Goal: Communication & Community: Answer question/provide support

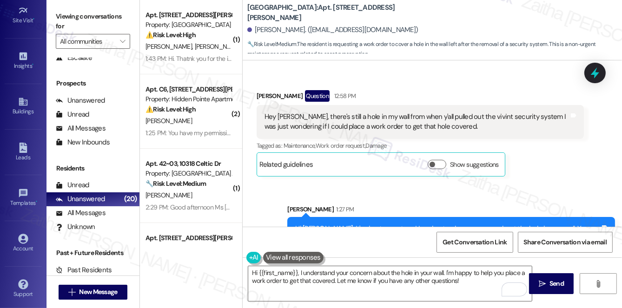
scroll to position [193, 0]
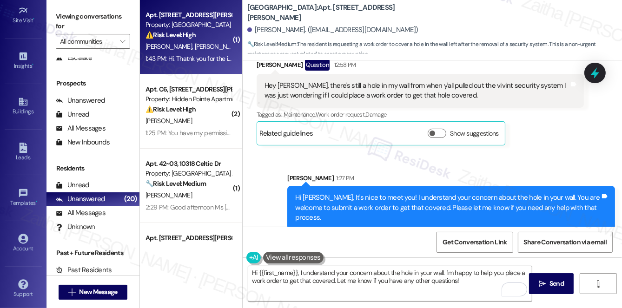
click at [215, 53] on div "1:43 PM: Hi. Thatnk you for the introduction. Can you can help us by putting a …" at bounding box center [189, 59] width 88 height 12
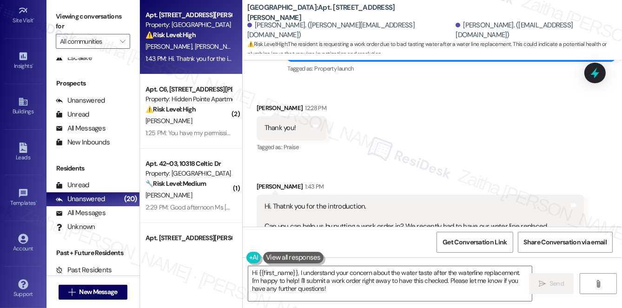
scroll to position [201, 0]
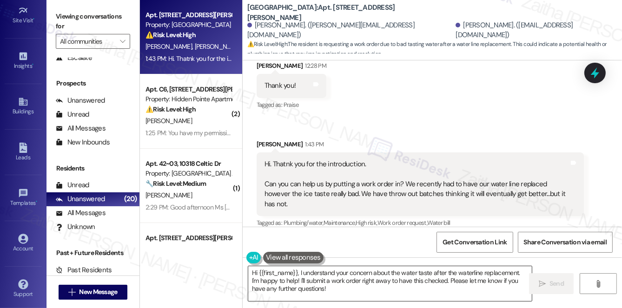
click at [299, 271] on textarea "Hi {{first_name}}, I understand your concern about the water taste after the wa…" at bounding box center [390, 283] width 284 height 35
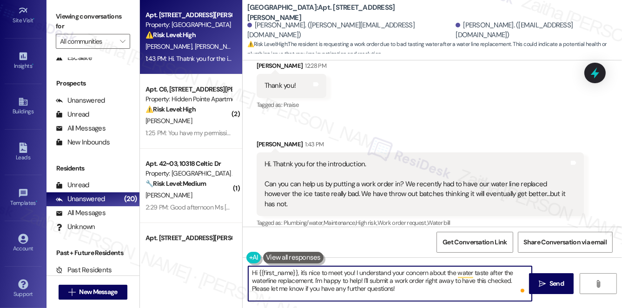
click at [445, 280] on textarea "Hi {{first_name}}, it's nice to meet you! I understand your concern about the w…" at bounding box center [390, 283] width 284 height 35
drag, startPoint x: 483, startPoint y: 280, endPoint x: 485, endPoint y: 287, distance: 7.2
click at [485, 287] on textarea "Hi {{first_name}}, it's nice to meet you! I understand your concern about the w…" at bounding box center [390, 283] width 284 height 35
paste textarea "Do we have your permission to enter during your absence? Do you have pets that …"
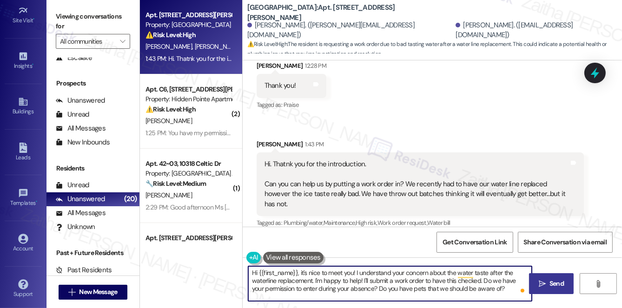
type textarea "Hi {{first_name}}, it's nice to meet you! I understand your concern about the w…"
click at [562, 279] on span "Send" at bounding box center [556, 284] width 14 height 10
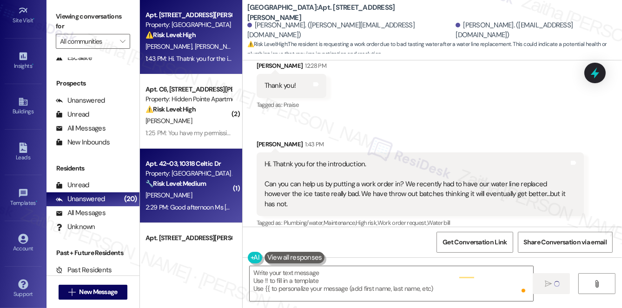
type textarea "Fetching suggested responses. Please feel free to read through the conversation…"
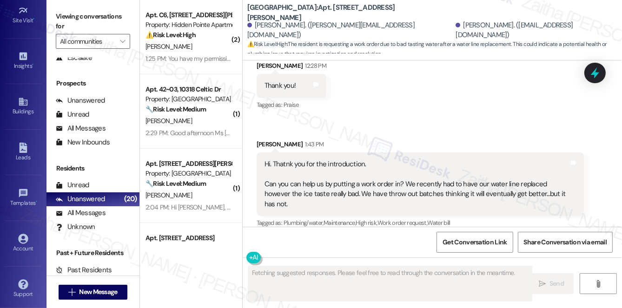
scroll to position [243, 0]
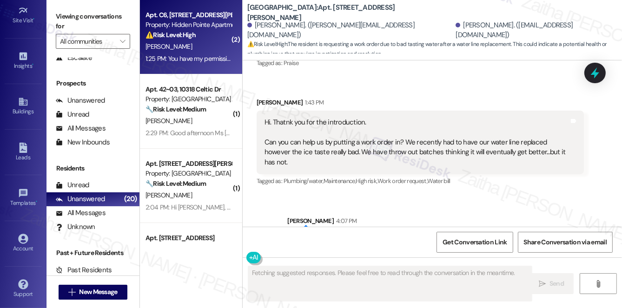
click at [199, 37] on div "⚠️ Risk Level: High The resident reports that the water in their shower won't s…" at bounding box center [188, 35] width 86 height 10
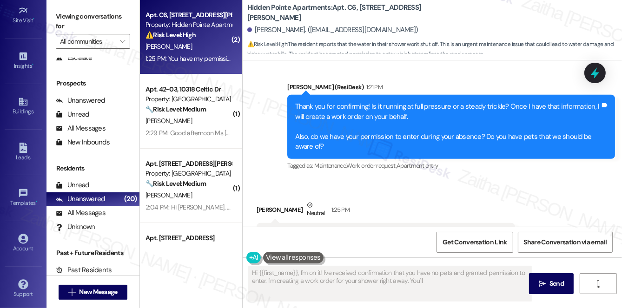
scroll to position [476, 0]
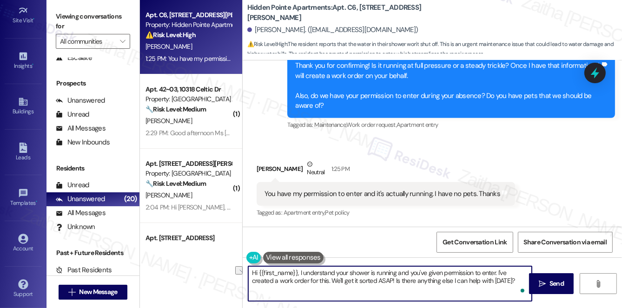
drag, startPoint x: 252, startPoint y: 272, endPoint x: 496, endPoint y: 271, distance: 243.1
click at [496, 271] on textarea "Hi {{first_name}}, I understand your shower is running and you've given permiss…" at bounding box center [390, 283] width 284 height 35
click at [358, 280] on textarea "Hi {{first_name}}, I understand your shower is running and you've given permiss…" at bounding box center [390, 283] width 284 height 35
drag, startPoint x: 297, startPoint y: 272, endPoint x: 245, endPoint y: 274, distance: 51.6
click at [245, 274] on div "Hi {{first_name}}, I understand your shower is running and you've given permiss…" at bounding box center [385, 284] width 284 height 36
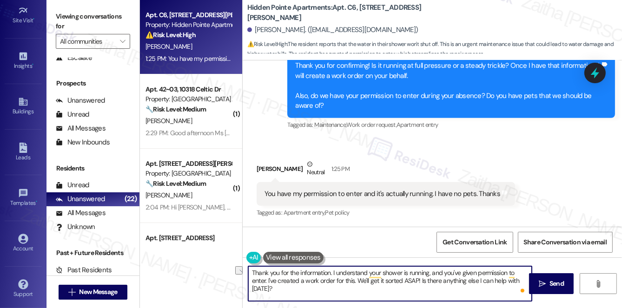
drag, startPoint x: 357, startPoint y: 278, endPoint x: 420, endPoint y: 278, distance: 63.2
click at [420, 278] on textarea "Thank you for the information. I understand your shower is running, and you've …" at bounding box center [390, 283] width 284 height 35
drag, startPoint x: 250, startPoint y: 271, endPoint x: 499, endPoint y: 278, distance: 249.2
click at [499, 278] on textarea "Thank you for the information. I understand your shower is running, and you've …" at bounding box center [390, 283] width 284 height 35
click at [474, 283] on textarea "Thank you for the information. I understand your shower is running, and you've …" at bounding box center [390, 283] width 284 height 35
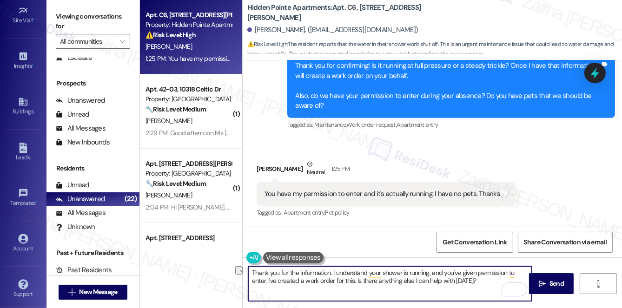
drag, startPoint x: 330, startPoint y: 271, endPoint x: 290, endPoint y: 269, distance: 39.6
click at [290, 269] on textarea "Thank you for the information. I understand your shower is running, and you've …" at bounding box center [390, 283] width 284 height 35
type textarea "Thank you for letting me know. I understand your shower is running, and you've …"
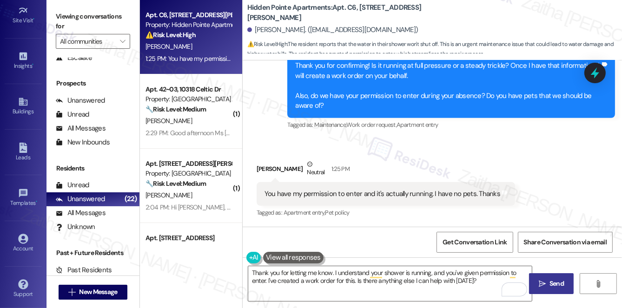
click at [551, 283] on span "Send" at bounding box center [556, 284] width 14 height 10
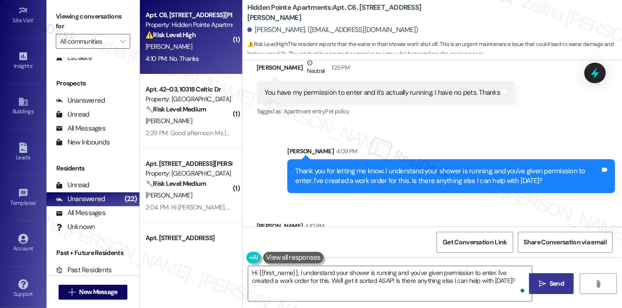
scroll to position [615, 0]
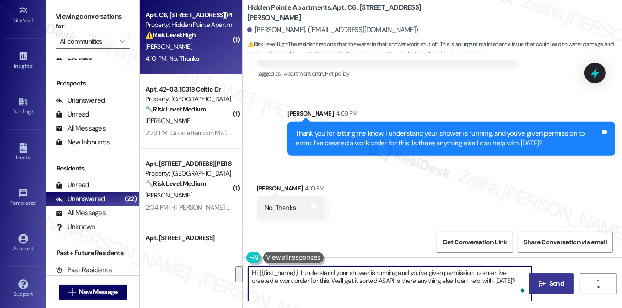
drag, startPoint x: 250, startPoint y: 274, endPoint x: 516, endPoint y: 283, distance: 266.5
click at [516, 284] on textarea "Hi {{first_name}}, I understand your shower is running and you've given permiss…" at bounding box center [390, 283] width 284 height 35
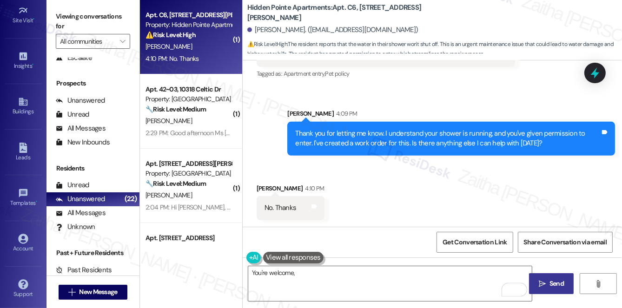
click at [265, 188] on div "Michelle Holmes 4:10 PM" at bounding box center [291, 190] width 68 height 13
copy div "Michelle"
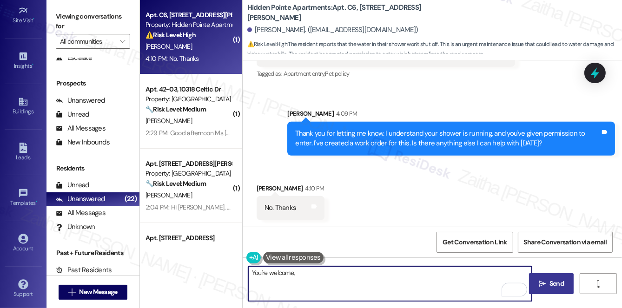
click at [309, 273] on textarea "You're welcome," at bounding box center [390, 283] width 284 height 35
paste textarea "Michelle"
click at [421, 274] on textarea "You're welcome, Michelle! Please don't hesitate to reach out" at bounding box center [390, 283] width 284 height 35
type textarea "You're welcome, Michelle! Please don't hesitate to reach out if you need anythi…"
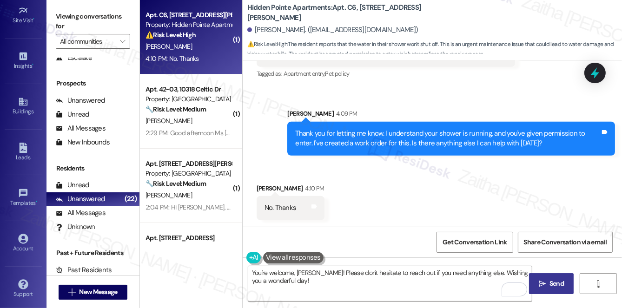
click at [548, 279] on span "Send" at bounding box center [557, 284] width 18 height 10
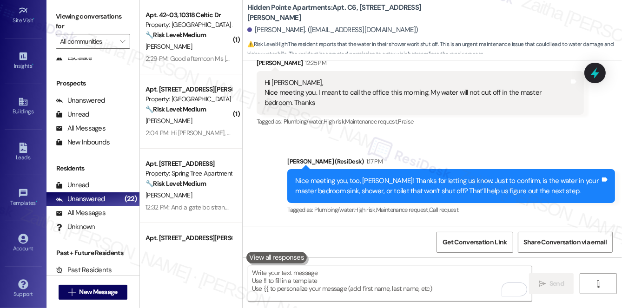
scroll to position [150, 0]
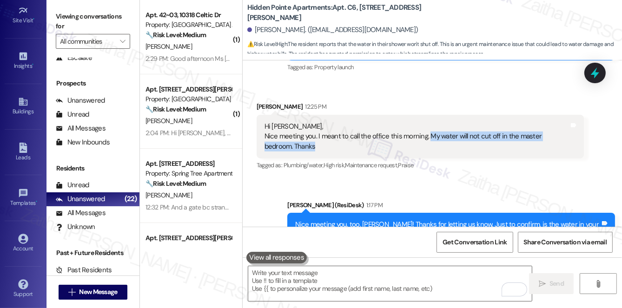
drag, startPoint x: 426, startPoint y: 136, endPoint x: 490, endPoint y: 147, distance: 64.7
click at [490, 147] on div "Hi Sarah, Nice meeting you. I meant to call the office this morning. My water w…" at bounding box center [416, 137] width 305 height 30
copy div "My water will not cut off in the master bedroom. Thanks"
click at [427, 149] on div "Hi Sarah, Nice meeting you. I meant to call the office this morning. My water w…" at bounding box center [416, 137] width 305 height 30
drag, startPoint x: 261, startPoint y: 136, endPoint x: 311, endPoint y: 149, distance: 51.3
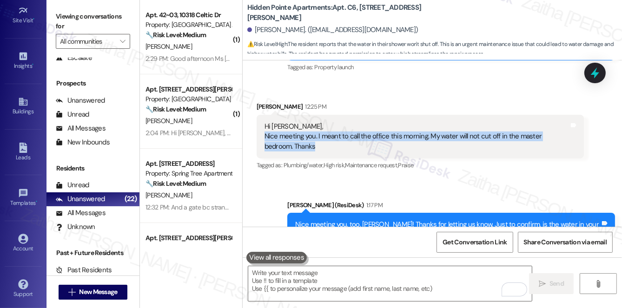
click at [311, 149] on div "Hi Sarah, Nice meeting you. I meant to call the office this morning. My water w…" at bounding box center [421, 137] width 328 height 44
copy div "Nice meeting you. I meant to call the office this morning. My water will not cu…"
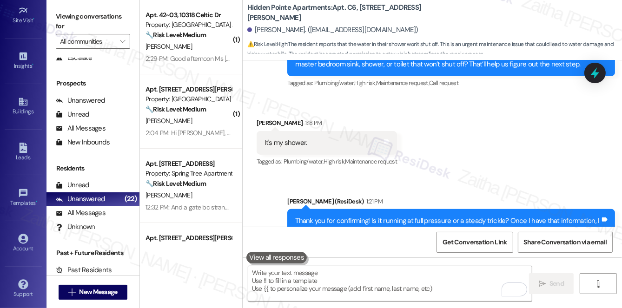
scroll to position [319, 0]
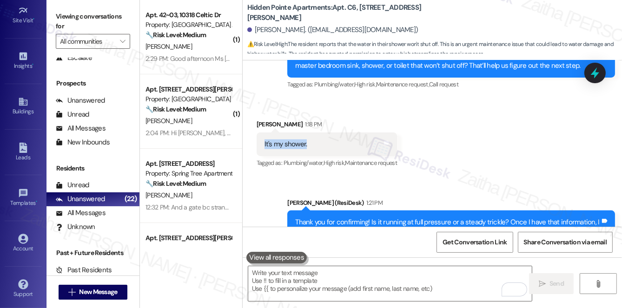
drag, startPoint x: 259, startPoint y: 144, endPoint x: 335, endPoint y: 143, distance: 75.3
click at [335, 143] on div "It's my shower. Tags and notes" at bounding box center [327, 144] width 140 height 24
copy div "It's my shower."
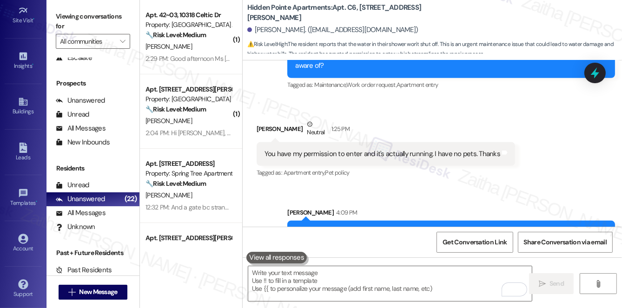
scroll to position [530, 0]
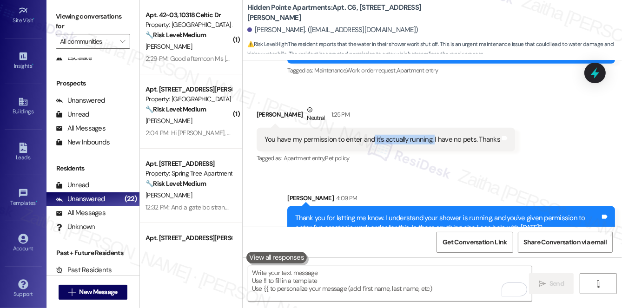
drag, startPoint x: 371, startPoint y: 139, endPoint x: 429, endPoint y: 135, distance: 57.8
click at [429, 135] on div "You have my permission to enter and it's actually running. I have no pets. Than…" at bounding box center [382, 140] width 236 height 10
copy div "it's actually running."
click at [404, 164] on div "Tagged as: Apartment entry , Click to highlight conversations about Apartment e…" at bounding box center [386, 158] width 258 height 13
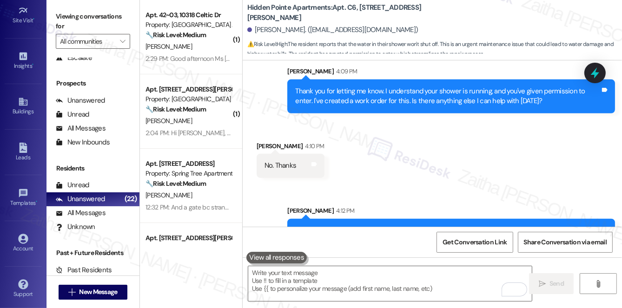
scroll to position [690, 0]
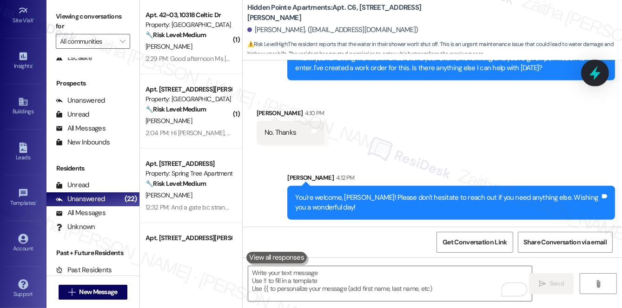
click at [589, 76] on icon at bounding box center [595, 73] width 16 height 16
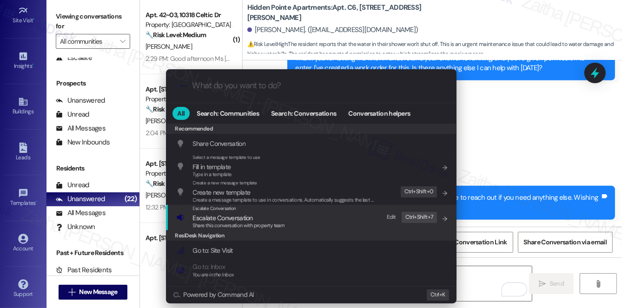
click at [201, 216] on span "Escalate Conversation" at bounding box center [223, 218] width 60 height 8
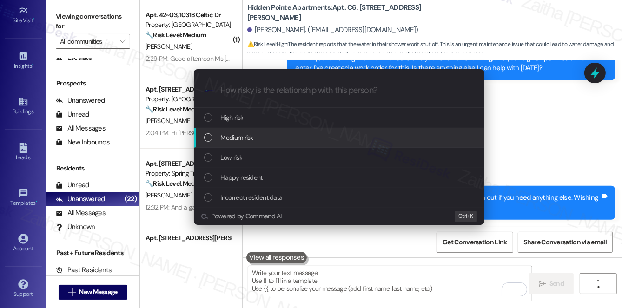
click at [232, 141] on span "Medium risk" at bounding box center [237, 137] width 33 height 10
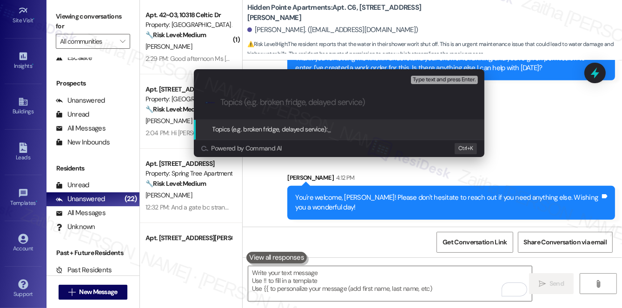
paste input "Work order 124657"
click at [245, 104] on input "Work order 124657" at bounding box center [342, 103] width 245 height 10
click at [296, 101] on input "Work Order 124657" at bounding box center [342, 103] width 245 height 10
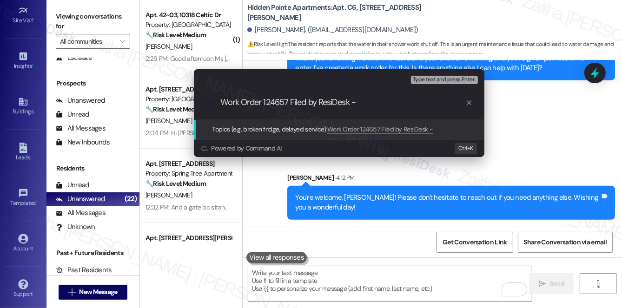
paste input "Shower Running Continuousl"
click at [390, 99] on input "Work Order 124657 Filed by ResiDesk -Shower Running Continuousl" at bounding box center [342, 103] width 245 height 10
click at [418, 100] on input "Work Order 124657 Filed by ResiDesk -Shower running Continuousl" at bounding box center [342, 103] width 245 height 10
type input "Work Order 124657 Filed by ResiDesk -Shower running continuousl"
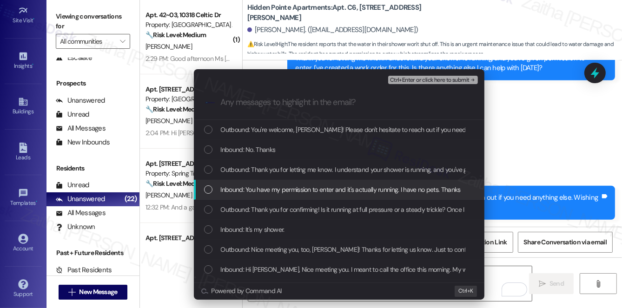
click at [299, 187] on span "Inbound: You have my permission to enter and it's actually running. I have no p…" at bounding box center [341, 190] width 240 height 10
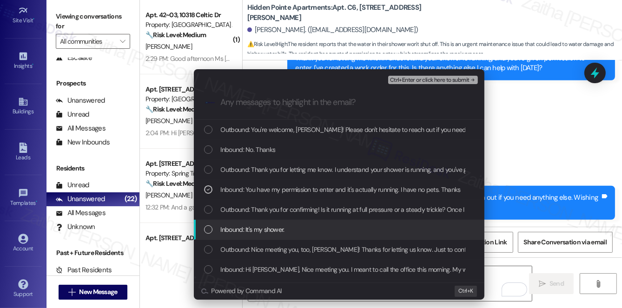
click at [313, 226] on div "Inbound: It's my shower." at bounding box center [340, 230] width 272 height 10
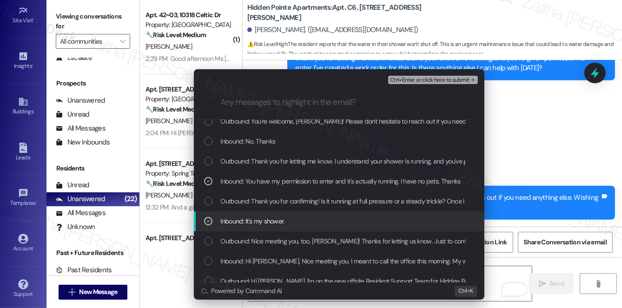
scroll to position [17, 0]
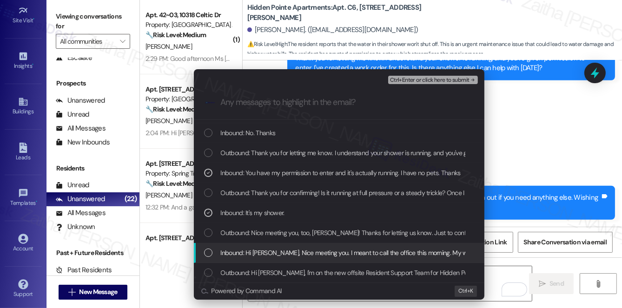
click at [321, 251] on span "Inbound: Hi Sarah, Nice meeting you. I meant to call the office this morning. M…" at bounding box center [412, 253] width 382 height 10
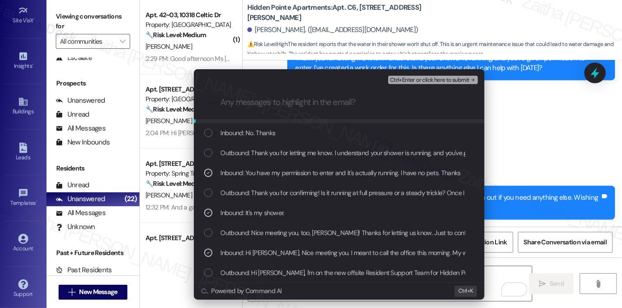
click at [425, 78] on span "Ctrl+Enter or click here to submit" at bounding box center [429, 80] width 79 height 7
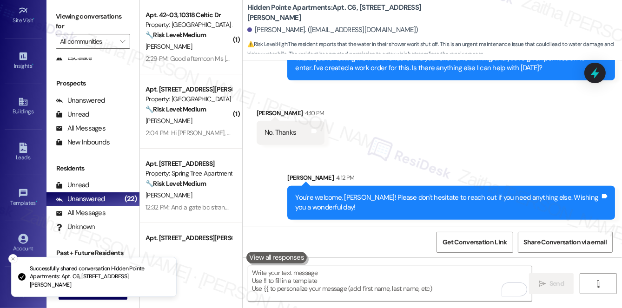
scroll to position [615, 0]
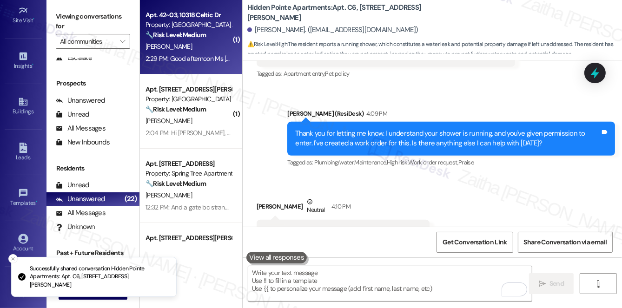
click at [201, 47] on div "J. Clark" at bounding box center [189, 47] width 88 height 12
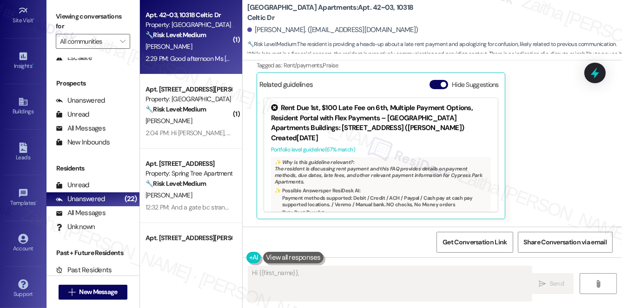
scroll to position [345, 0]
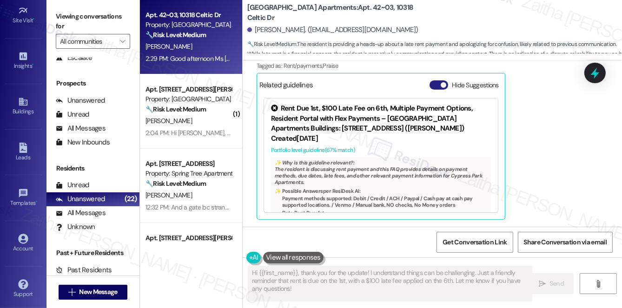
click at [436, 81] on button "Hide Suggestions" at bounding box center [439, 84] width 19 height 9
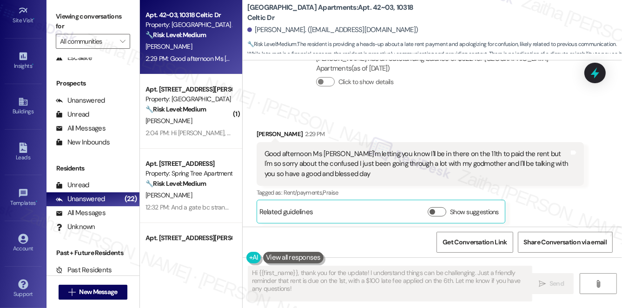
scroll to position [222, 0]
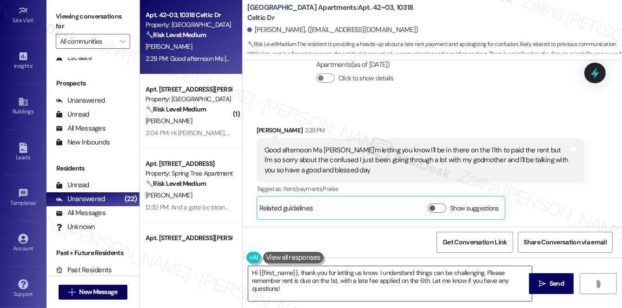
click at [356, 271] on textarea "Hi {{first_name}}, thank you for letting us know. I understand things can be ch…" at bounding box center [390, 283] width 284 height 35
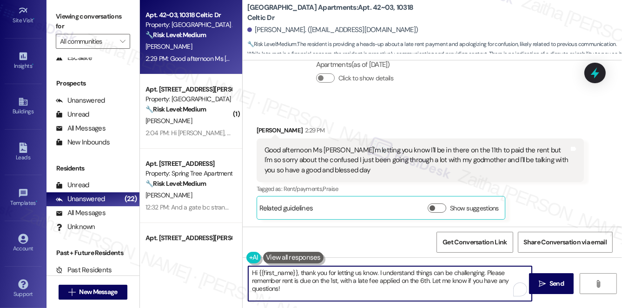
click at [356, 271] on textarea "Hi {{first_name}}, thank you for letting us know. I understand things can be ch…" at bounding box center [390, 283] width 284 height 35
drag, startPoint x: 251, startPoint y: 271, endPoint x: 294, endPoint y: 285, distance: 44.7
click at [294, 285] on textarea "Hi {{first_name}}, thank you for letting me know. I understand things can be ch…" at bounding box center [390, 283] width 284 height 35
click at [361, 280] on textarea "Hi {{first_name}}, thank you for letting me know. I understand things can be ch…" at bounding box center [390, 283] width 284 height 35
click at [492, 272] on textarea "Hi {{first_name}}, thank you for letting me know. I understand things can be ch…" at bounding box center [390, 283] width 284 height 35
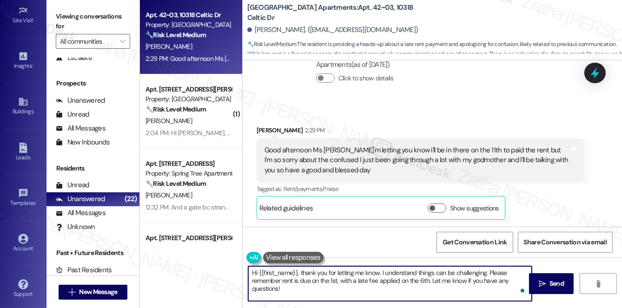
click at [492, 272] on textarea "Hi {{first_name}}, thank you for letting me know. I understand things can be ch…" at bounding box center [390, 283] width 284 height 35
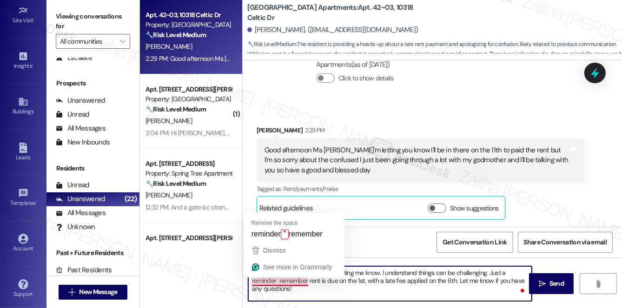
click at [293, 280] on textarea "Hi {{first_name}}, thank you for letting me know. I understand things can be ch…" at bounding box center [390, 283] width 284 height 35
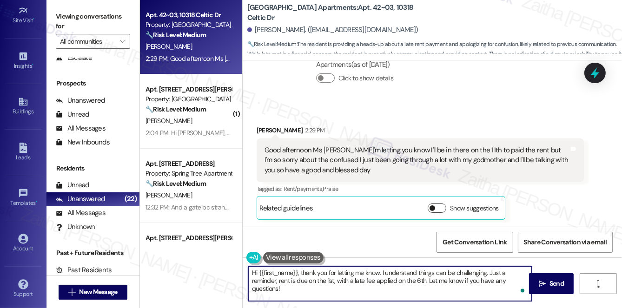
type textarea "Hi {{first_name}}, thank you for letting me know. I understand things can be ch…"
click at [439, 209] on button "Show suggestions" at bounding box center [437, 208] width 19 height 9
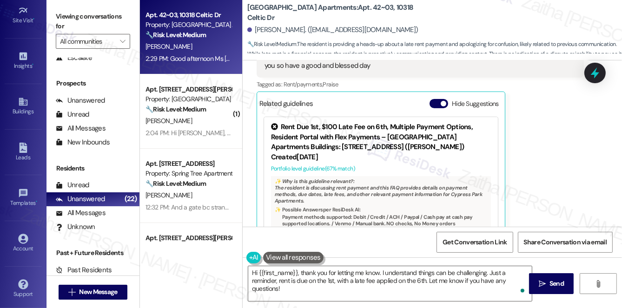
scroll to position [345, 0]
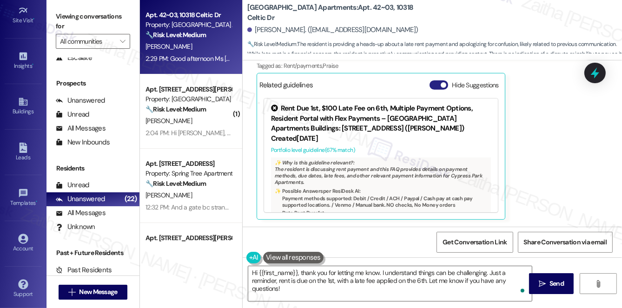
click at [432, 82] on button "Hide Suggestions" at bounding box center [439, 84] width 19 height 9
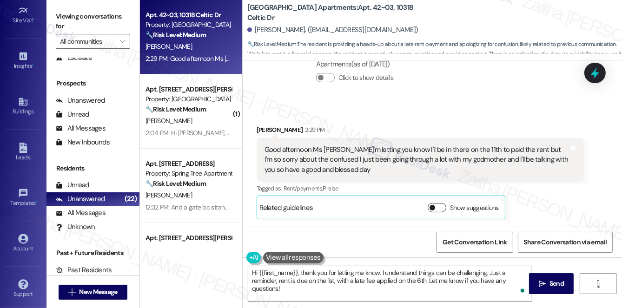
scroll to position [222, 0]
click at [552, 285] on span "Send" at bounding box center [556, 284] width 14 height 10
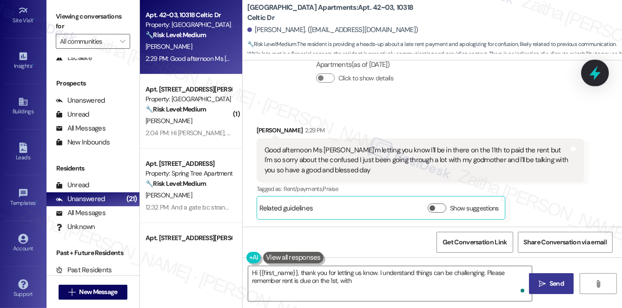
click at [596, 74] on icon at bounding box center [594, 73] width 11 height 14
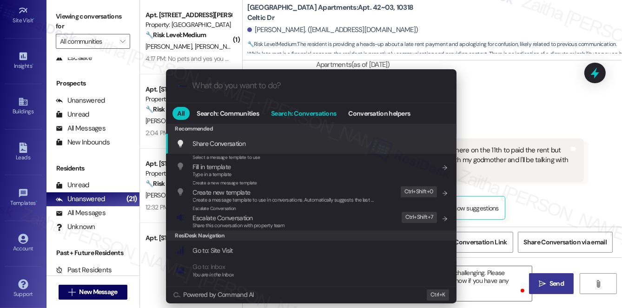
type textarea "Hi {{first_name}}, thank you for letting us know. I understand things can be ch…"
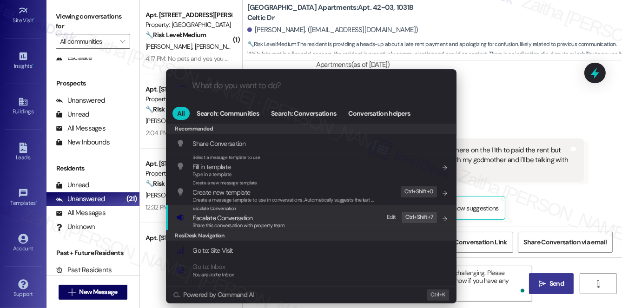
click at [230, 216] on span "Escalate Conversation" at bounding box center [223, 218] width 60 height 8
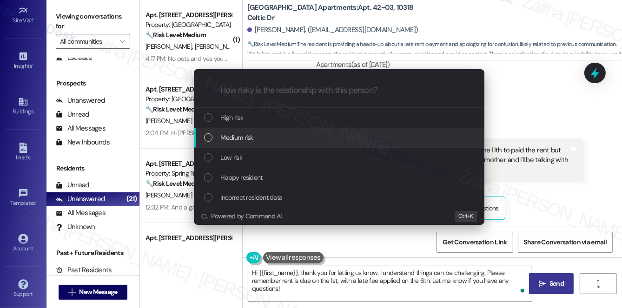
click at [244, 139] on span "Medium risk" at bounding box center [237, 137] width 33 height 10
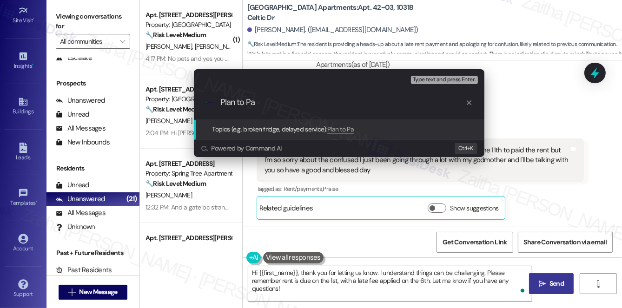
type input "Plan to Pay"
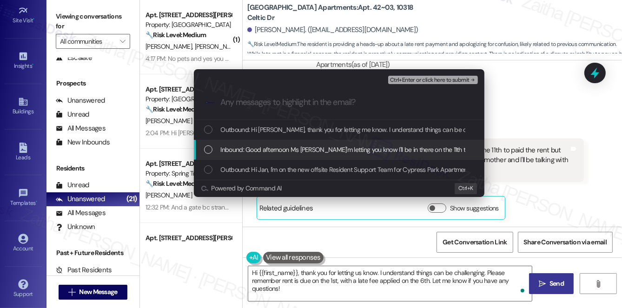
click at [260, 154] on span "Inbound: Good afternoon Ms Sarah I'm letting you know I'll be in there on the 1…" at bounding box center [559, 150] width 677 height 10
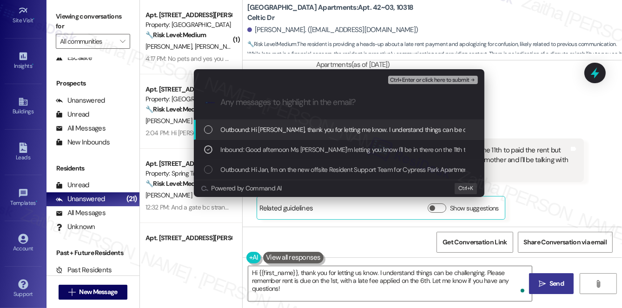
click at [413, 80] on span "Ctrl+Enter or click here to submit" at bounding box center [429, 80] width 79 height 7
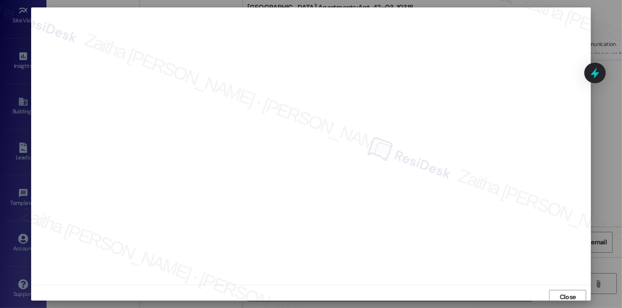
scroll to position [4, 0]
click at [558, 291] on span "Close" at bounding box center [568, 294] width 20 height 10
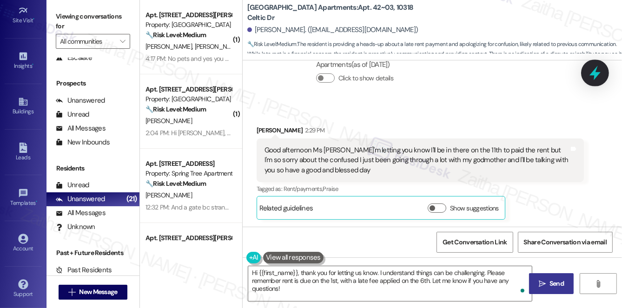
click at [594, 74] on icon at bounding box center [594, 73] width 11 height 14
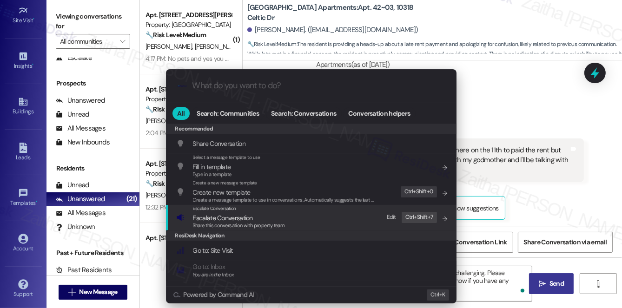
click at [215, 216] on span "Escalate Conversation" at bounding box center [223, 218] width 60 height 8
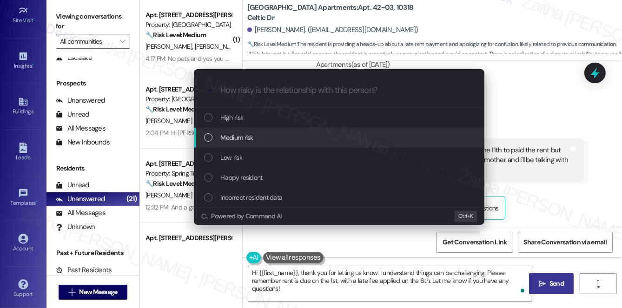
click at [238, 138] on span "Medium risk" at bounding box center [237, 137] width 33 height 10
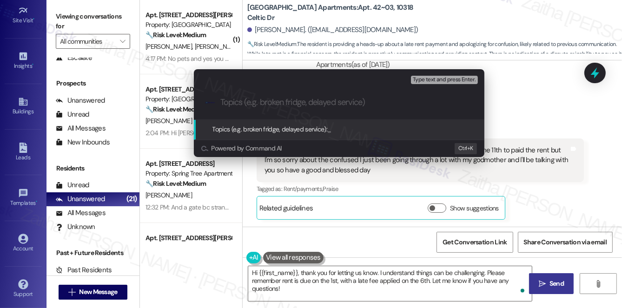
paste input "Hi {{first_name}}, thank you for letting me know. I understand things can be ch…"
type input "Hi {{first_name}}, thank you for letting me know. I understand things can be ch…"
type input "Plan to Pay"
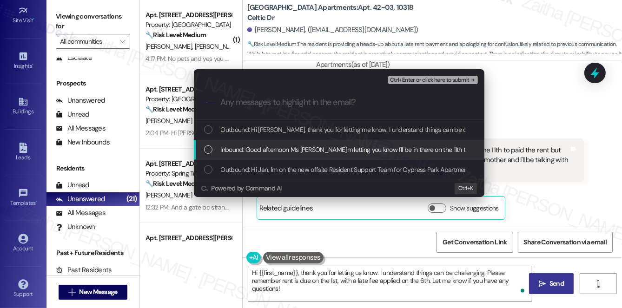
click at [296, 146] on span "Inbound: Good afternoon Ms Sarah I'm letting you know I'll be in there on the 1…" at bounding box center [559, 150] width 677 height 10
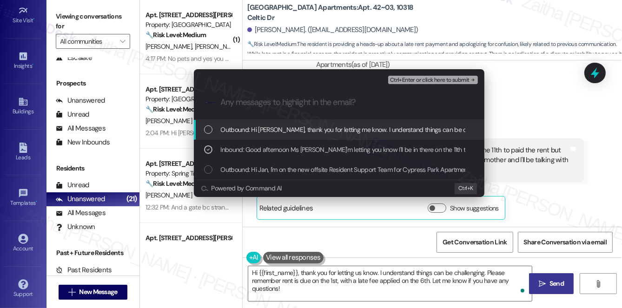
click at [406, 81] on span "Ctrl+Enter or click here to submit" at bounding box center [429, 80] width 79 height 7
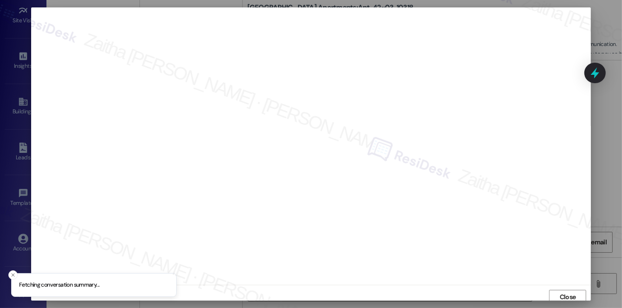
scroll to position [4, 0]
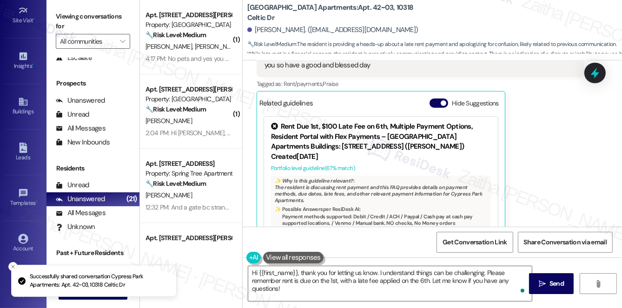
scroll to position [344, 0]
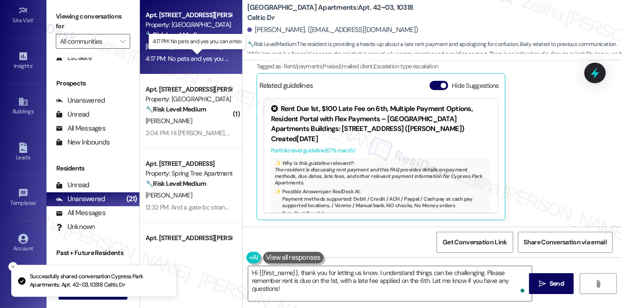
click at [205, 57] on div "4:17 PM: No pets and yes you can enter 4:17 PM: No pets and yes you can enter" at bounding box center [197, 58] width 105 height 8
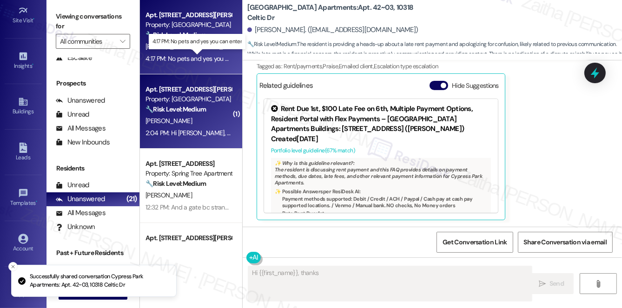
scroll to position [388, 0]
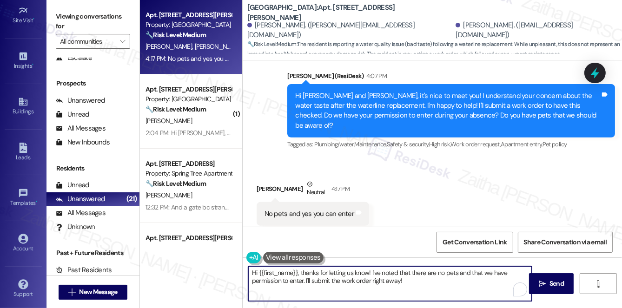
drag, startPoint x: 368, startPoint y: 271, endPoint x: 246, endPoint y: 274, distance: 121.8
click at [246, 274] on div "Hi {{first_name}}, thanks for letting us know! I've noted that there are no pet…" at bounding box center [385, 284] width 284 height 36
drag, startPoint x: 312, startPoint y: 281, endPoint x: 340, endPoint y: 279, distance: 27.5
click at [340, 279] on textarea "Thank you for confirming! I've noted that there are no pets and that we have pe…" at bounding box center [390, 283] width 284 height 35
paste textarea "Is there anything else I can assist you with?"
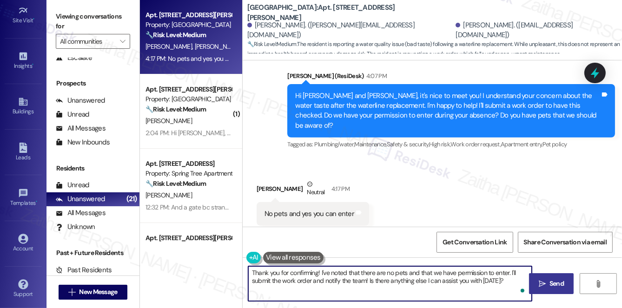
type textarea "Thank you for confirming! I've noted that there are no pets and that we have pe…"
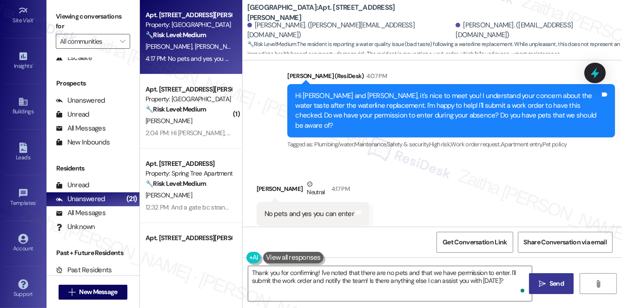
click at [555, 280] on span "Send" at bounding box center [556, 284] width 14 height 10
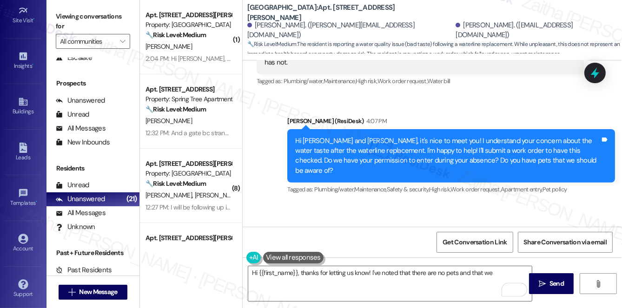
scroll to position [299, 0]
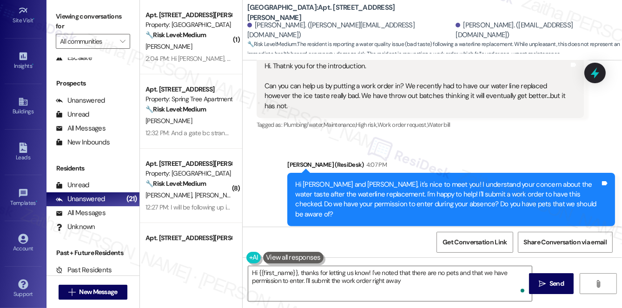
type textarea "Hi {{first_name}}, thanks for letting us know! I've noted that there are no pet…"
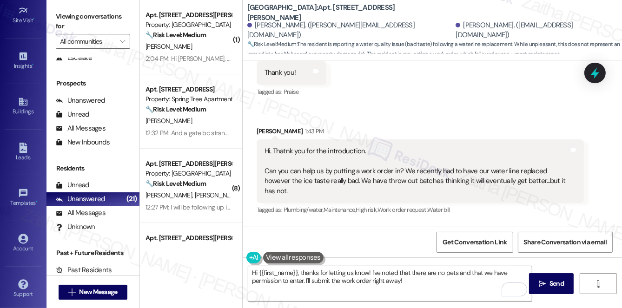
scroll to position [214, 0]
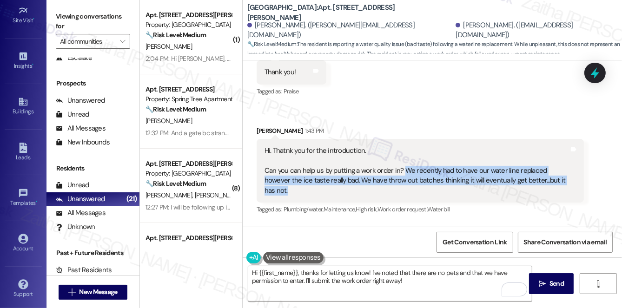
drag, startPoint x: 403, startPoint y: 158, endPoint x: 417, endPoint y: 179, distance: 25.9
click at [417, 180] on div "Hi. Thatnk you for the introduction. Can you can help us by putting a work orde…" at bounding box center [416, 171] width 305 height 50
copy div "We recently had to have our water line replaced however the ice taste really ba…"
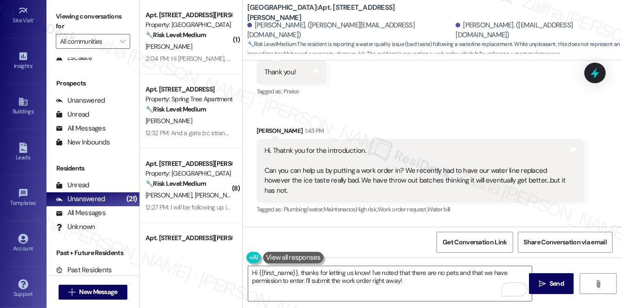
click at [439, 99] on div "Received via SMS Damien Edwards 12:28 PM Thank you! Tags and notes Tagged as: P…" at bounding box center [432, 124] width 379 height 197
click at [594, 75] on icon at bounding box center [595, 73] width 16 height 16
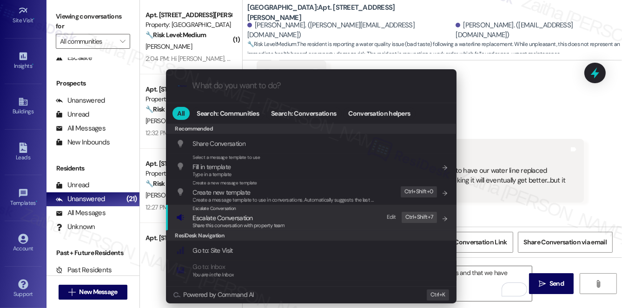
click at [221, 217] on span "Escalate Conversation" at bounding box center [223, 218] width 60 height 8
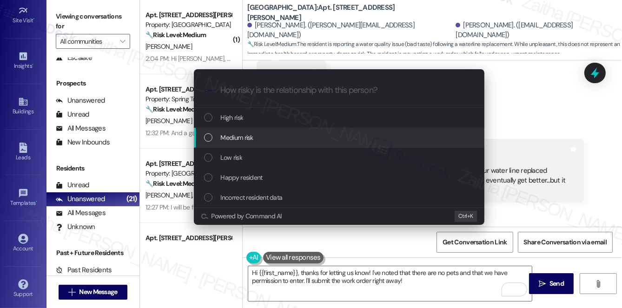
click at [237, 139] on span "Medium risk" at bounding box center [237, 137] width 33 height 10
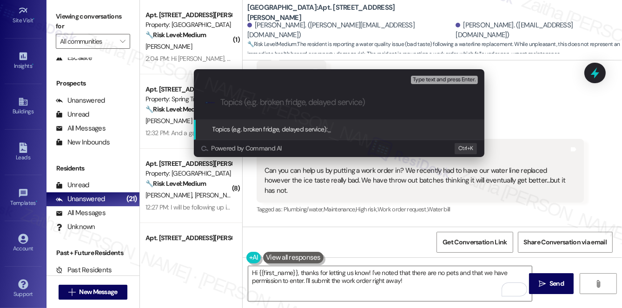
paste input "Work order 124658"
click at [246, 103] on input "Work order 124658" at bounding box center [342, 103] width 245 height 10
click at [292, 102] on input "Work Order 124658" at bounding box center [342, 103] width 245 height 10
click at [264, 99] on input "Work Order 124658" at bounding box center [342, 103] width 245 height 10
click at [303, 98] on input "Work Order #124658" at bounding box center [342, 103] width 245 height 10
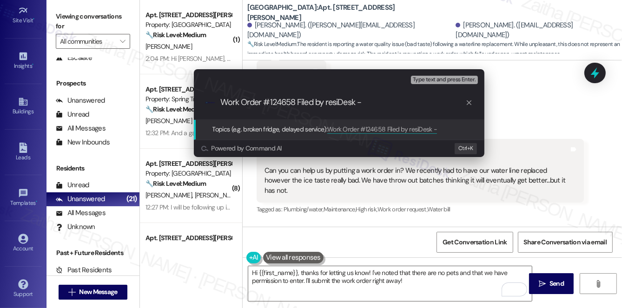
paste input "Work order 124658"
paste input "Ice Taste Issue"
click at [362, 100] on input "Work Order #124658 Filed by resiDesk -Ice Taste Issue" at bounding box center [342, 103] width 245 height 10
click at [382, 100] on input "Work Order #124658 Filed by resiDesk - Ice Taste Issue" at bounding box center [342, 103] width 245 height 10
click at [401, 99] on input "Work Order #124658 Filed by resiDesk - Ice taste Issue" at bounding box center [342, 103] width 245 height 10
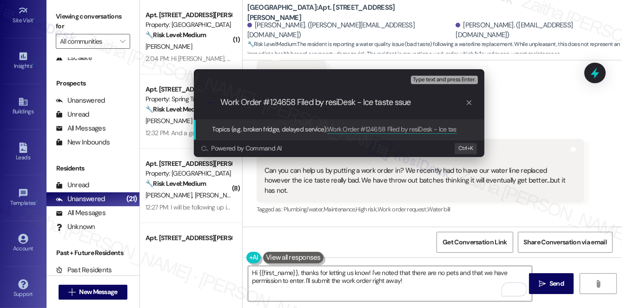
type input "Work Order #124658 Filed by resiDesk - Ice taste tssue"
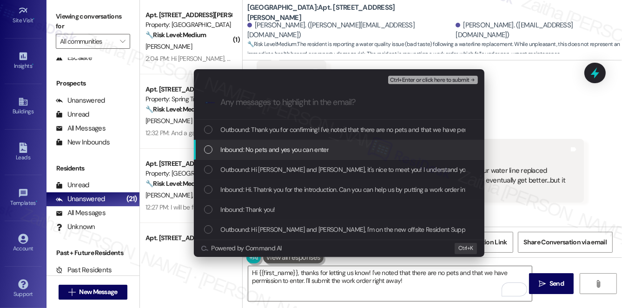
click at [349, 147] on div "Inbound: No pets and yes you can enter" at bounding box center [340, 150] width 272 height 10
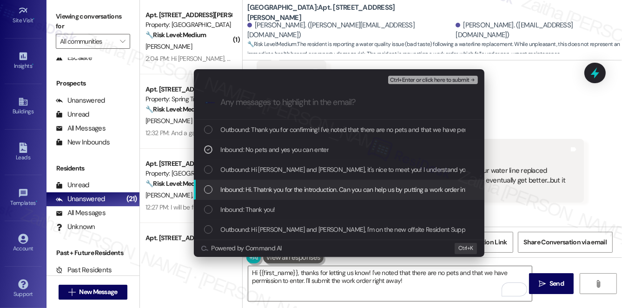
click at [341, 195] on div "Inbound: Hi. Thatnk you for the introduction. Can you can help us by putting a …" at bounding box center [339, 190] width 291 height 20
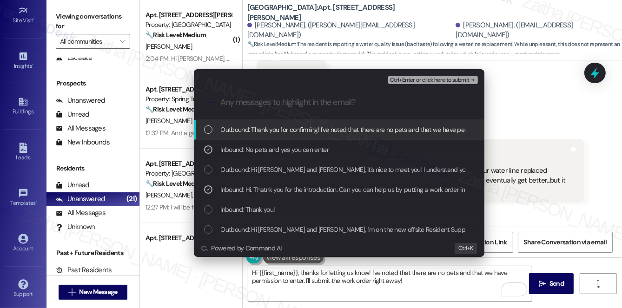
click at [442, 80] on span "Ctrl+Enter or click here to submit" at bounding box center [429, 80] width 79 height 7
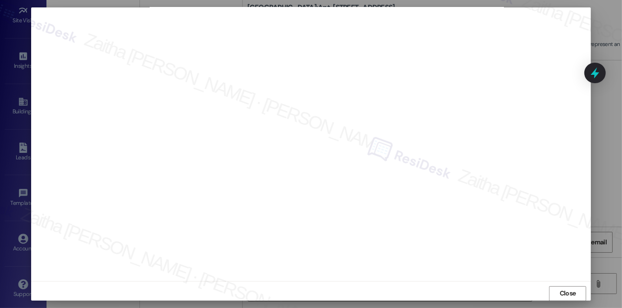
scroll to position [8, 0]
click at [552, 286] on button "Close" at bounding box center [567, 289] width 37 height 15
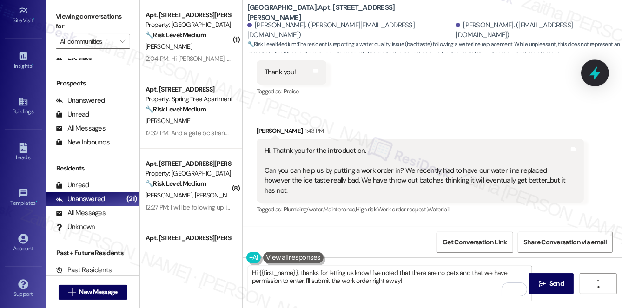
click at [594, 76] on icon at bounding box center [595, 73] width 16 height 16
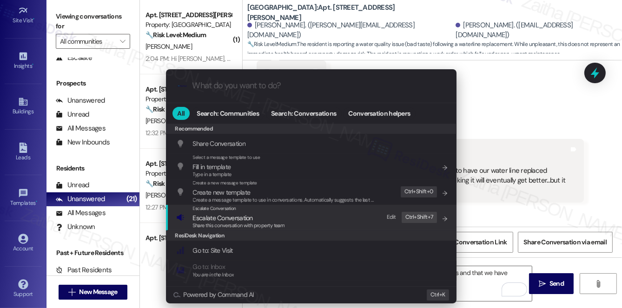
click at [229, 218] on span "Escalate Conversation" at bounding box center [223, 218] width 60 height 8
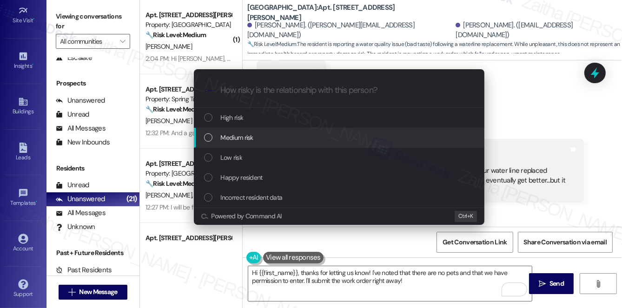
click at [243, 134] on span "Medium risk" at bounding box center [237, 137] width 33 height 10
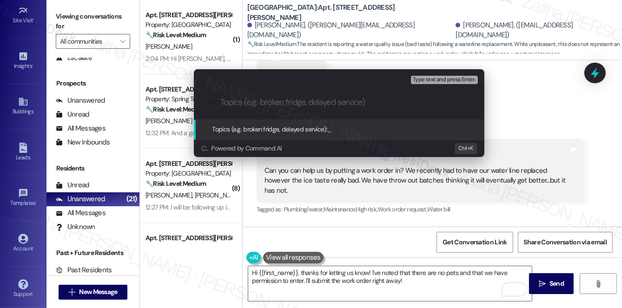
paste input "Work order 124658"
click at [247, 101] on input "Work order 124658" at bounding box center [342, 103] width 245 height 10
click at [302, 100] on input "Work Order #124658" at bounding box center [342, 103] width 245 height 10
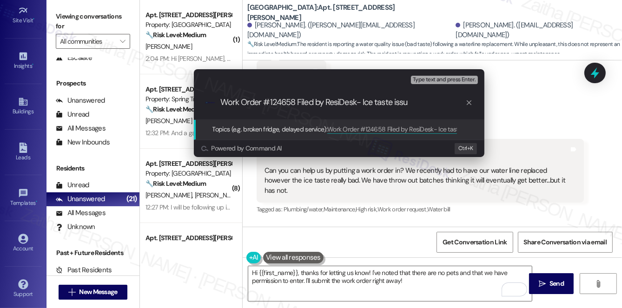
type input "Work Order #124658 Filed by ResiDesk- Ice taste issue"
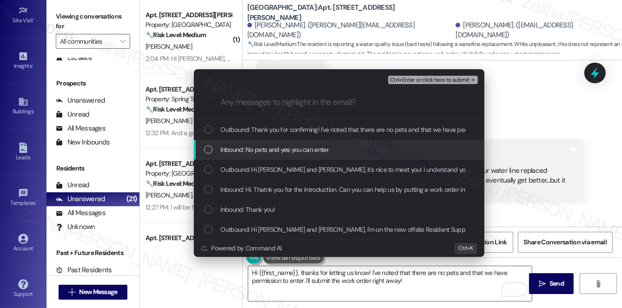
click at [324, 146] on span "Inbound: No pets and yes you can enter" at bounding box center [275, 150] width 108 height 10
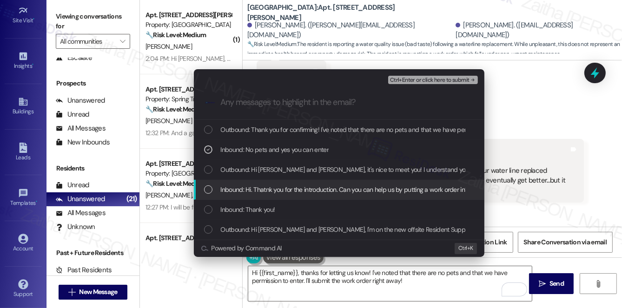
click at [316, 190] on span "Inbound: Hi. Thatnk you for the introduction. Can you can help us by putting a …" at bounding box center [560, 190] width 678 height 10
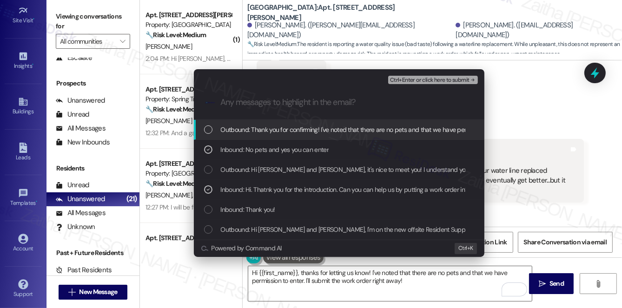
click at [418, 79] on span "Ctrl+Enter or click here to submit" at bounding box center [429, 80] width 79 height 7
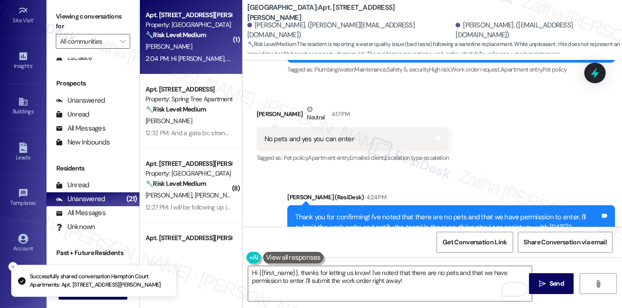
scroll to position [472, 0]
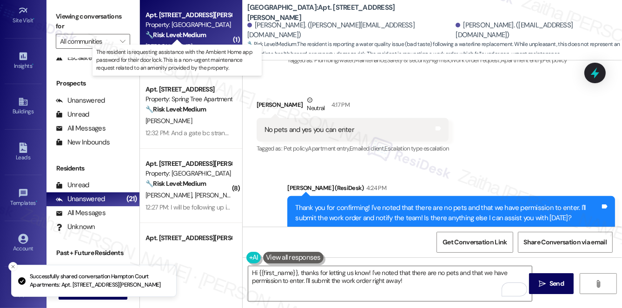
click at [180, 34] on strong "🔧 Risk Level: Medium" at bounding box center [175, 35] width 60 height 8
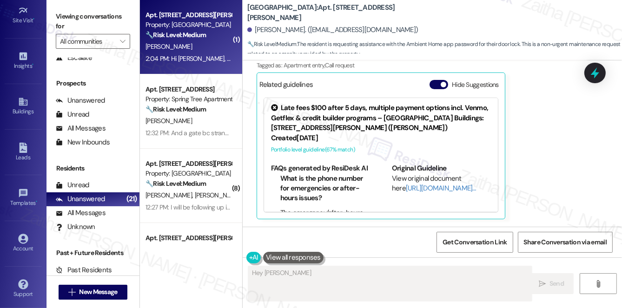
scroll to position [259, 0]
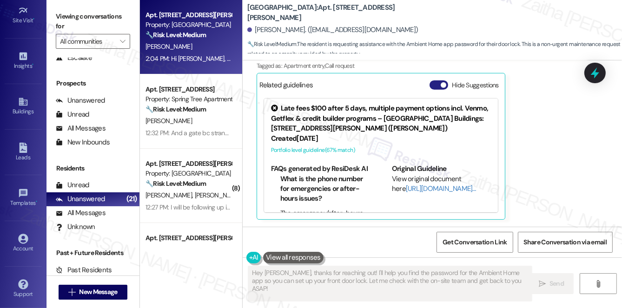
click at [435, 86] on button "Hide Suggestions" at bounding box center [439, 84] width 19 height 9
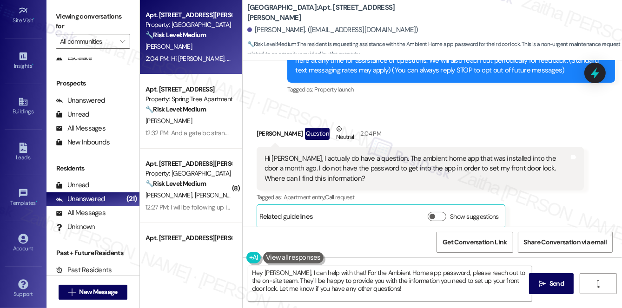
scroll to position [136, 0]
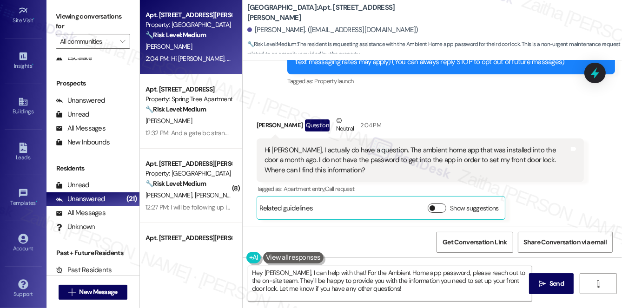
click at [440, 205] on button "Show suggestions" at bounding box center [437, 208] width 19 height 9
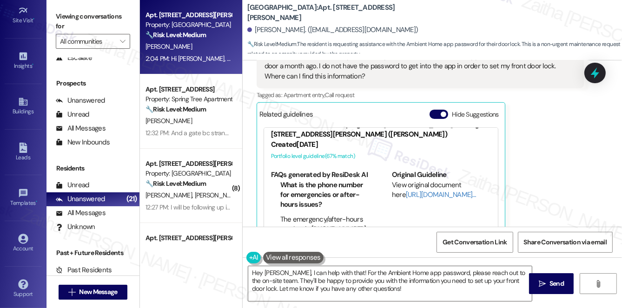
scroll to position [259, 0]
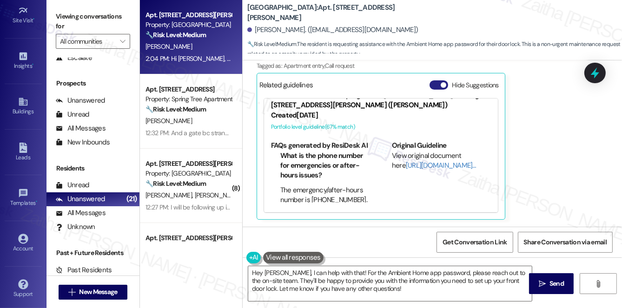
click at [436, 85] on button "Hide Suggestions" at bounding box center [439, 84] width 19 height 9
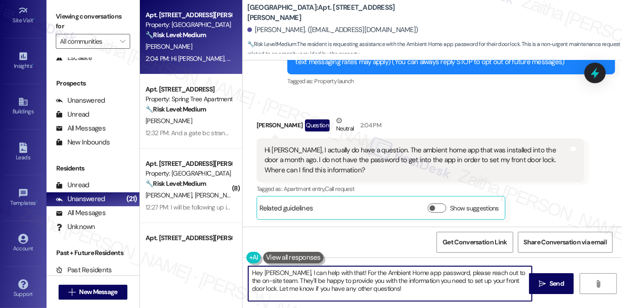
click at [261, 271] on textarea "Hey Matthew, I can help with that! For the Ambient Home app password, please re…" at bounding box center [390, 283] width 284 height 35
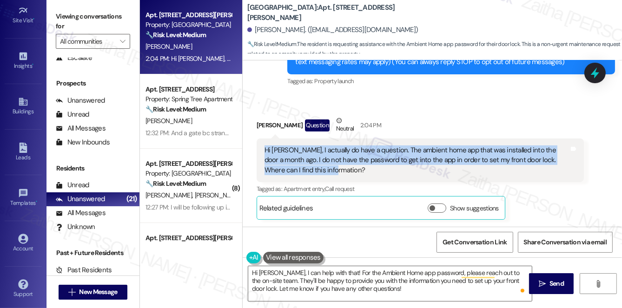
drag, startPoint x: 262, startPoint y: 149, endPoint x: 334, endPoint y: 167, distance: 73.8
click at [334, 167] on div "Hi Sarah, I actually do have a question. The ambient home app that was installe…" at bounding box center [421, 161] width 328 height 44
copy div "Hi Sarah, I actually do have a question. The ambient home app that was installe…"
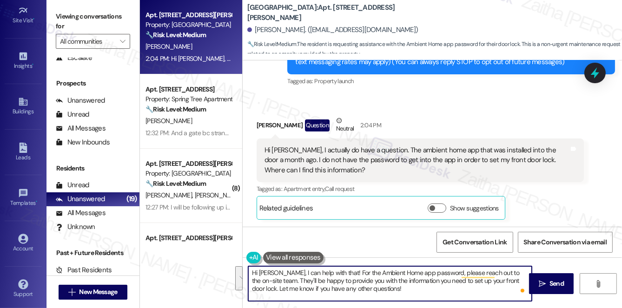
drag, startPoint x: 283, startPoint y: 272, endPoint x: 379, endPoint y: 289, distance: 97.7
click at [379, 289] on textarea "Hi Matthew, I can help with that! For the Ambient Home app password, please rea…" at bounding box center [390, 283] width 284 height 35
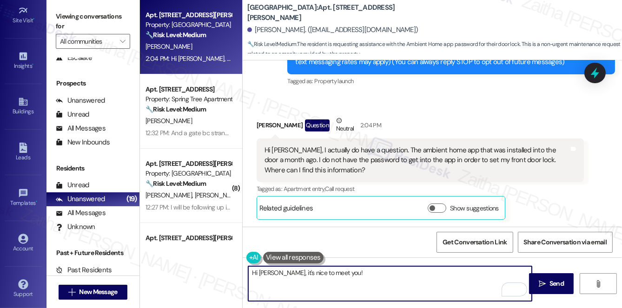
paste textarea "I understand your concern about accessing the Ambient Home app for your front d…"
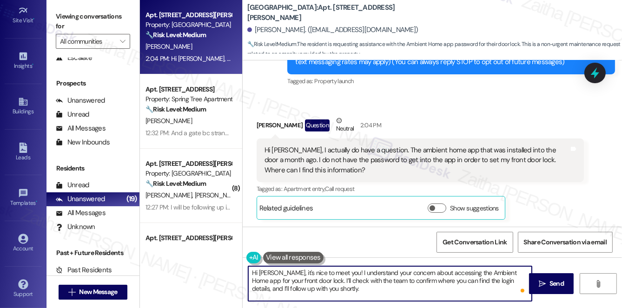
click at [306, 289] on textarea "Hi Matthew, it's nice to meet you! I understand your concern about accessing th…" at bounding box center [390, 283] width 284 height 35
type textarea "Hi Matthew, it's nice to meet you! I understand your concern about accessing th…"
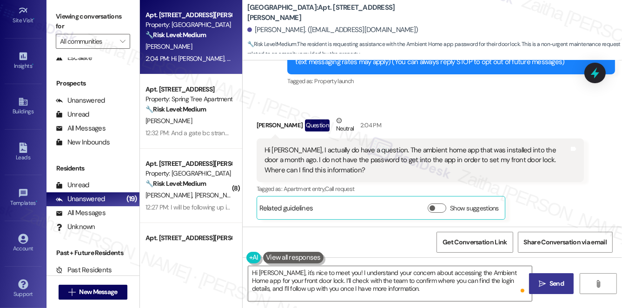
click at [548, 283] on span "Send" at bounding box center [557, 284] width 18 height 10
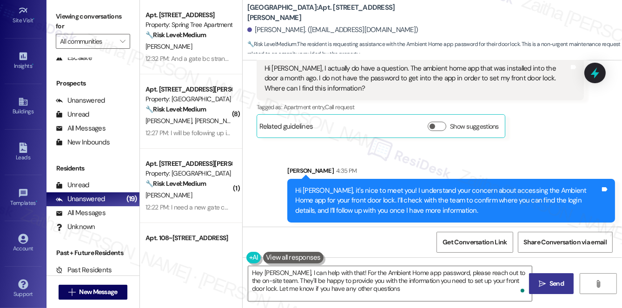
type textarea "Hey Matthew, I can help with that! For the Ambient Home app password, please re…"
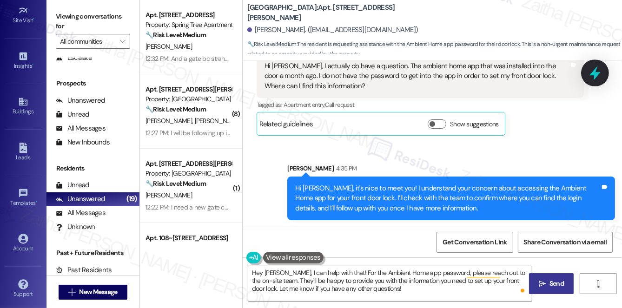
click at [602, 76] on div at bounding box center [595, 72] width 28 height 26
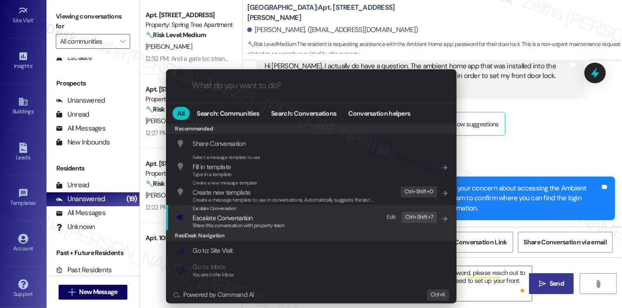
click at [239, 217] on span "Escalate Conversation" at bounding box center [223, 218] width 60 height 8
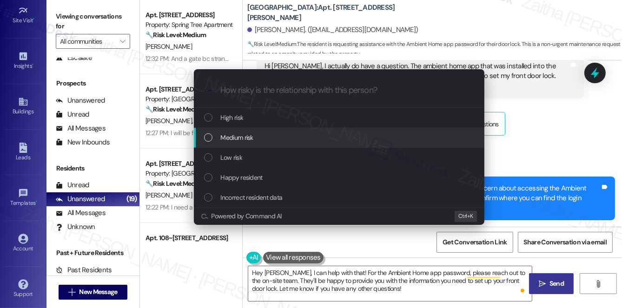
click at [238, 140] on span "Medium risk" at bounding box center [237, 137] width 33 height 10
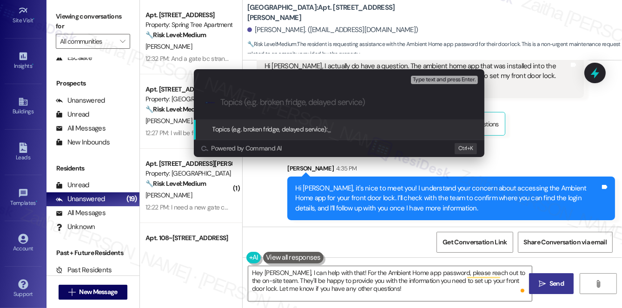
paste input "Ambient App Access Issue"
type input "Ambient App Access Issue"
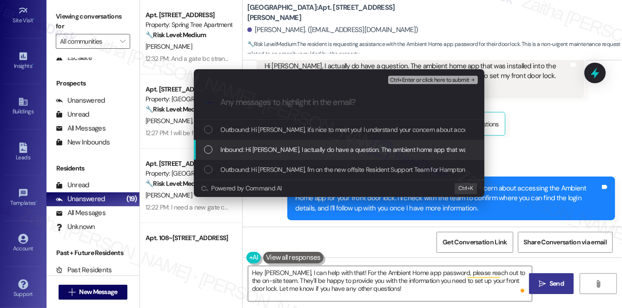
click at [312, 154] on span "Inbound: Hi Sarah, I actually do have a question. The ambient home app that was…" at bounding box center [548, 150] width 655 height 10
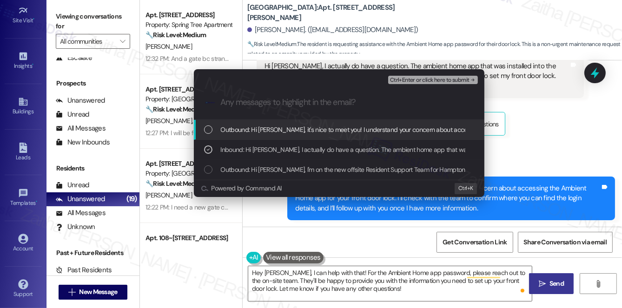
click at [420, 79] on span "Ctrl+Enter or click here to submit" at bounding box center [429, 80] width 79 height 7
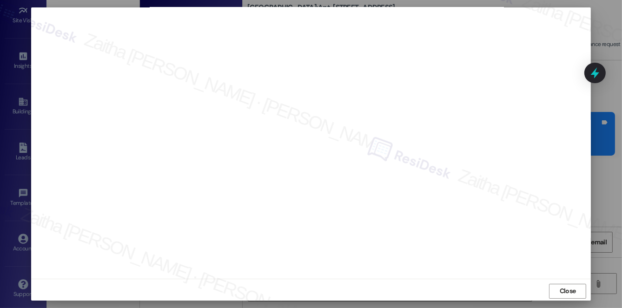
scroll to position [8, 0]
click at [564, 291] on span "Close" at bounding box center [568, 289] width 16 height 10
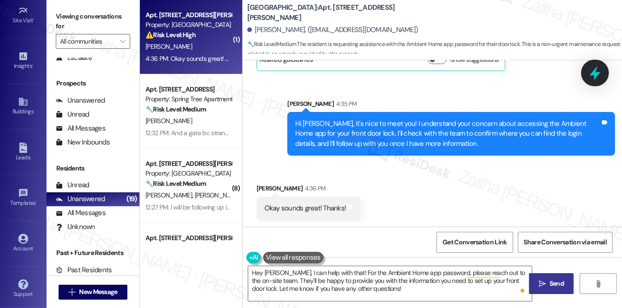
click at [589, 79] on icon at bounding box center [595, 73] width 16 height 16
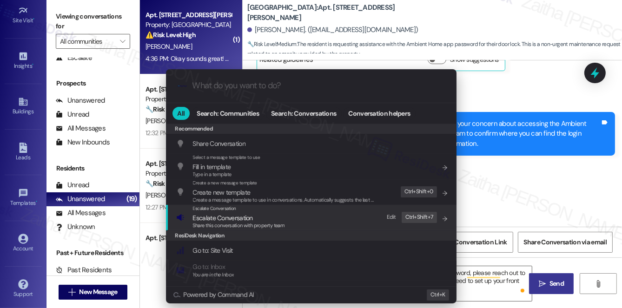
click at [205, 217] on span "Escalate Conversation" at bounding box center [223, 218] width 60 height 8
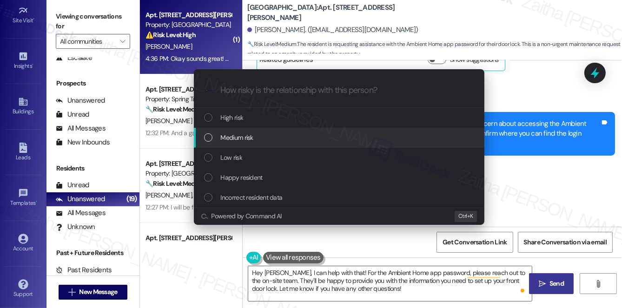
click at [239, 135] on span "Medium risk" at bounding box center [237, 137] width 33 height 10
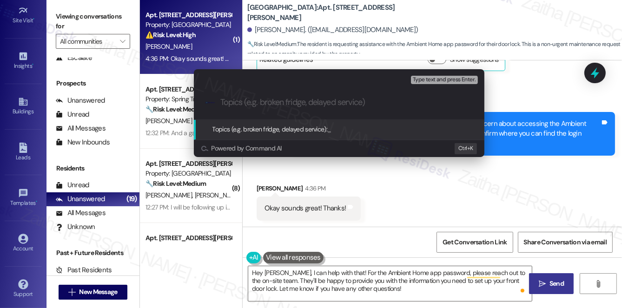
paste input "Ambient App Access Issue"
type input "Ambient App Access Issue"
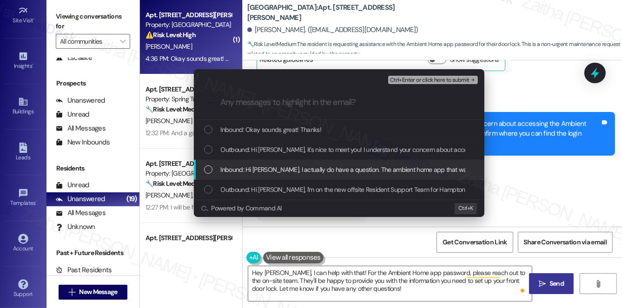
click at [271, 167] on span "Inbound: Hi Sarah, I actually do have a question. The ambient home app that was…" at bounding box center [548, 170] width 655 height 10
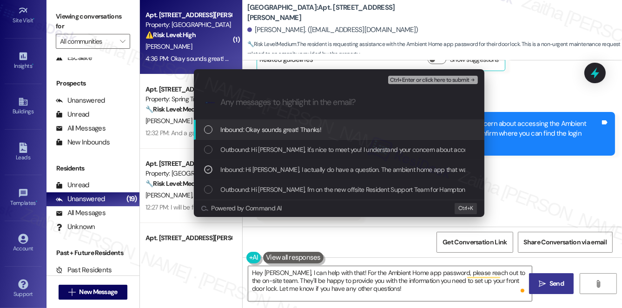
click at [410, 79] on span "Ctrl+Enter or click here to submit" at bounding box center [429, 80] width 79 height 7
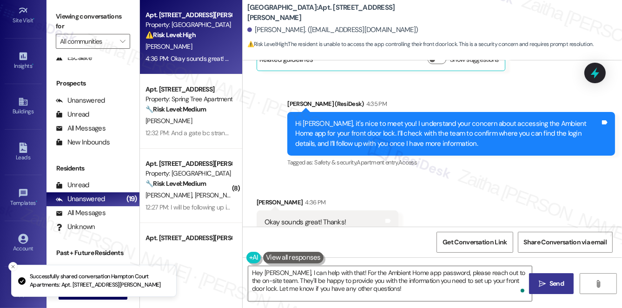
scroll to position [313, 0]
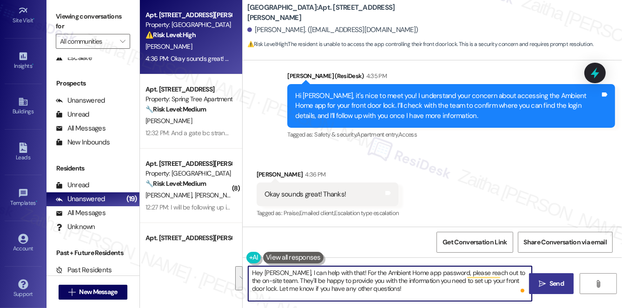
drag, startPoint x: 249, startPoint y: 271, endPoint x: 384, endPoint y: 288, distance: 135.8
click at [384, 288] on textarea "Hey Matthew, I can help with that! For the Ambient Home app password, please re…" at bounding box center [390, 283] width 284 height 35
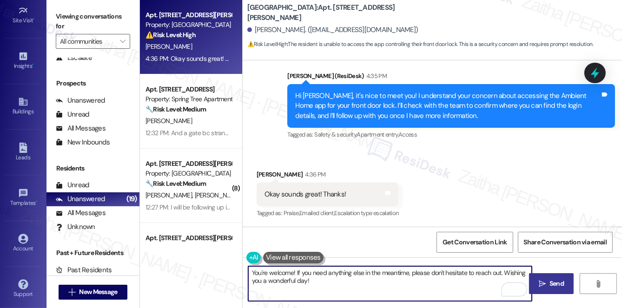
type textarea "You're welcome! If you need anything else in the meantime, please don't hesitat…"
click at [555, 284] on span "Send" at bounding box center [556, 284] width 14 height 10
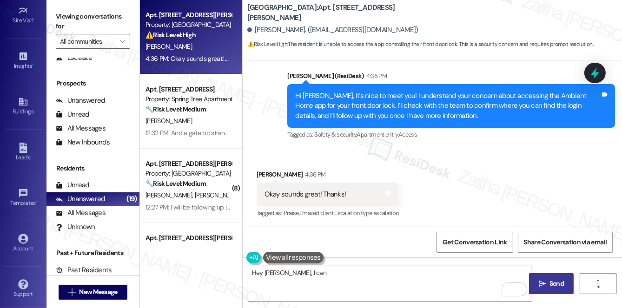
scroll to position [312, 0]
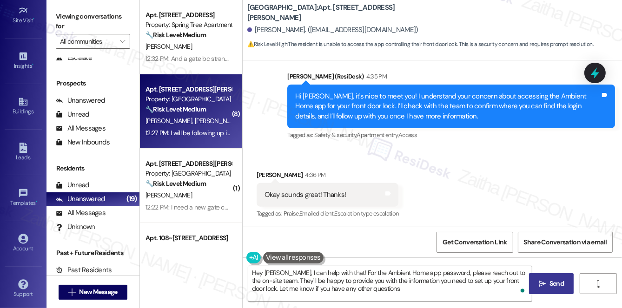
type textarea "Hey Matthew, I can help with that! For the Ambient Home app password, please re…"
click at [204, 120] on div "R. Young L. Johnson" at bounding box center [189, 121] width 88 height 12
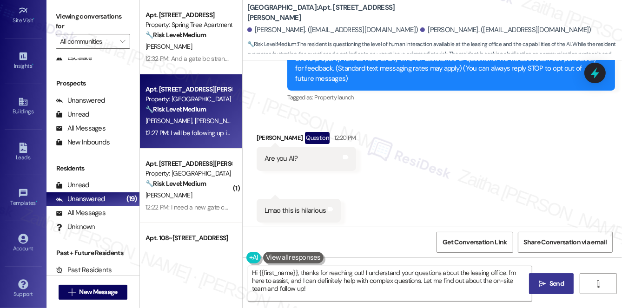
scroll to position [84, 0]
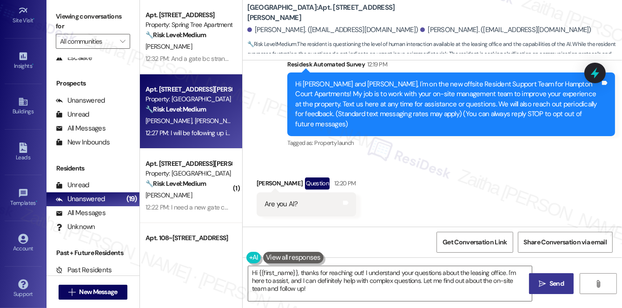
click at [262, 178] on div "Leroy Johnson Question 12:20 PM" at bounding box center [306, 185] width 99 height 15
copy div "Leroy"
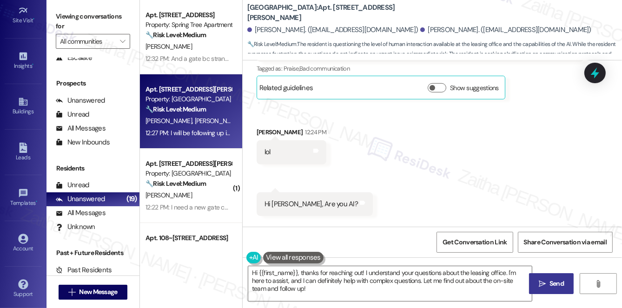
scroll to position [380, 0]
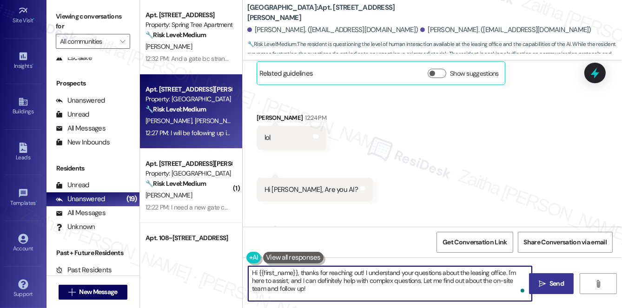
drag, startPoint x: 300, startPoint y: 273, endPoint x: 311, endPoint y: 289, distance: 19.1
click at [311, 289] on textarea "Hi {{first_name}}, thanks for reaching out! I understand your questions about t…" at bounding box center [390, 283] width 284 height 35
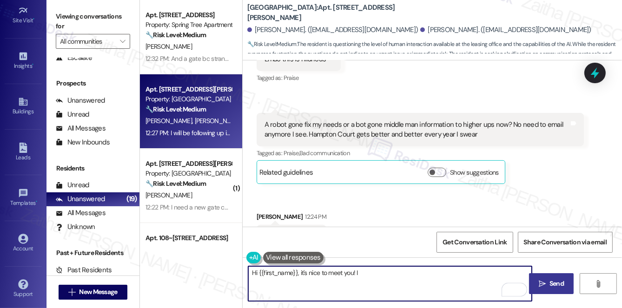
scroll to position [296, 0]
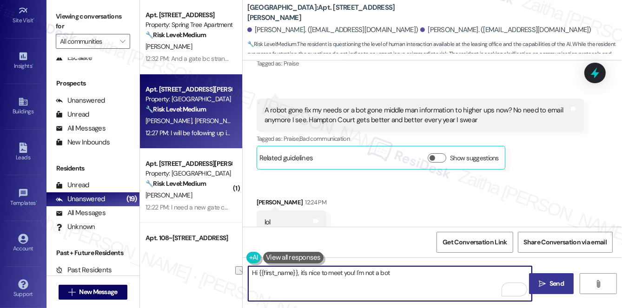
drag, startPoint x: 357, startPoint y: 271, endPoint x: 395, endPoint y: 272, distance: 37.7
click at [395, 272] on textarea "Hi {{first_name}}, it's nice to meet you! I'm not a bot" at bounding box center [390, 283] width 284 height 35
paste textarea "I get that question a lot, but nope, I’m not a bot!"
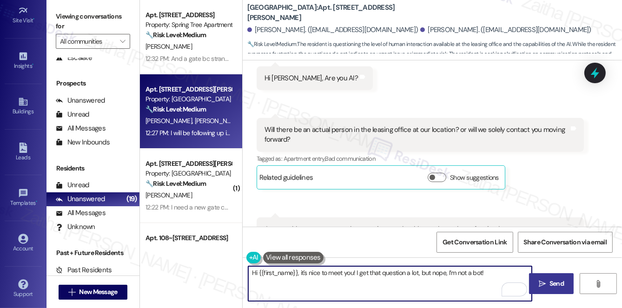
scroll to position [507, 0]
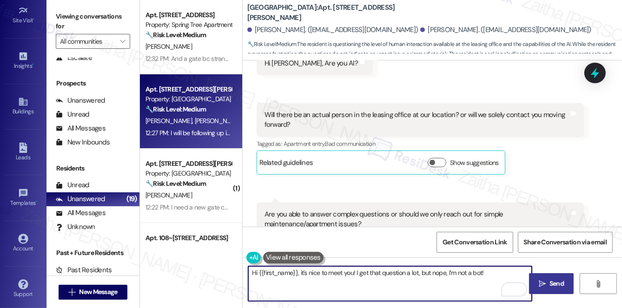
click at [476, 273] on textarea "Hi {{first_name}}, it's nice to meet you! I get that question a lot, but nope, …" at bounding box center [390, 283] width 284 height 35
click at [475, 273] on textarea "Hi {{first_name}}, it's nice to meet you! I get that question a lot, but nope, …" at bounding box center [390, 283] width 284 height 35
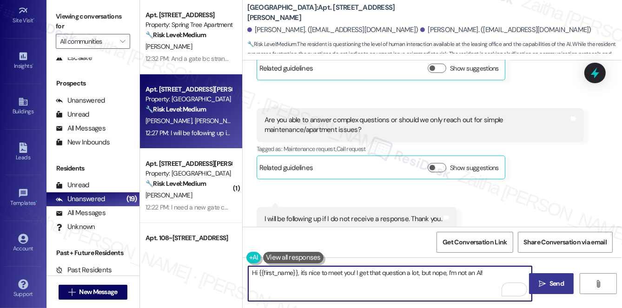
scroll to position [616, 0]
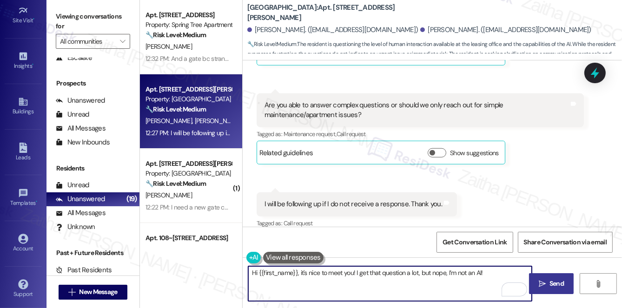
click at [490, 274] on textarea "Hi {{first_name}}, it's nice to meet you! I get that question a lot, but nope, …" at bounding box center [390, 283] width 284 height 35
paste textarea "concerns or home-related issues."
type textarea "Hi {{first_name}}, it's nice to meet you! I get that question a lot, but nope, …"
drag, startPoint x: 250, startPoint y: 271, endPoint x: 396, endPoint y: 285, distance: 146.2
click at [396, 285] on textarea "Hi {{first_name}}, it's nice to meet you! I get that question a lot, but nope, …" at bounding box center [390, 283] width 284 height 35
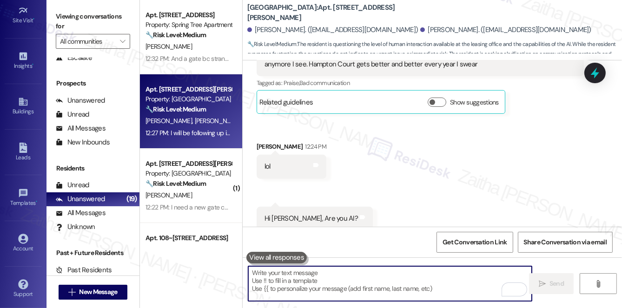
scroll to position [320, 0]
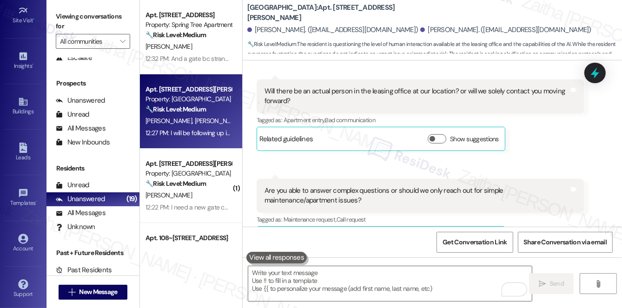
scroll to position [549, 0]
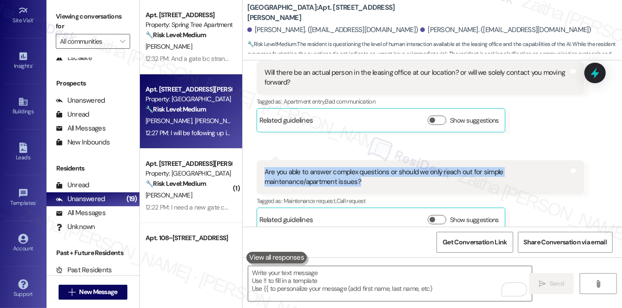
drag, startPoint x: 262, startPoint y: 161, endPoint x: 359, endPoint y: 175, distance: 98.1
click at [359, 175] on div "Are you able to answer complex questions or should we only reach out for simple…" at bounding box center [421, 177] width 328 height 34
copy div "Are you able to answer complex questions or should we only reach out for simple…"
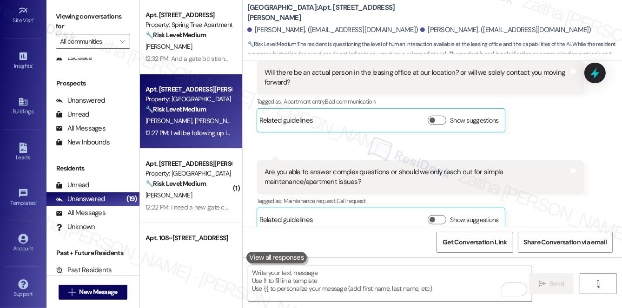
click at [321, 276] on textarea "To enrich screen reader interactions, please activate Accessibility in Grammarl…" at bounding box center [390, 283] width 284 height 35
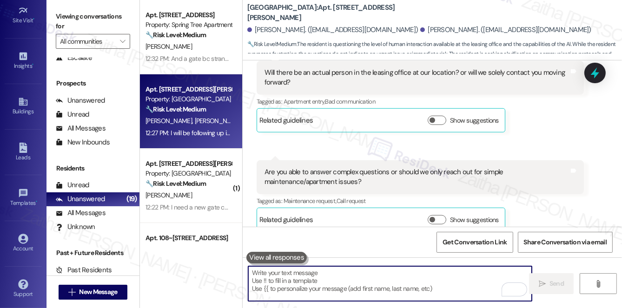
paste textarea "Hi {{first_name}}, it’s so nice to meet you! I get that question a lot, but I p…"
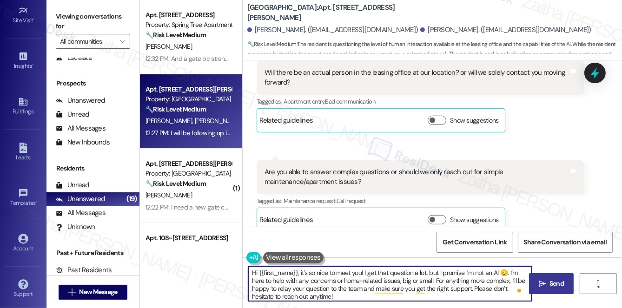
click at [350, 295] on textarea "Hi {{first_name}}, it’s so nice to meet you! I get that question a lot, but I p…" at bounding box center [390, 283] width 284 height 35
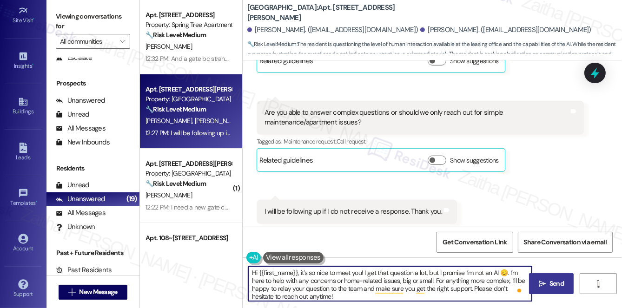
scroll to position [616, 0]
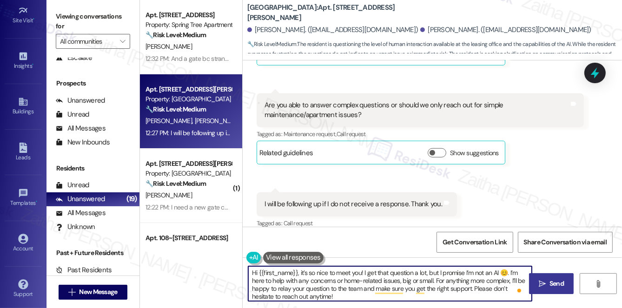
type textarea "Hi {{first_name}}, it’s so nice to meet you! I get that question a lot, but I p…"
click at [558, 284] on span "Send" at bounding box center [556, 284] width 14 height 10
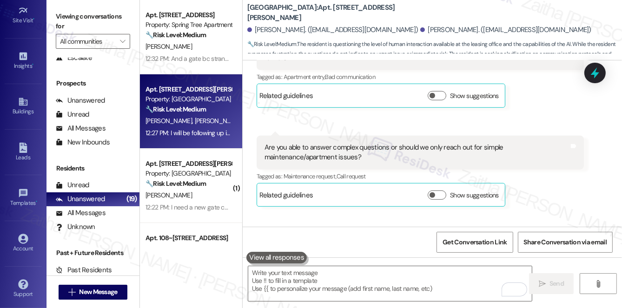
scroll to position [616, 0]
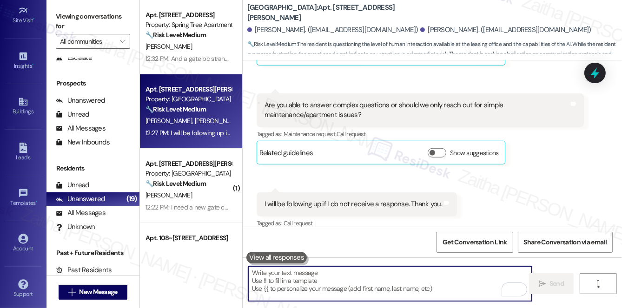
click at [331, 279] on textarea "To enrich screen reader interactions, please activate Accessibility in Grammarl…" at bounding box center [390, 283] width 284 height 35
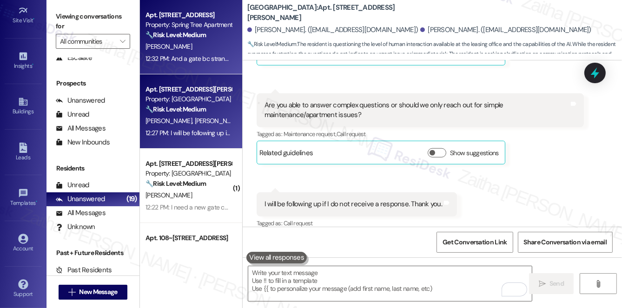
click at [194, 51] on div "[PERSON_NAME]" at bounding box center [189, 47] width 88 height 12
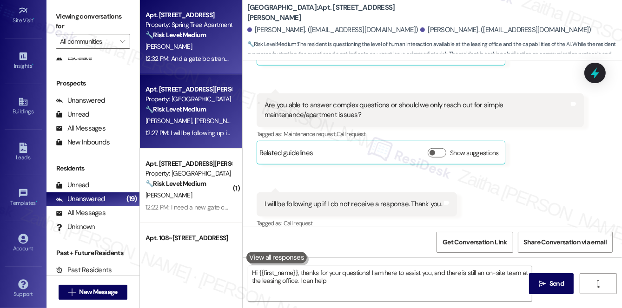
type textarea "Hi {{first_name}}, thanks for your questions! I am here to assist you, and ther…"
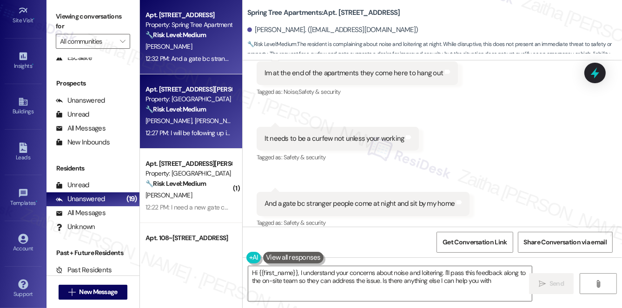
type textarea "Hi {{first_name}}, I understand your concerns about noise and loitering. I'll p…"
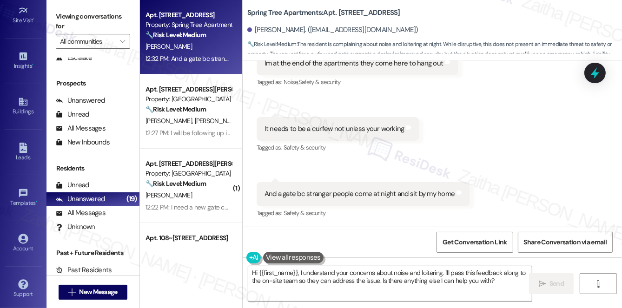
scroll to position [281, 0]
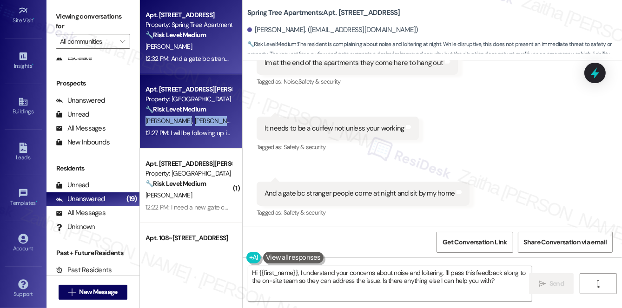
click at [215, 115] on div "Apt. 123, 2424 Drusilla Lane Property: Hampton Court Apartments 🔧 Risk Level: M…" at bounding box center [191, 111] width 102 height 74
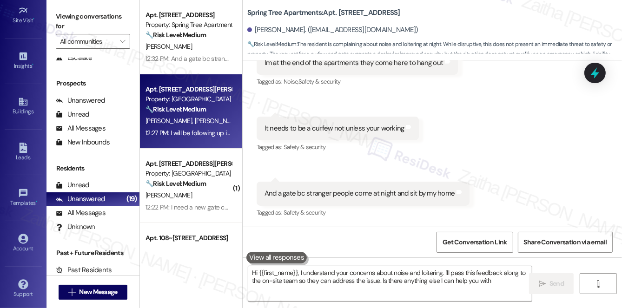
type textarea "Hi {{first_name}}, I understand your concerns about noise and loitering. I'll p…"
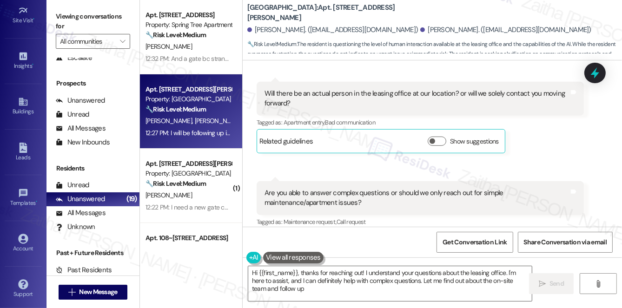
type textarea "Hi {{first_name}}, thanks for reaching out! I understand your questions about t…"
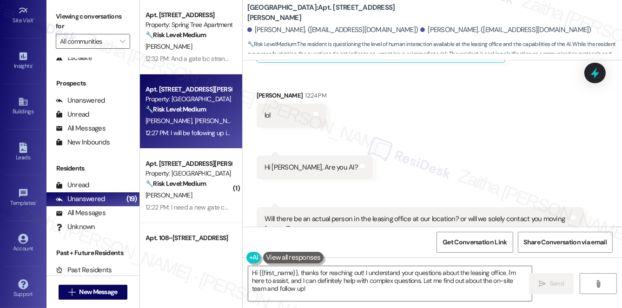
scroll to position [616, 0]
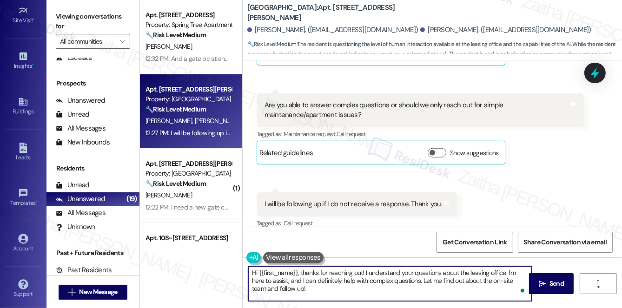
drag, startPoint x: 251, startPoint y: 273, endPoint x: 286, endPoint y: 290, distance: 38.9
click at [286, 290] on textarea "Hi {{first_name}}, thanks for reaching out! I understand your questions about t…" at bounding box center [390, 283] width 284 height 35
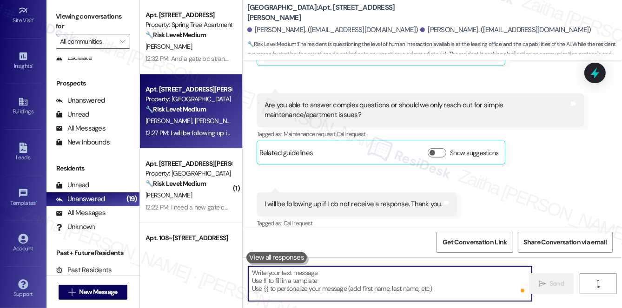
paste textarea "Hi {{first_name}}, it’s so nice to meet you! I get that question a lot, but I p…"
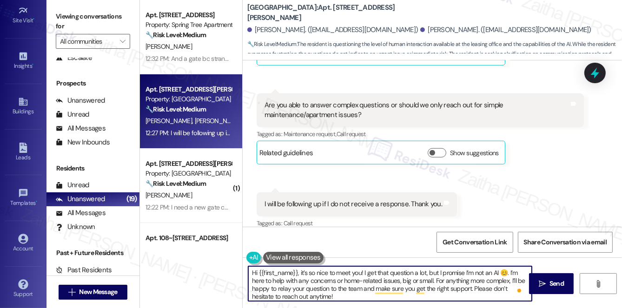
click at [496, 271] on textarea "Hi {{first_name}}, it’s so nice to meet you! I get that question a lot, but I p…" at bounding box center [390, 283] width 284 height 35
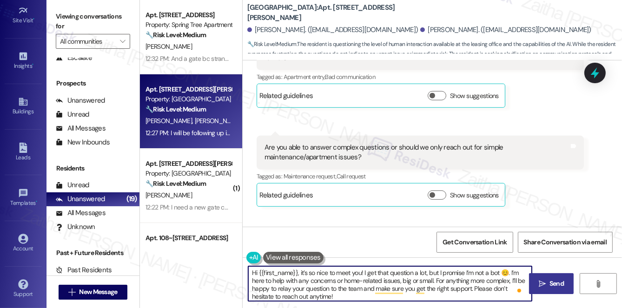
type textarea "Hi {{first_name}}, it’s so nice to meet you! I get that question a lot, but I p…"
click at [541, 277] on button " Send" at bounding box center [551, 283] width 45 height 21
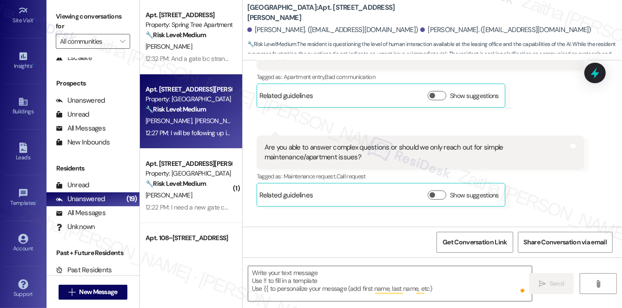
type textarea "Fetching suggested responses. Please feel free to read through the conversation…"
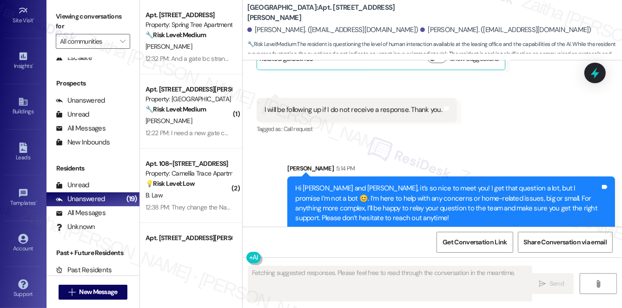
scroll to position [710, 0]
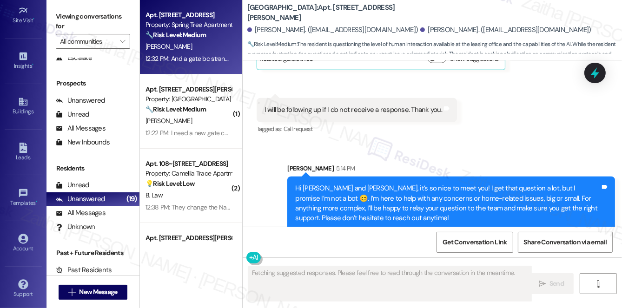
click at [227, 50] on div "M. Foster" at bounding box center [189, 47] width 88 height 12
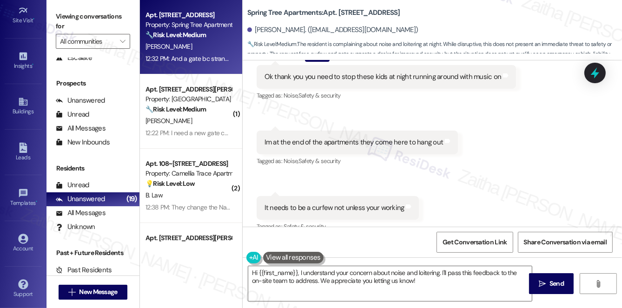
scroll to position [197, 0]
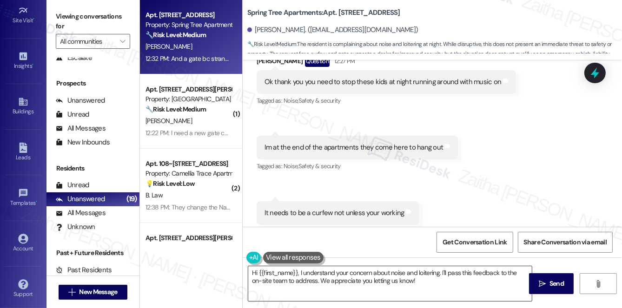
click at [299, 271] on textarea "Hi {{first_name}}, I understand your concern about noise and loitering. I'll pa…" at bounding box center [390, 283] width 284 height 35
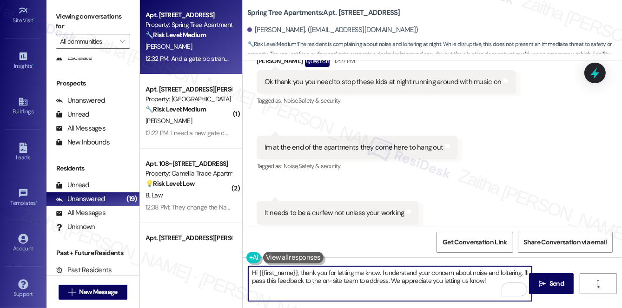
drag, startPoint x: 342, startPoint y: 281, endPoint x: 323, endPoint y: 280, distance: 19.5
click at [323, 280] on textarea "Hi {{first_name}}, thank you for letting me know. I understand your concern abo…" at bounding box center [390, 283] width 284 height 35
drag, startPoint x: 423, startPoint y: 281, endPoint x: 460, endPoint y: 279, distance: 36.8
click at [460, 279] on textarea "Hi {{first_name}}, thank you for letting me know. I understand your concern abo…" at bounding box center [390, 283] width 284 height 35
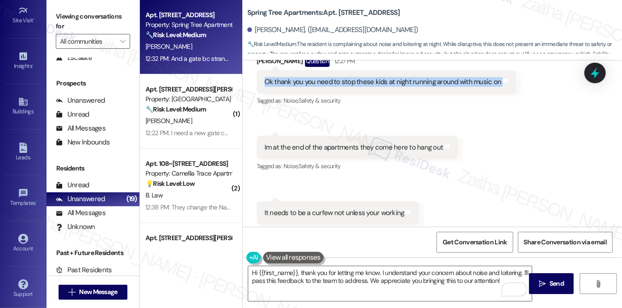
drag, startPoint x: 259, startPoint y: 79, endPoint x: 504, endPoint y: 81, distance: 245.4
click at [504, 81] on div "Ok thank you you need to stop these kids at night running around with music on …" at bounding box center [387, 82] width 260 height 24
copy div "Ok thank you you need to stop these kids at night running around with music on …"
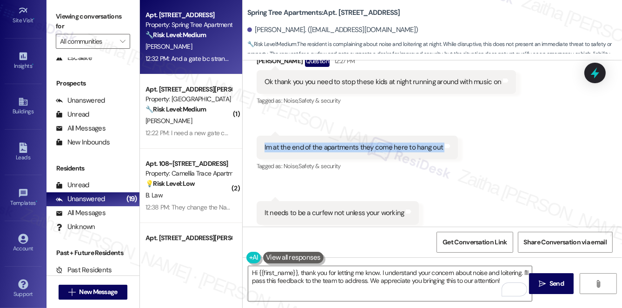
drag, startPoint x: 262, startPoint y: 144, endPoint x: 451, endPoint y: 149, distance: 188.8
click at [451, 149] on div "Im at the end of the apartments they come here to hang out Tags and notes" at bounding box center [358, 148] width 202 height 24
copy div "Im at the end of the apartments they come here to hang out Tags and notes"
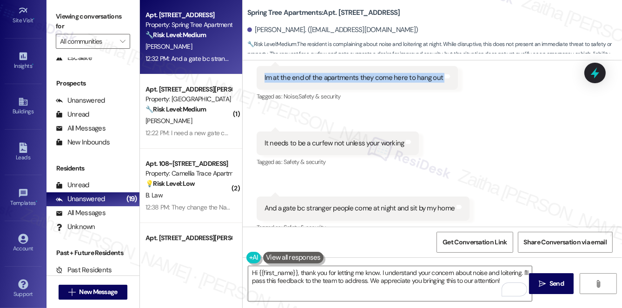
scroll to position [281, 0]
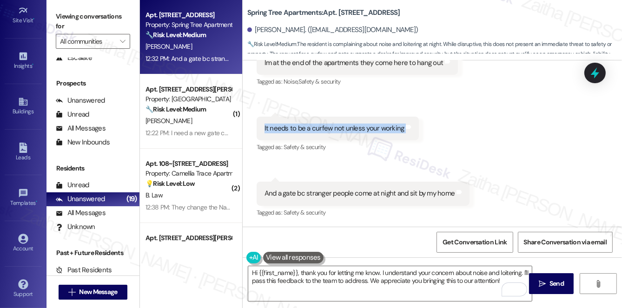
drag, startPoint x: 259, startPoint y: 129, endPoint x: 401, endPoint y: 136, distance: 142.0
click at [401, 136] on div "It needs to be a curfew not unless your working Tags and notes" at bounding box center [338, 129] width 163 height 24
copy div "It needs to be a curfew not unless your working Tags and notes"
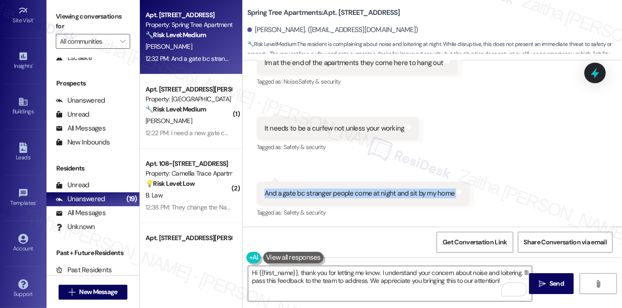
drag, startPoint x: 264, startPoint y: 193, endPoint x: 459, endPoint y: 200, distance: 194.4
click at [459, 200] on div "And a gate bc stranger people come at night and sit by my home Tags and notes" at bounding box center [363, 194] width 213 height 24
copy div "And a gate bc stranger people come at night and sit by my home Tags and notes"
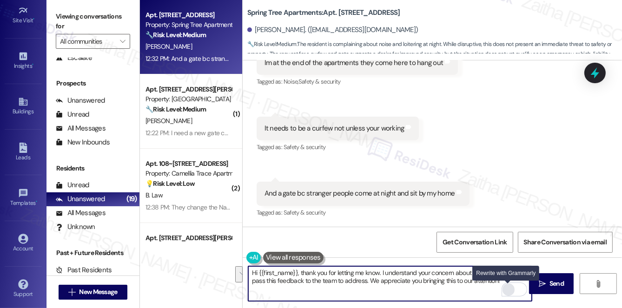
drag, startPoint x: 300, startPoint y: 272, endPoint x: 510, endPoint y: 284, distance: 210.4
click at [510, 284] on div "Hi {{first_name}}, thank you for letting me know. I understand your concern abo…" at bounding box center [390, 284] width 284 height 36
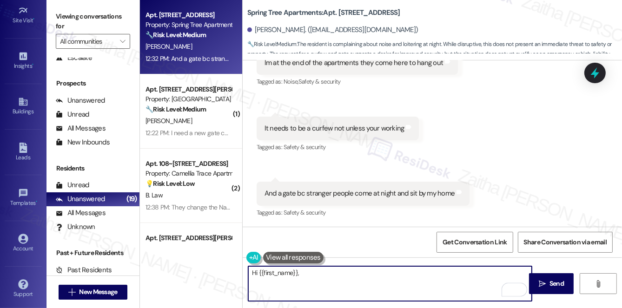
paste textarea "Thank you for bringing this to my attention — I’m so sorry you’ve been experien…"
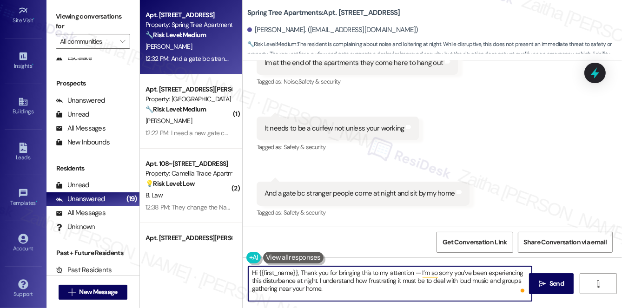
click at [302, 271] on textarea "Hi {{first_name}}, Thank you for bringing this to my attention — I’m so sorry y…" at bounding box center [390, 283] width 284 height 35
click at [419, 273] on textarea "Hi {{first_name}}, thank you for bringing this to my attention — I’m so sorry y…" at bounding box center [390, 283] width 284 height 35
click at [347, 284] on textarea "Hi {{first_name}}, thank you for bringing this to my attention. I’m so sorry yo…" at bounding box center [390, 283] width 284 height 35
click at [343, 288] on textarea "Hi {{first_name}}, thank you for bringing this to my attention. I’m so sorry yo…" at bounding box center [390, 283] width 284 height 35
paste textarea "To help me address this with the team, could you please share a bit more detail?"
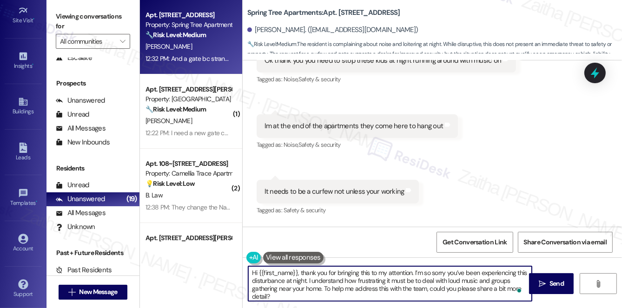
scroll to position [197, 0]
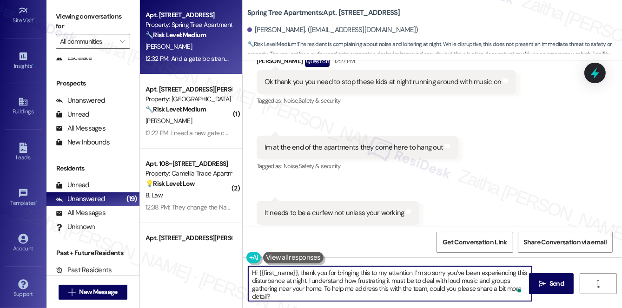
paste textarea "Have you noticed if they are residents or guests?"
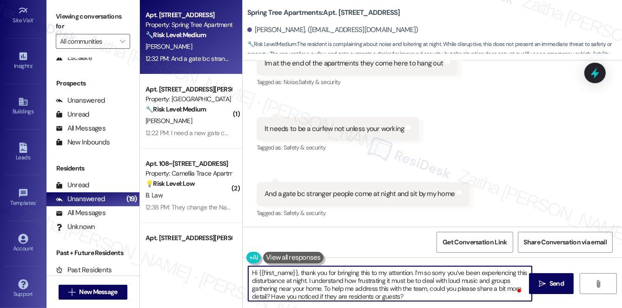
scroll to position [281, 0]
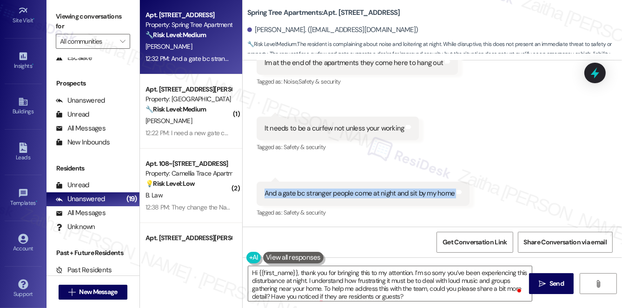
drag, startPoint x: 271, startPoint y: 194, endPoint x: 456, endPoint y: 200, distance: 186.0
click at [456, 200] on div "And a gate bc stranger people come at night and sit by my home Tags and notes" at bounding box center [363, 194] width 213 height 24
copy div "And a gate bc stranger people come at night and sit by my home Tags and notes"
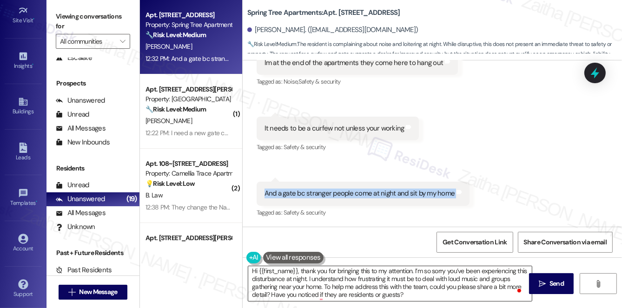
scroll to position [2, 0]
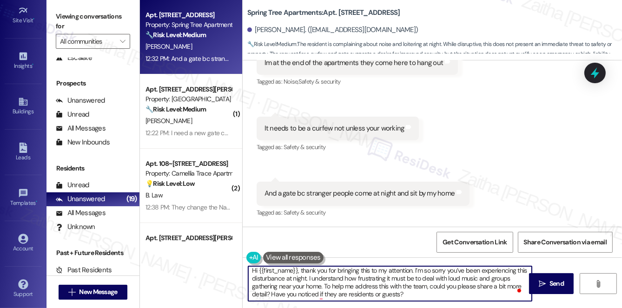
click at [423, 295] on textarea "Hi {{first_name}}, thank you for bringing this to my attention. I’m so sorry yo…" at bounding box center [390, 283] width 284 height 35
paste textarea "I’ll relay your concerns, including your suggestions about a curfew and a gate,…"
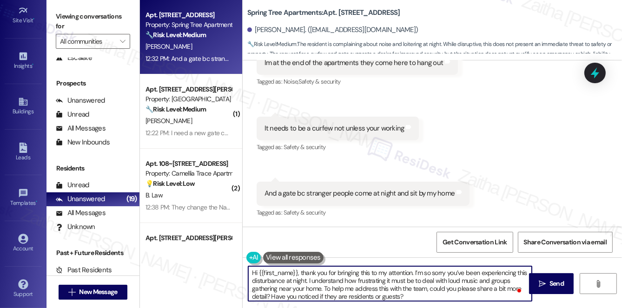
scroll to position [0, 0]
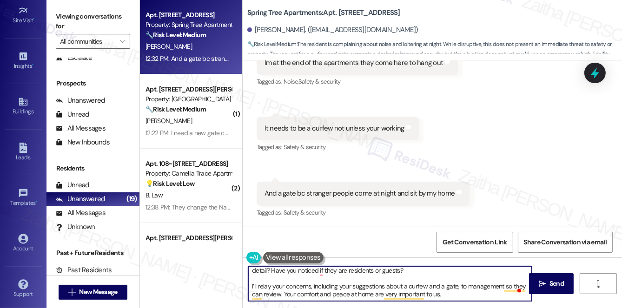
click at [482, 286] on textarea "Hi {{first_name}}, thank you for bringing this to my attention. I’m so sorry yo…" at bounding box center [390, 283] width 284 height 35
type textarea "Hi {{first_name}}, thank you for bringing this to my attention. I’m so sorry yo…"
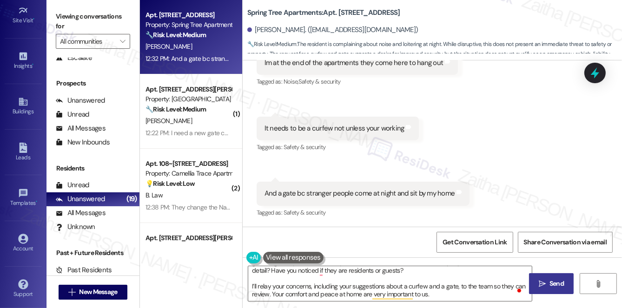
click at [546, 287] on span " Send" at bounding box center [551, 284] width 29 height 10
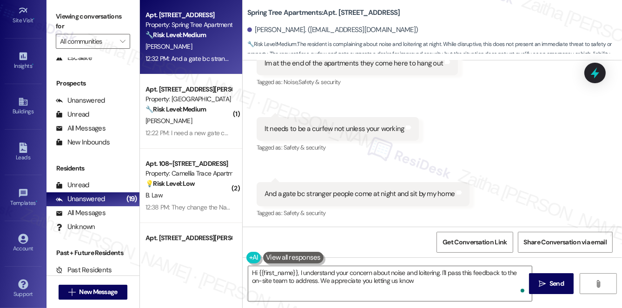
type textarea "Hi {{first_name}}, I understand your concern about noise and loitering. I'll pa…"
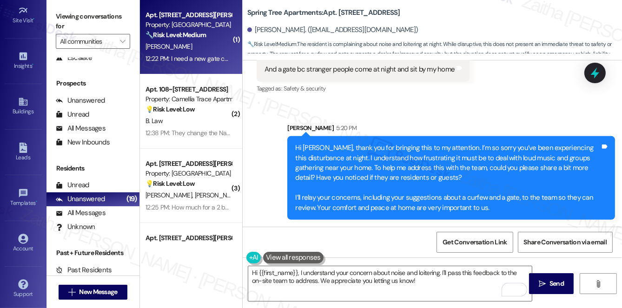
click at [201, 47] on div "[PERSON_NAME]" at bounding box center [189, 47] width 88 height 12
type textarea "Fetching suggested responses. Please feel free to read through the conversation…"
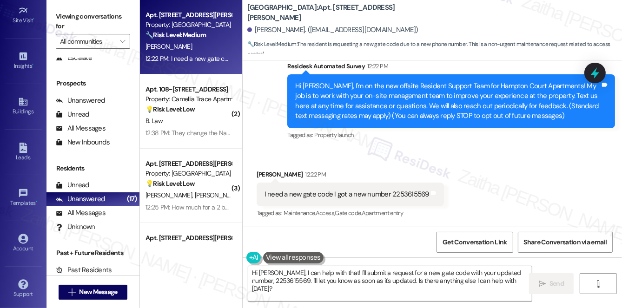
scroll to position [83, 0]
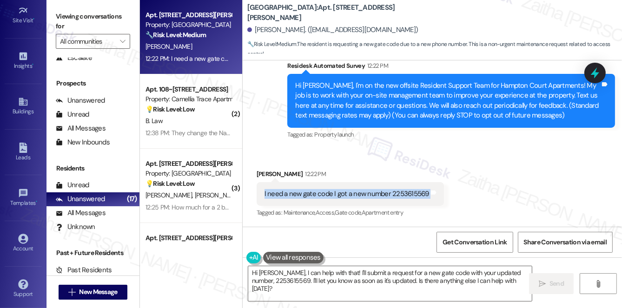
drag, startPoint x: 259, startPoint y: 195, endPoint x: 429, endPoint y: 202, distance: 170.3
click at [429, 202] on div "I need a new gate code I got a new number 2253615569 Tags and notes" at bounding box center [350, 194] width 187 height 24
copy div "I need a new gate code I got a new number 2253615569 Tags and notes"
click at [458, 163] on div "Received via SMS Stacey Temple 12:22 PM I need a new gate code I got a new numb…" at bounding box center [432, 187] width 379 height 79
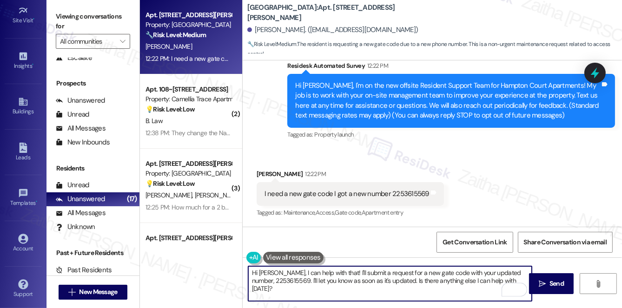
drag, startPoint x: 278, startPoint y: 271, endPoint x: 509, endPoint y: 278, distance: 231.6
click at [509, 278] on textarea "Hi Stacey, I can help with that! I'll submit a request for a new gate code with…" at bounding box center [390, 283] width 284 height 35
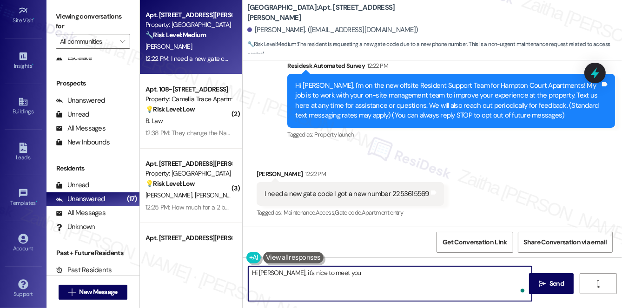
click at [354, 282] on textarea "Hi Stacey, it's nice to meet you" at bounding box center [390, 283] width 284 height 35
paste textarea "Thank you for letting me know. I’ll go ahead and create a work order to have yo…"
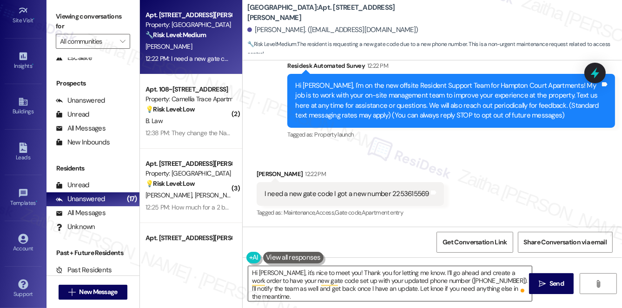
drag, startPoint x: 247, startPoint y: 273, endPoint x: 350, endPoint y: 278, distance: 103.8
click at [350, 278] on div "Hi Stacey, it's nice to meet you! Thank you for letting me know. I’ll go ahead …" at bounding box center [390, 284] width 284 height 36
click at [248, 271] on textarea "Hi Stacey, it's nice to meet you! Thank you for letting me know. I’ll go ahead …" at bounding box center [390, 283] width 284 height 35
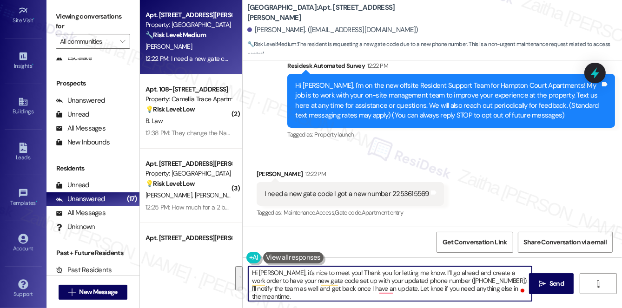
drag, startPoint x: 248, startPoint y: 271, endPoint x: 500, endPoint y: 293, distance: 252.4
click at [500, 293] on textarea "Hi Stacey, it's nice to meet you! Thank you for letting me know. I’ll go ahead …" at bounding box center [390, 283] width 284 height 35
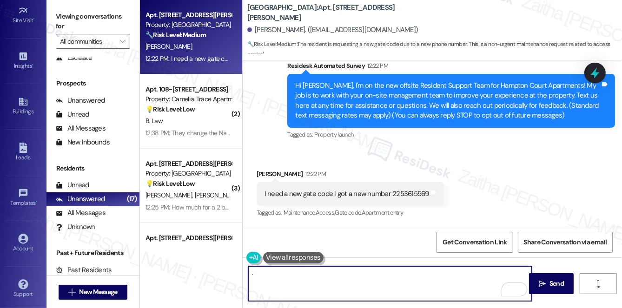
paste textarea "Hi Stacey, it’s nice to meet you! Thank you for sharing your updated informatio…"
type textarea "Hi Stacey, it’s nice to meet you! Thank you for sharing your updated informatio…"
drag, startPoint x: 252, startPoint y: 273, endPoint x: 469, endPoint y: 279, distance: 217.6
click at [469, 279] on textarea "Hi Stacey, it’s nice to meet you! Thank you for sharing your updated informatio…" at bounding box center [390, 283] width 284 height 35
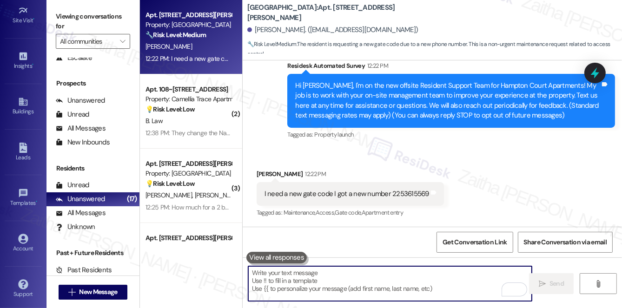
paste textarea "Hi [PERSON_NAME], it’s nice to meet you! Thank you for sharing your updated inf…"
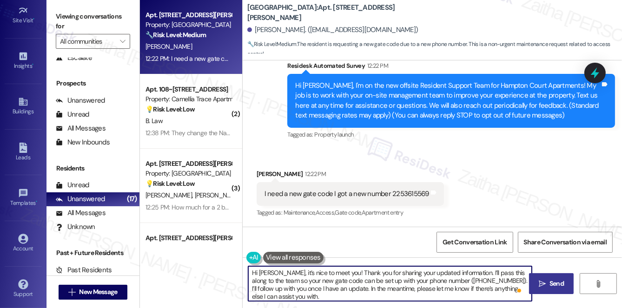
type textarea "Hi [PERSON_NAME], it’s nice to meet you! Thank you for sharing your updated inf…"
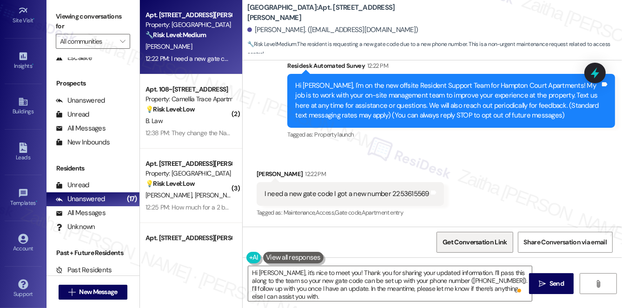
drag, startPoint x: 552, startPoint y: 280, endPoint x: 479, endPoint y: 249, distance: 79.5
click at [551, 280] on span "Send" at bounding box center [556, 284] width 14 height 10
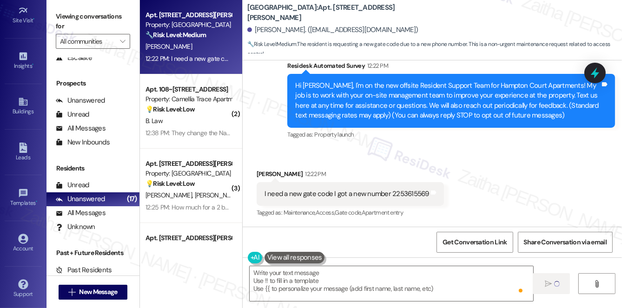
type textarea "Fetching suggested responses. Please feel free to read through the conversation…"
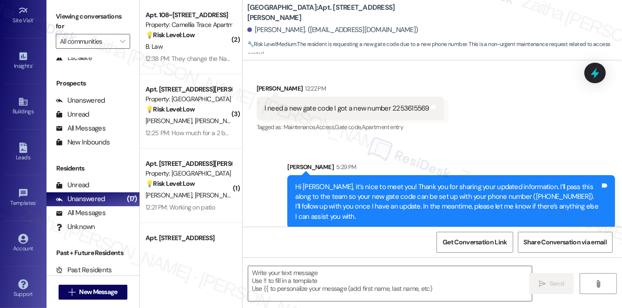
scroll to position [177, 0]
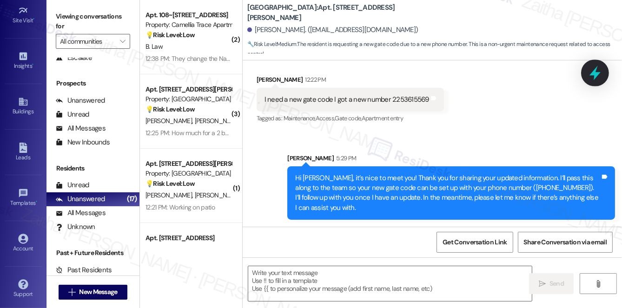
click at [598, 72] on icon at bounding box center [595, 73] width 16 height 16
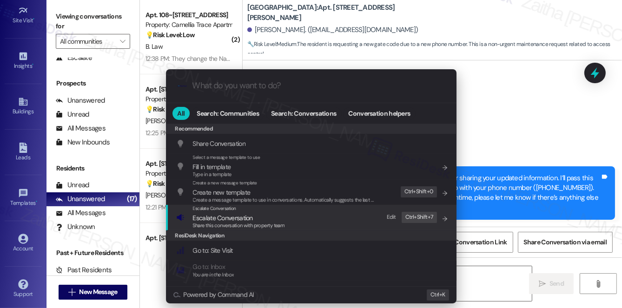
click at [224, 216] on span "Escalate Conversation" at bounding box center [223, 218] width 60 height 8
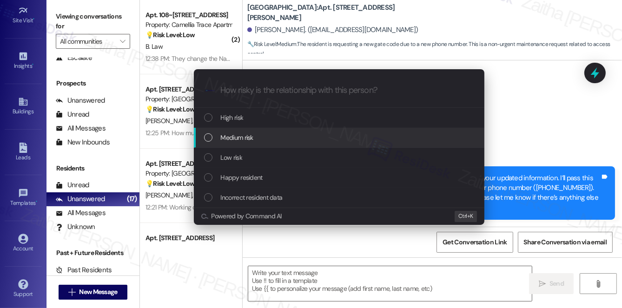
click at [246, 136] on span "Medium risk" at bounding box center [237, 137] width 33 height 10
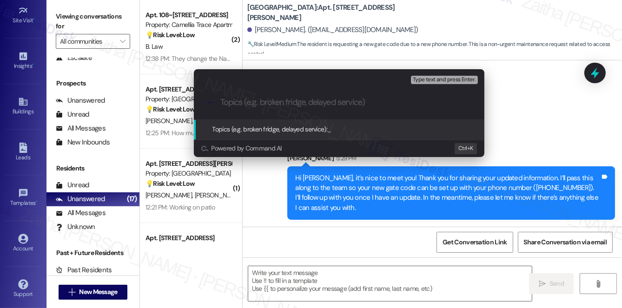
paste input "Update Gate Code with New Phone Number"
type input "Update Gate Code with New Phone Number"
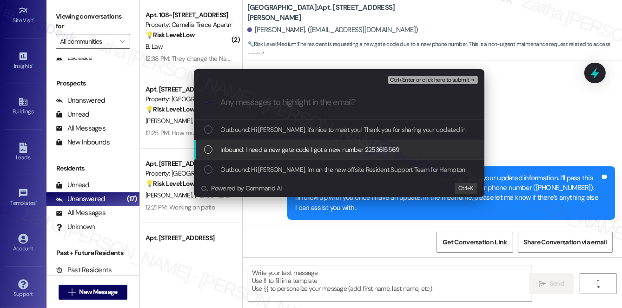
click at [263, 144] on div "Inbound: I need a new gate code I got a new number 2253615569" at bounding box center [339, 150] width 291 height 20
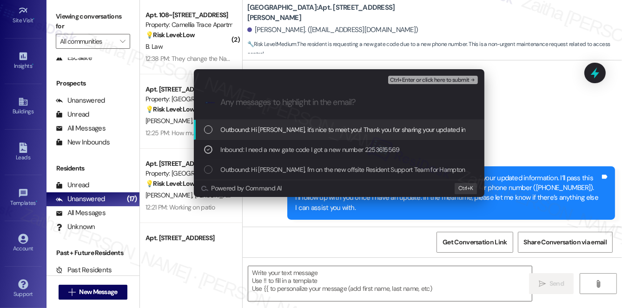
click at [417, 81] on span "Ctrl+Enter or click here to submit" at bounding box center [429, 80] width 79 height 7
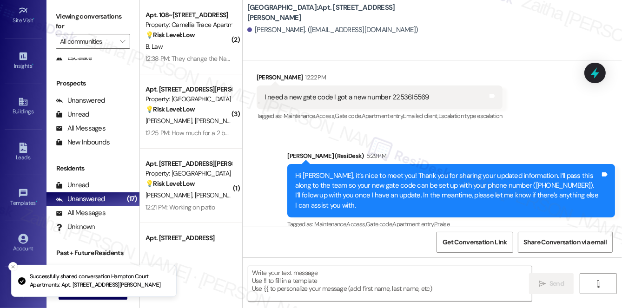
scroll to position [269, 0]
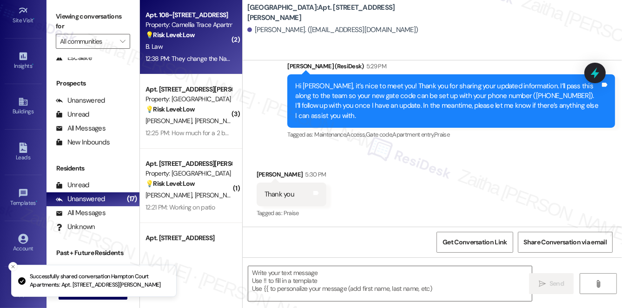
click at [212, 41] on div "B. Law" at bounding box center [189, 47] width 88 height 12
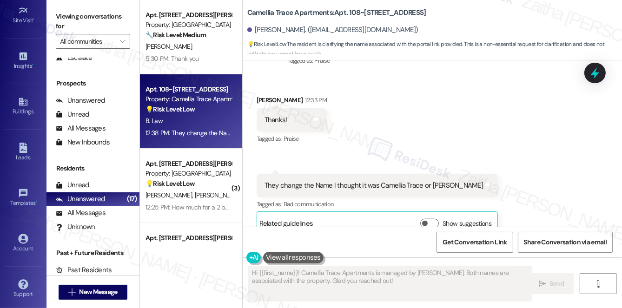
scroll to position [882, 0]
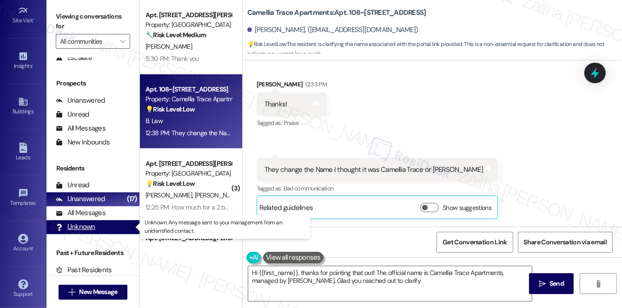
type textarea "Hi {{first_name}}, thanks for pointing that out! The official name is Camellia …"
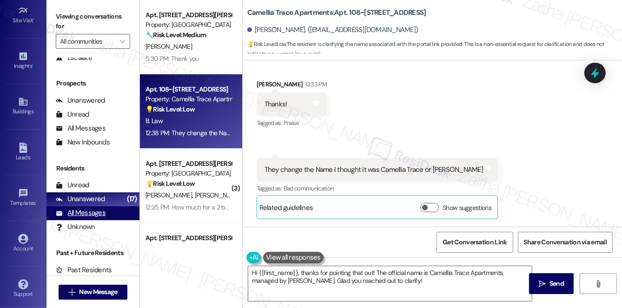
click at [96, 215] on div "All Messages" at bounding box center [81, 213] width 50 height 10
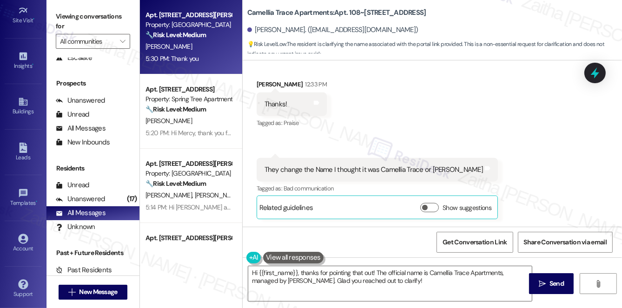
click at [205, 57] on div "5:30 PM: Thank you 5:30 PM: Thank you" at bounding box center [189, 59] width 88 height 12
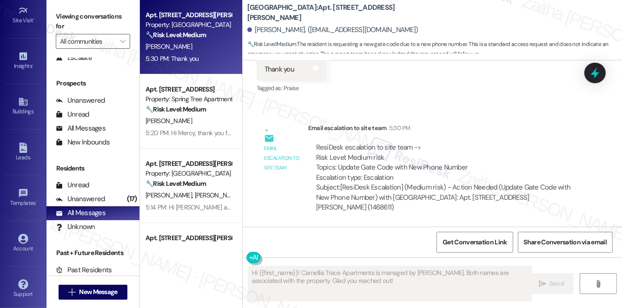
type textarea "Fetching suggested responses. Please feel free to read through the conversation…"
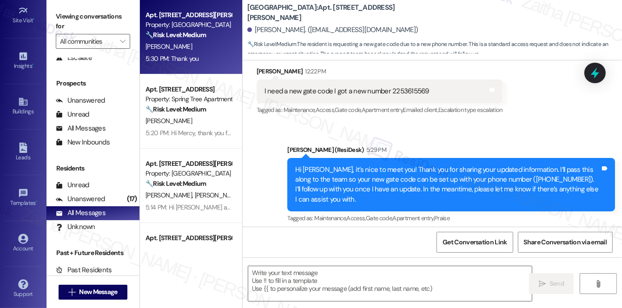
scroll to position [183, 0]
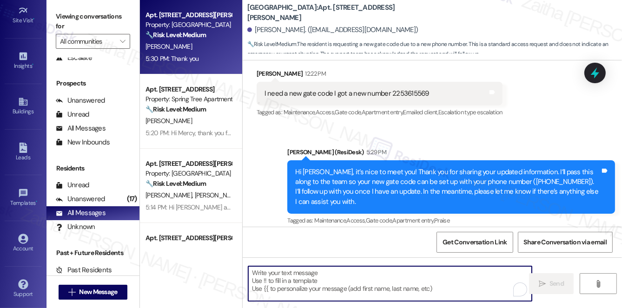
click at [281, 277] on textarea "To enrich screen reader interactions, please activate Accessibility in Grammarl…" at bounding box center [390, 283] width 284 height 35
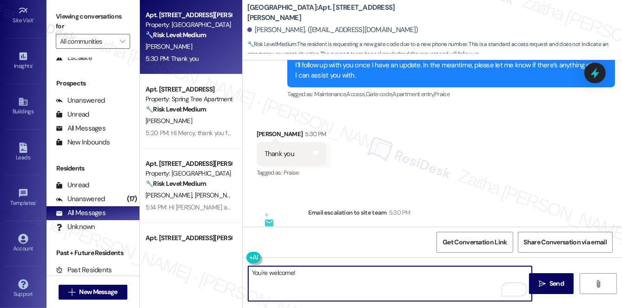
scroll to position [268, 0]
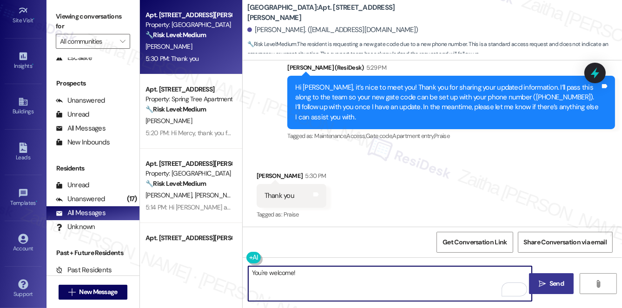
type textarea "You're welcome!"
click at [540, 284] on icon "" at bounding box center [542, 283] width 7 height 7
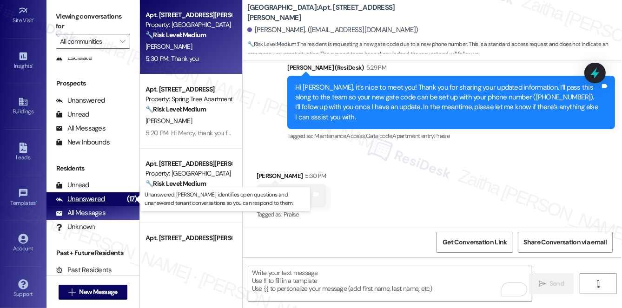
click at [97, 200] on div "Unanswered" at bounding box center [80, 199] width 49 height 10
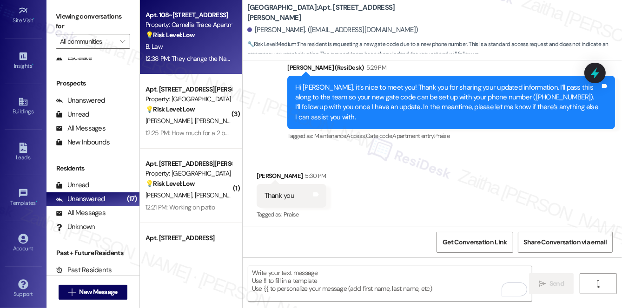
click at [205, 40] on div "Apt. 108~58, 5350 Groom Road Property: Camellia Trace Apartments 💡 Risk Level: …" at bounding box center [189, 25] width 88 height 32
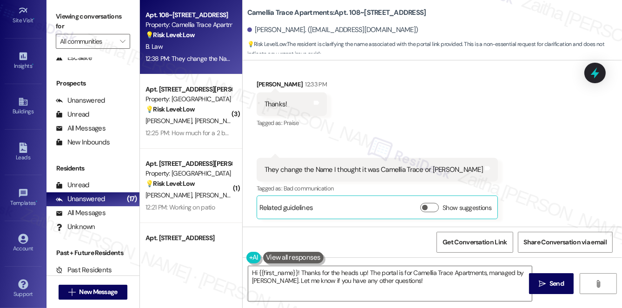
scroll to position [883, 0]
click at [420, 207] on button "Show suggestions" at bounding box center [429, 207] width 19 height 9
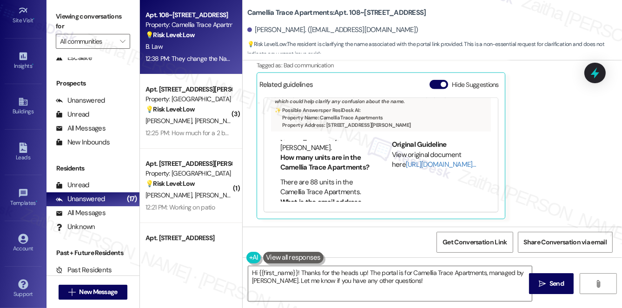
scroll to position [507, 0]
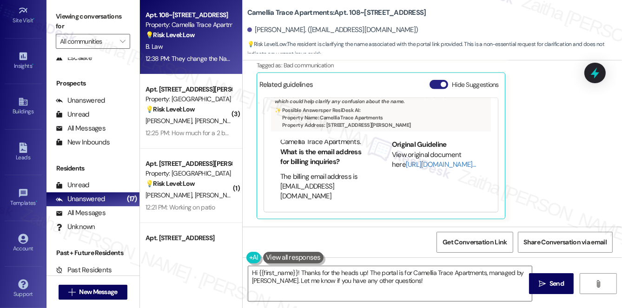
click at [435, 85] on button "Hide Suggestions" at bounding box center [439, 84] width 19 height 9
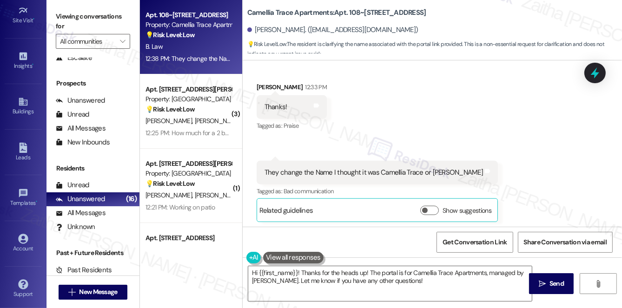
scroll to position [883, 0]
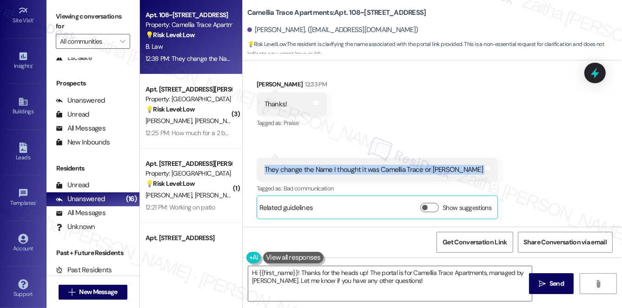
drag, startPoint x: 255, startPoint y: 165, endPoint x: 475, endPoint y: 170, distance: 219.5
click at [475, 170] on div "Received via SMS 12:38 PM Barbara Law 12:38 PM They change the Name I thought i…" at bounding box center [377, 188] width 255 height 75
copy div "They change the Name I thought it was Camellia Trace or A.C.Lewis Tags and notes"
click at [374, 108] on div "Received via SMS Barbara Law 12:33 PM Thanks! Tags and notes Tagged as: Praise …" at bounding box center [432, 143] width 379 height 168
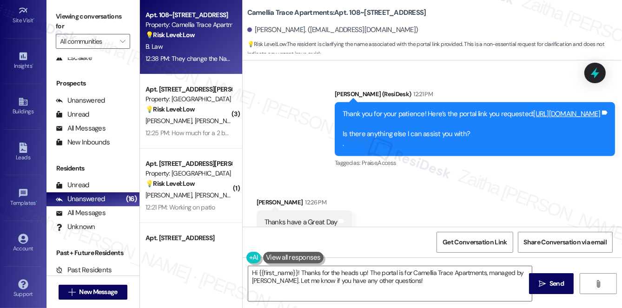
scroll to position [587, 0]
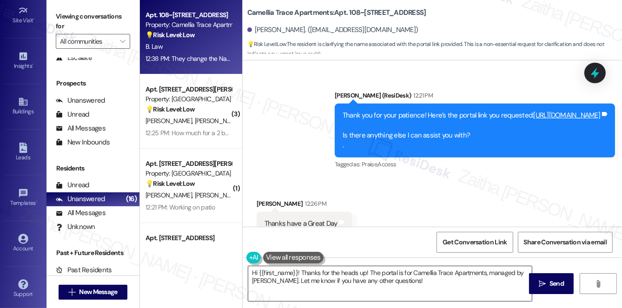
click at [425, 280] on textarea "Hi {{first_name}}! Thanks for the heads up! The portal is for Camellia Trace Ap…" at bounding box center [390, 283] width 284 height 35
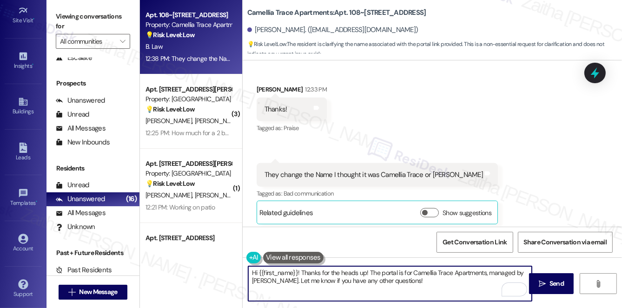
scroll to position [883, 0]
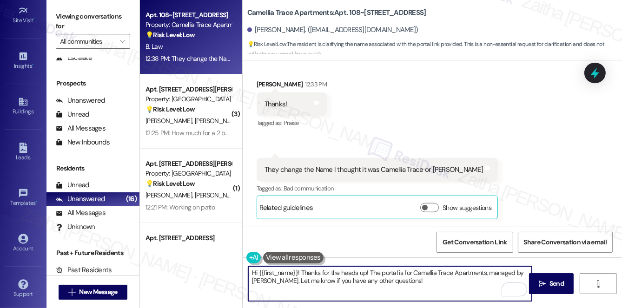
drag, startPoint x: 301, startPoint y: 271, endPoint x: 242, endPoint y: 270, distance: 59.0
click at [243, 271] on div "Hi {{first_name}}! Thanks for the heads up! The portal is for Camellia Trace Ap…" at bounding box center [432, 293] width 379 height 70
click at [264, 82] on div "Barbara Law 12:33 PM" at bounding box center [292, 85] width 70 height 13
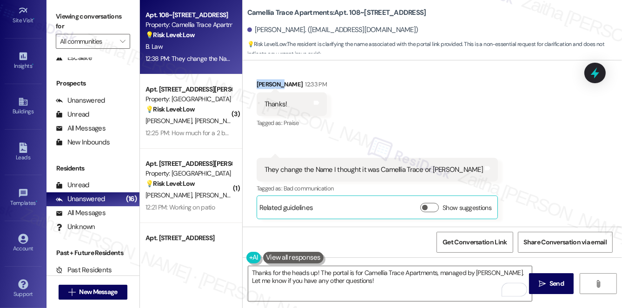
click at [264, 82] on div "Barbara Law 12:33 PM" at bounding box center [292, 85] width 70 height 13
copy div "[PERSON_NAME]"
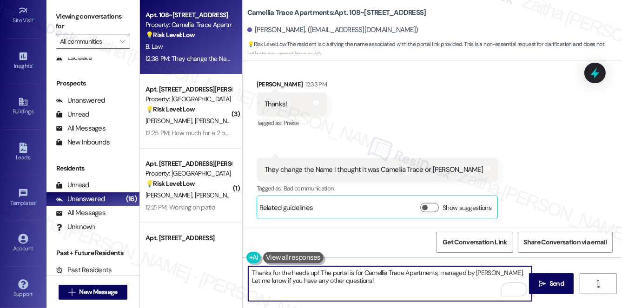
click at [315, 272] on textarea "Thanks for the heads up! The portal is for Camellia Trace Apartments, managed b…" at bounding box center [390, 283] width 284 height 35
paste textarea "[PERSON_NAME]"
type textarea "Thanks for the heads up, [PERSON_NAME]! The portal is for Camellia Trace Apartm…"
drag, startPoint x: 554, startPoint y: 278, endPoint x: 541, endPoint y: 271, distance: 14.4
click at [554, 278] on button " Send" at bounding box center [551, 283] width 45 height 21
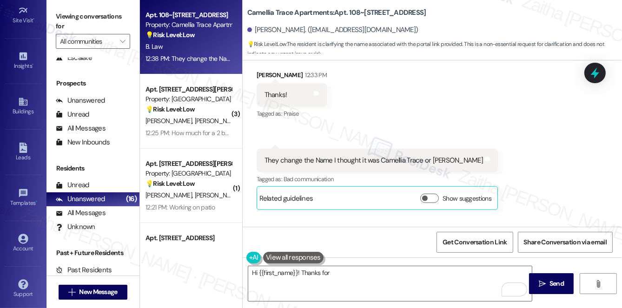
scroll to position [882, 0]
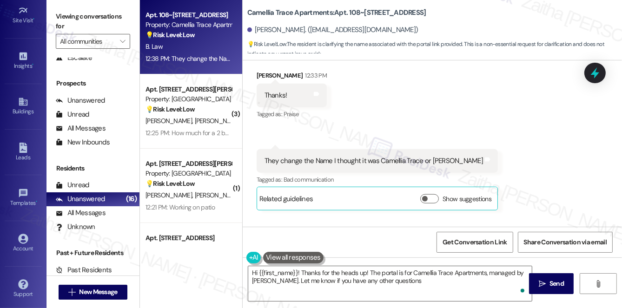
type textarea "Hi {{first_name}}! Thanks for the heads up! The portal is for Camellia Trace Ap…"
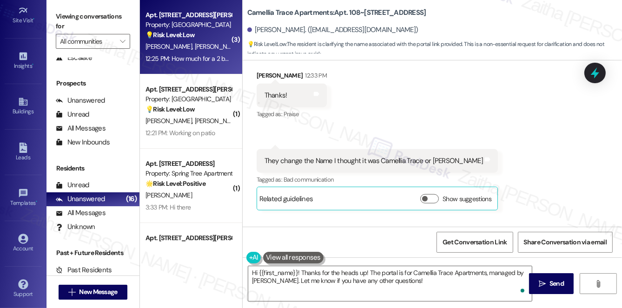
click at [205, 36] on div "💡 Risk Level: Low The resident is asking about the price of a 2 bedroom and one…" at bounding box center [188, 35] width 86 height 10
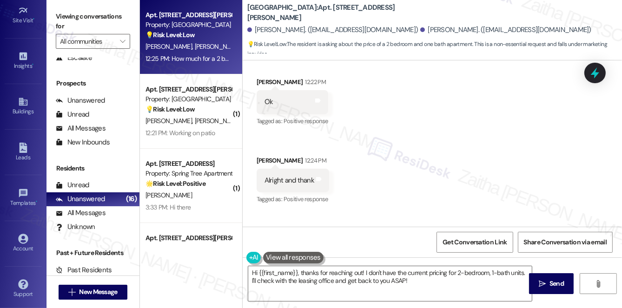
scroll to position [227, 0]
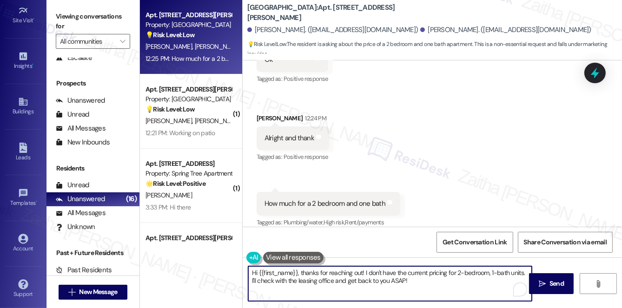
drag, startPoint x: 299, startPoint y: 271, endPoint x: 362, endPoint y: 271, distance: 62.3
click at [362, 271] on textarea "Hi {{first_name}}, thanks for reaching out! I don't have the current pricing fo…" at bounding box center [390, 283] width 284 height 35
type textarea "Hi {{first_name}}, it's nice to meet you! I don't have the current pricing for …"
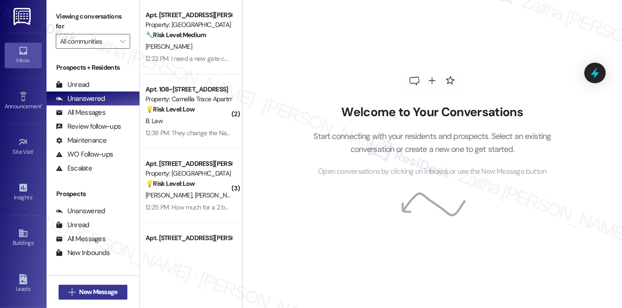
click at [83, 290] on span "New Message" at bounding box center [98, 292] width 38 height 10
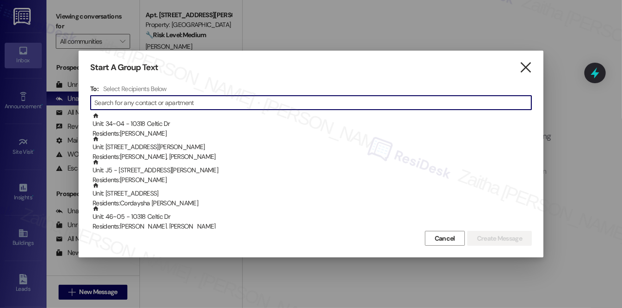
click at [528, 67] on icon "" at bounding box center [525, 68] width 13 height 10
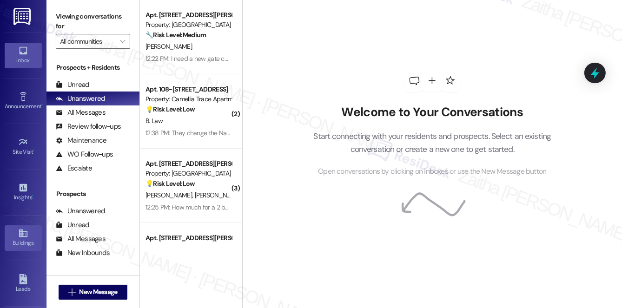
click at [18, 238] on div "Buildings" at bounding box center [23, 242] width 46 height 9
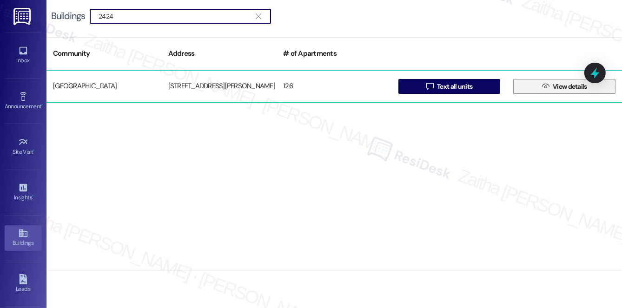
type input "2424"
click at [568, 84] on span "View details" at bounding box center [570, 87] width 34 height 10
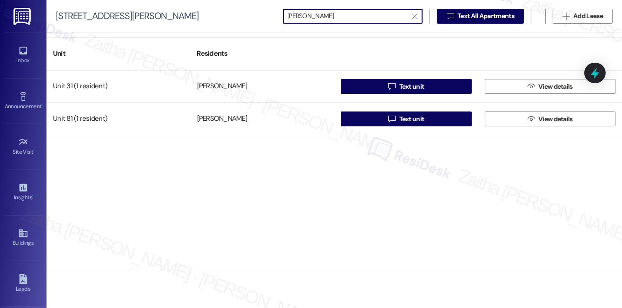
type input "stacey"
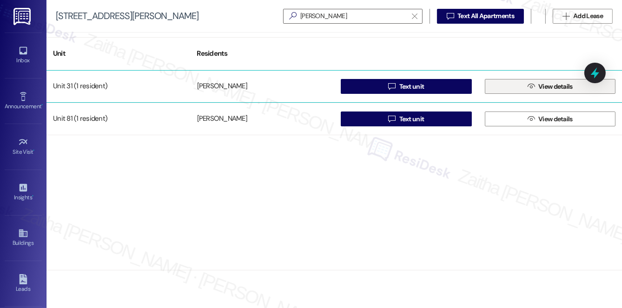
click at [558, 84] on span "View details" at bounding box center [555, 87] width 34 height 10
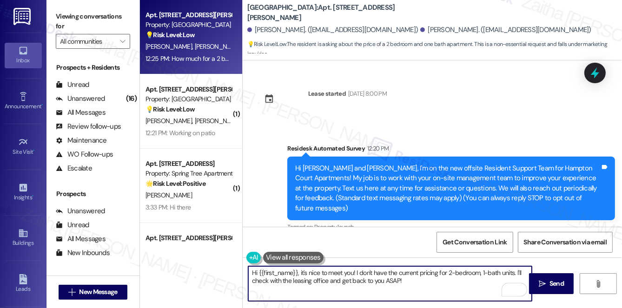
scroll to position [227, 0]
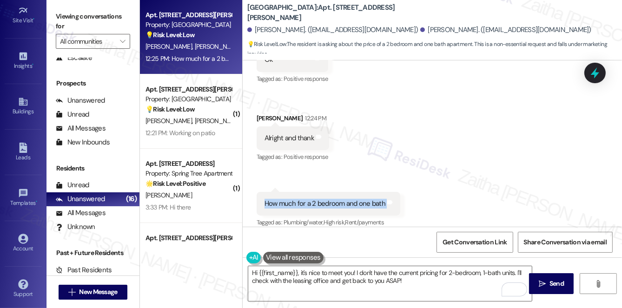
drag, startPoint x: 258, startPoint y: 195, endPoint x: 398, endPoint y: 194, distance: 140.8
click at [398, 194] on div "Received via SMS 12:25 PM [PERSON_NAME] Question 12:25 PM How much for a 2 bedr…" at bounding box center [329, 211] width 158 height 52
copy div "How much for a 2 bedroom and one bath Tags and notes"
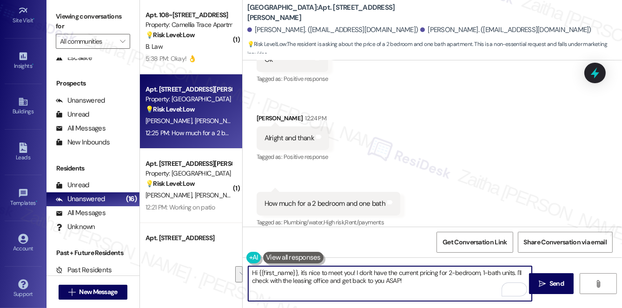
drag, startPoint x: 357, startPoint y: 271, endPoint x: 423, endPoint y: 279, distance: 66.1
click at [423, 279] on textarea "Hi {{first_name}}, it's nice to meet you! I don't have the current pricing for …" at bounding box center [390, 283] width 284 height 35
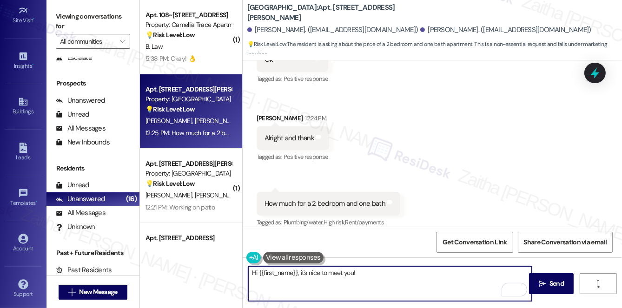
paste textarea "I’ll check with the team regarding the current pricing for a 2-bedroom, 1-bath …"
click at [374, 278] on textarea "Hi {{first_name}}, it's nice to meet you! I’ll check with the team regarding th…" at bounding box center [390, 283] width 284 height 35
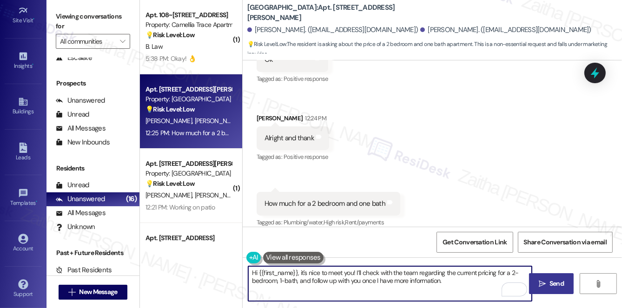
type textarea "Hi {{first_name}}, it's nice to meet you! I’ll check with the team regarding th…"
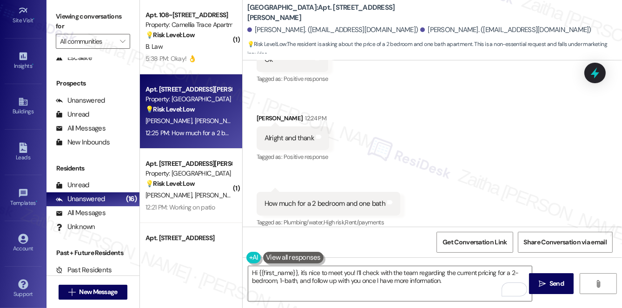
drag, startPoint x: 555, startPoint y: 281, endPoint x: 427, endPoint y: 162, distance: 174.7
click at [555, 281] on span "Send" at bounding box center [556, 284] width 14 height 10
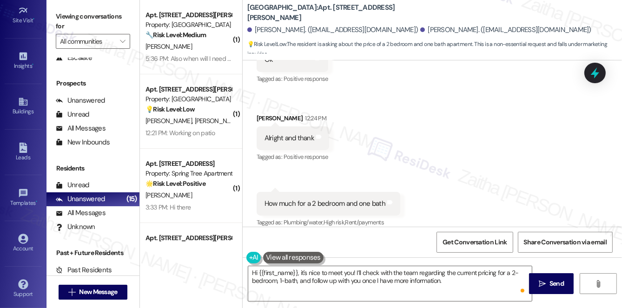
drag, startPoint x: 591, startPoint y: 68, endPoint x: 465, endPoint y: 141, distance: 146.0
click at [591, 69] on icon at bounding box center [595, 73] width 12 height 12
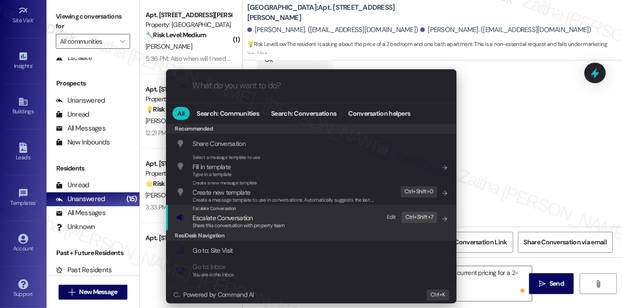
click at [211, 222] on span "Share this conversation with property team" at bounding box center [239, 225] width 92 height 7
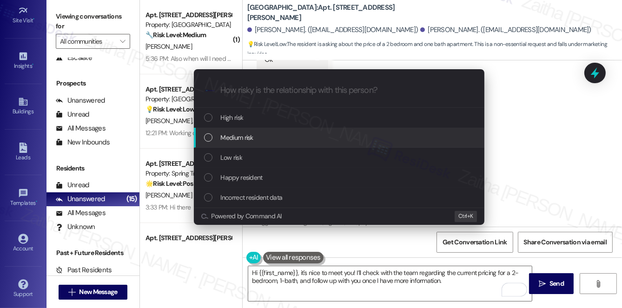
click at [227, 139] on span "Medium risk" at bounding box center [237, 137] width 33 height 10
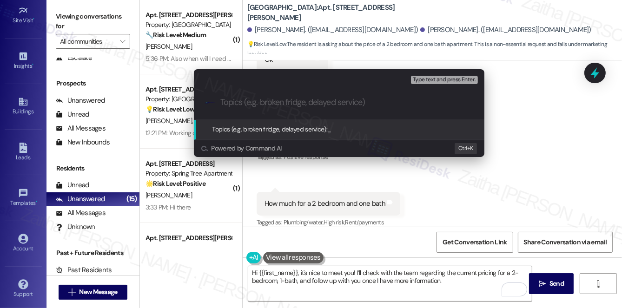
paste input "2-Bedroom, 1-Bath Rent Information"
click at [324, 101] on input "2-Bedroom, 1-Bath Rent Information" at bounding box center [342, 103] width 245 height 10
type input "2-Bedroom, 1-Bath Rent Inquiry"
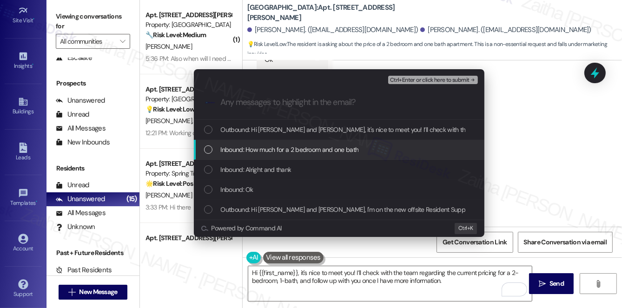
click at [305, 147] on span "Inbound: How much for a 2 bedroom and one bath" at bounding box center [290, 150] width 138 height 10
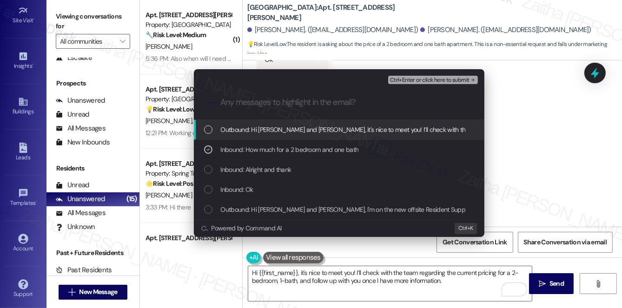
click at [417, 80] on span "Ctrl+Enter or click here to submit" at bounding box center [429, 80] width 79 height 7
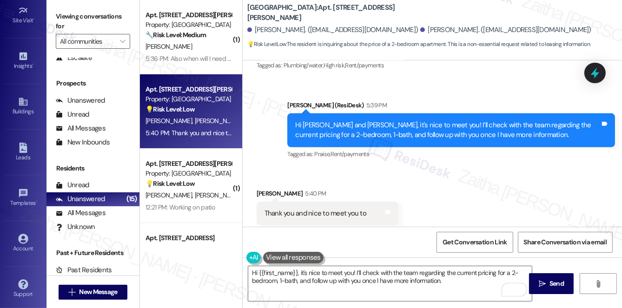
scroll to position [394, 0]
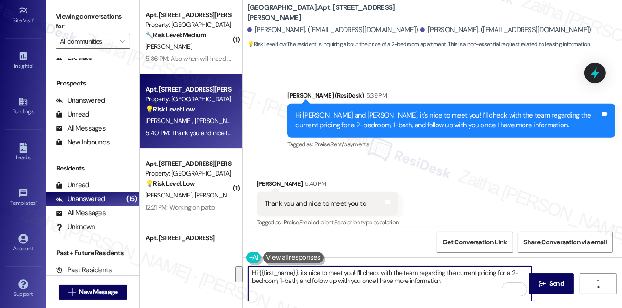
drag, startPoint x: 251, startPoint y: 274, endPoint x: 415, endPoint y: 285, distance: 164.5
click at [415, 285] on textarea "Hi {{first_name}}, thanks for reaching out! I don't have the current pricing fo…" at bounding box center [390, 283] width 284 height 35
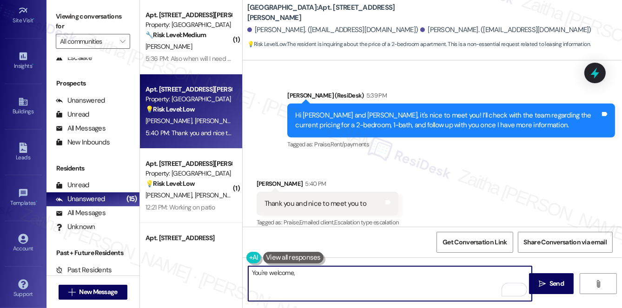
click at [261, 179] on div "[PERSON_NAME] 5:40 PM" at bounding box center [328, 185] width 142 height 13
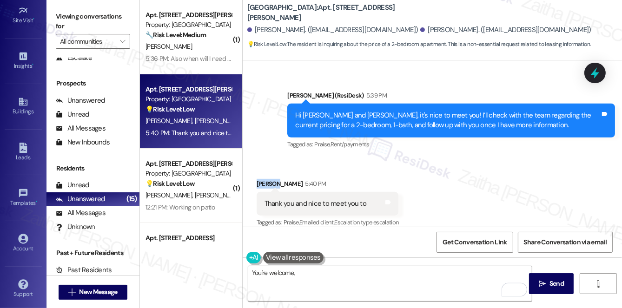
click at [261, 179] on div "[PERSON_NAME] 5:40 PM" at bounding box center [328, 185] width 142 height 13
copy div "[PERSON_NAME]"
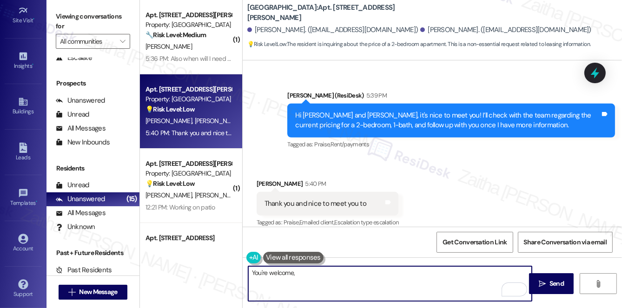
click at [321, 273] on textarea "You're welcome," at bounding box center [390, 283] width 284 height 35
paste textarea "[PERSON_NAME]"
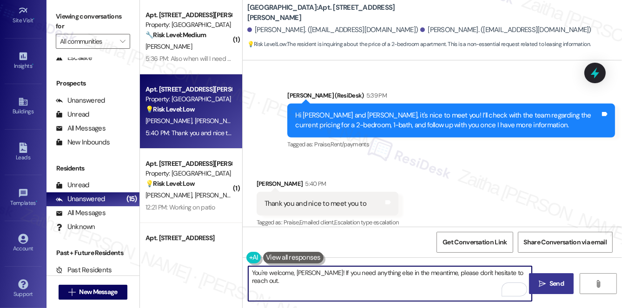
type textarea "You're welcome, [PERSON_NAME]! If you need anything else in the meantime, pleas…"
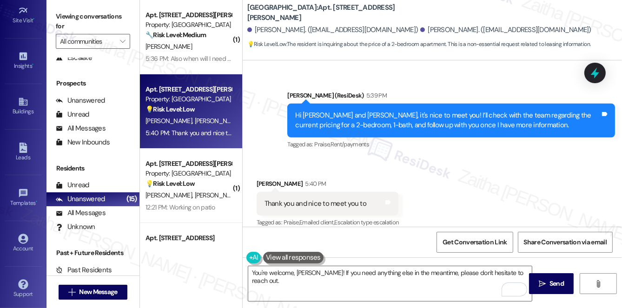
drag, startPoint x: 560, startPoint y: 282, endPoint x: 535, endPoint y: 263, distance: 31.6
click at [560, 282] on span "Send" at bounding box center [556, 284] width 14 height 10
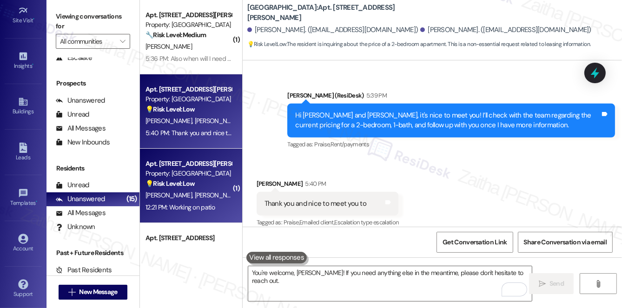
scroll to position [393, 0]
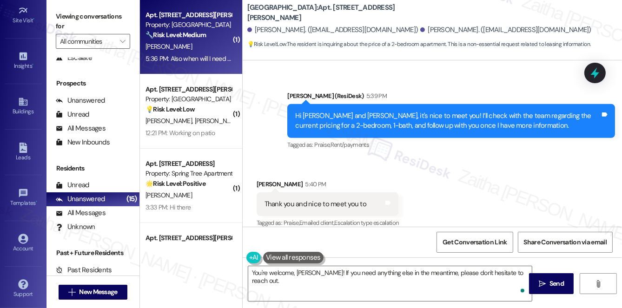
click at [179, 58] on div "5:36 PM: Also when will I need to hook up my alarm vivint system they installed…" at bounding box center [269, 58] width 248 height 8
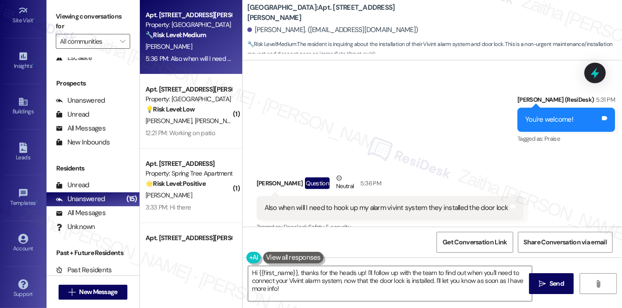
scroll to position [561, 0]
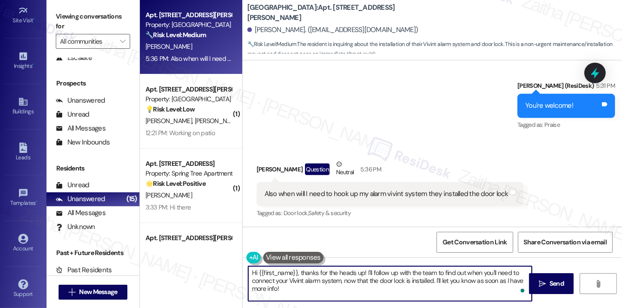
drag, startPoint x: 303, startPoint y: 271, endPoint x: 241, endPoint y: 271, distance: 61.8
click at [241, 271] on div "Apt. [STREET_ADDRESS][PERSON_NAME] Property: [GEOGRAPHIC_DATA] Apartments 🔧 Ris…" at bounding box center [381, 154] width 482 height 308
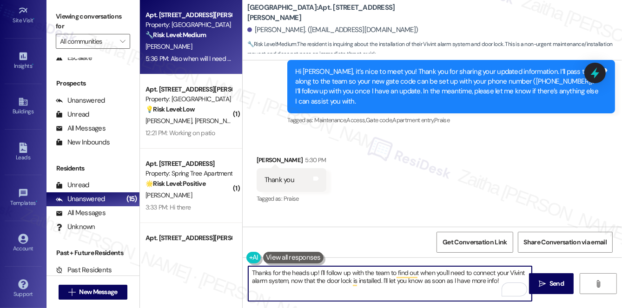
scroll to position [265, 0]
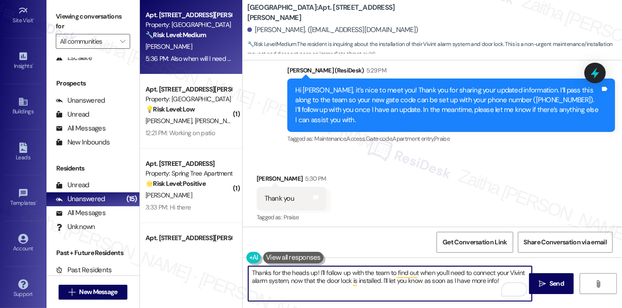
click at [312, 272] on textarea "Thanks for the heads up! I'll follow up with the team to find out when you'll n…" at bounding box center [390, 283] width 284 height 35
drag, startPoint x: 398, startPoint y: 279, endPoint x: 517, endPoint y: 280, distance: 119.0
click at [517, 280] on textarea "Thank you for letting me know! I'll follow up with the team to find out when yo…" at bounding box center [390, 283] width 284 height 35
click at [405, 271] on textarea "Thank you for letting me know! I'll follow up with the team to find out when yo…" at bounding box center [390, 283] width 284 height 35
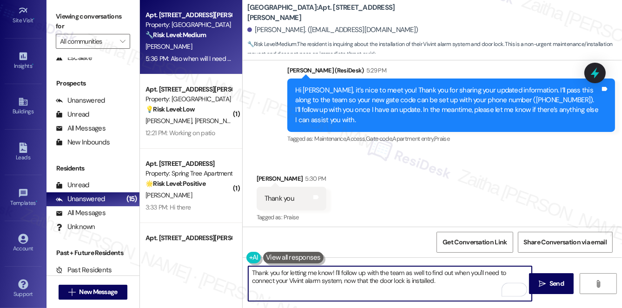
click at [443, 283] on textarea "Thank you for letting me know! I'll follow up with the team as well to find out…" at bounding box center [390, 283] width 284 height 35
paste textarea "Is there anything else I can assist you with?"
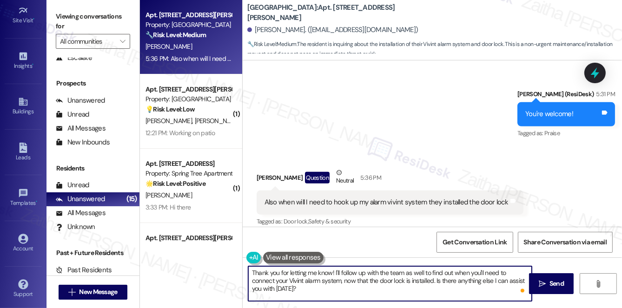
scroll to position [561, 0]
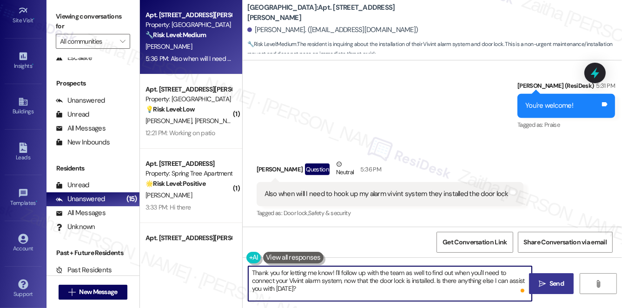
type textarea "Thank you for letting me know! I'll follow up with the team as well to find out…"
click at [568, 290] on button " Send" at bounding box center [551, 283] width 45 height 21
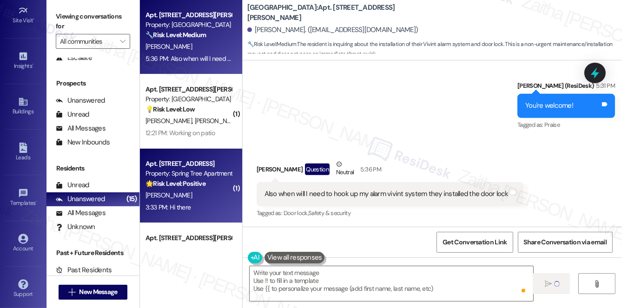
scroll to position [560, 0]
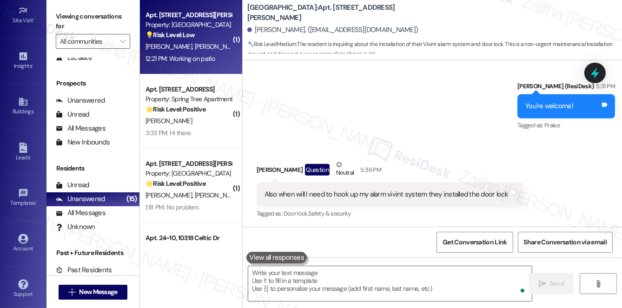
click at [212, 52] on div "[PERSON_NAME] [PERSON_NAME]" at bounding box center [189, 47] width 88 height 12
type textarea "Fetching suggested responses. Please feel free to read through the conversation…"
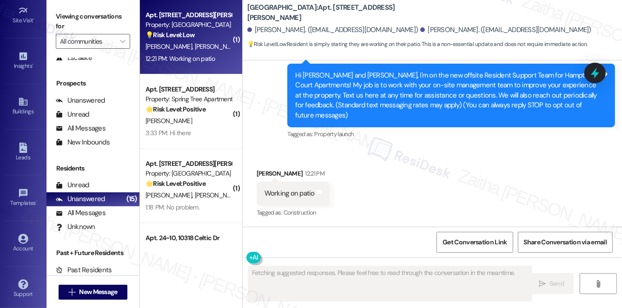
scroll to position [83, 0]
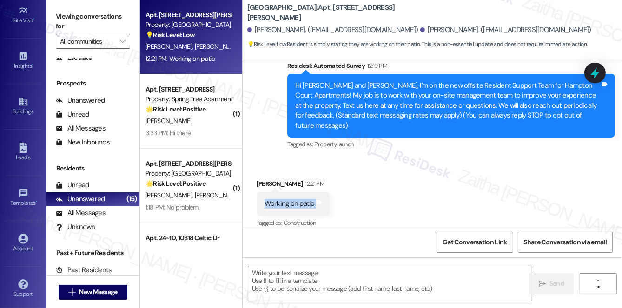
drag, startPoint x: 257, startPoint y: 195, endPoint x: 346, endPoint y: 198, distance: 89.8
click at [346, 198] on div "Received via SMS [PERSON_NAME] 12:21 PM Working on patio Tags and notes Tagged …" at bounding box center [432, 197] width 379 height 79
copy div "Working on patio Tags and notes"
click at [313, 284] on textarea at bounding box center [390, 283] width 284 height 35
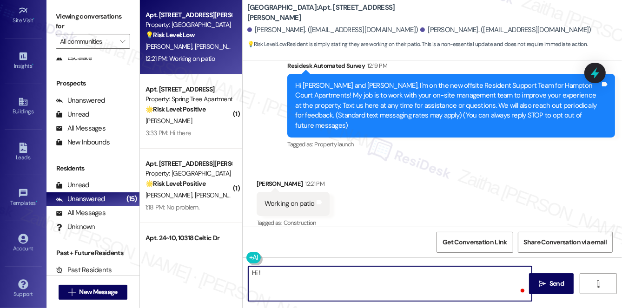
paste textarea "Thank you for the update! Just to clarify, are you letting us know that mainten…"
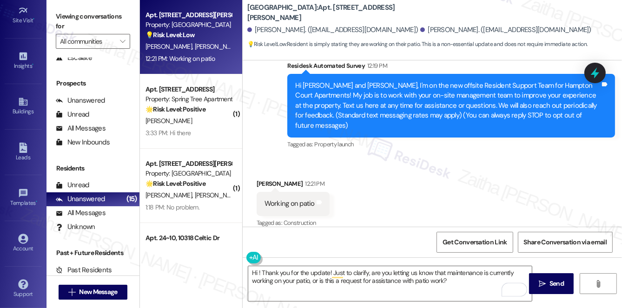
click at [261, 179] on div "[PERSON_NAME] 12:21 PM" at bounding box center [293, 185] width 73 height 13
copy div "[PERSON_NAME]"
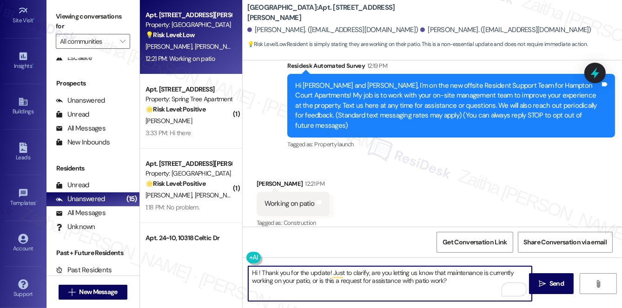
click at [257, 269] on textarea "Hi ! Thank you for the update! Just to clarify, are you letting us know that ma…" at bounding box center [390, 283] width 284 height 35
paste textarea "[PERSON_NAME]"
type textarea "Hi [PERSON_NAME]! Thank you for the update! Just to clarify, are you letting us…"
click at [459, 283] on textarea "Hi [PERSON_NAME]! Thank you for the update! Just to clarify, are you letting us…" at bounding box center [390, 283] width 284 height 35
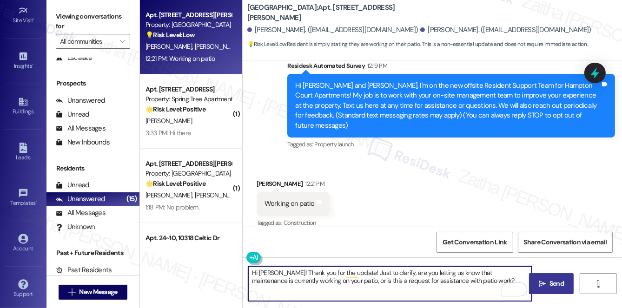
click at [550, 279] on span "Send" at bounding box center [556, 284] width 14 height 10
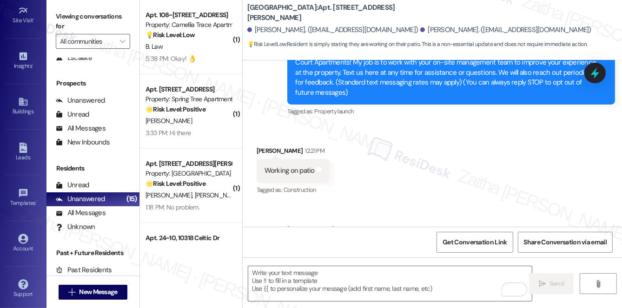
scroll to position [115, 0]
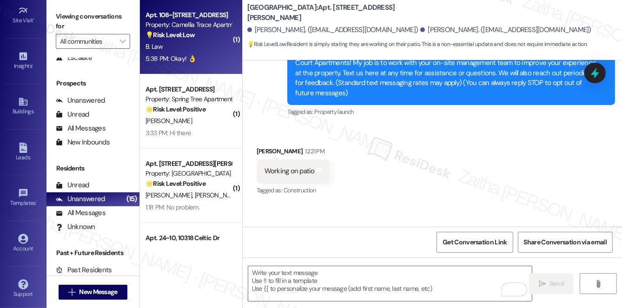
click at [197, 52] on div "B. Law" at bounding box center [189, 47] width 88 height 12
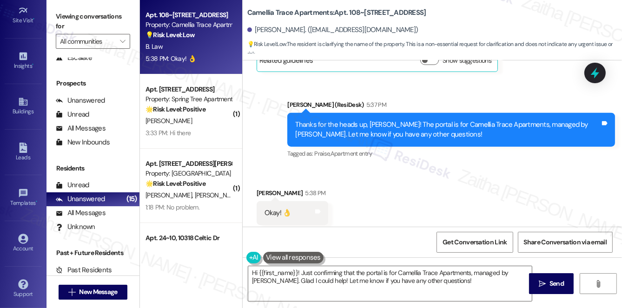
scroll to position [1050, 0]
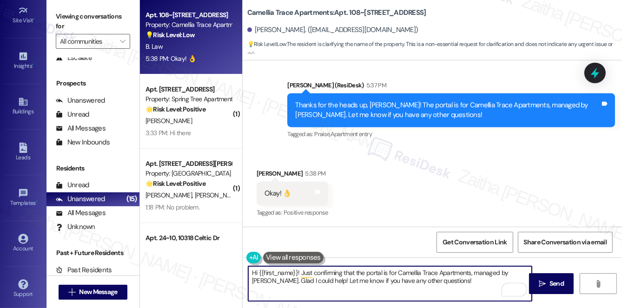
drag, startPoint x: 253, startPoint y: 273, endPoint x: 463, endPoint y: 279, distance: 210.7
click at [463, 280] on textarea "Hi {{first_name}}! Just confirming that the portal is for Camellia Trace Apartm…" at bounding box center [390, 283] width 284 height 35
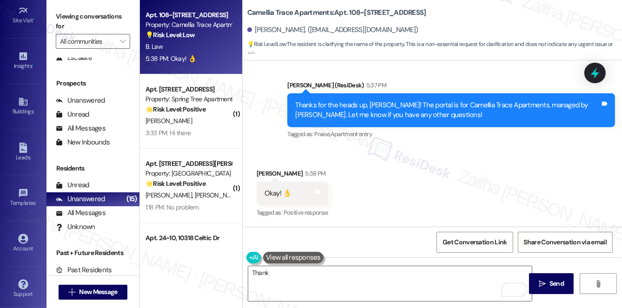
click at [264, 174] on div "[PERSON_NAME] 5:38 PM" at bounding box center [293, 175] width 72 height 13
copy div "[PERSON_NAME]"
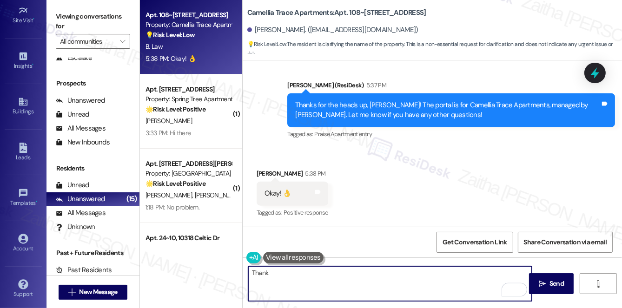
click at [277, 273] on textarea "Thank" at bounding box center [390, 283] width 284 height 35
paste textarea "[PERSON_NAME]"
type textarea "Thank [PERSON_NAME]! Wishing you a wonderful day!"
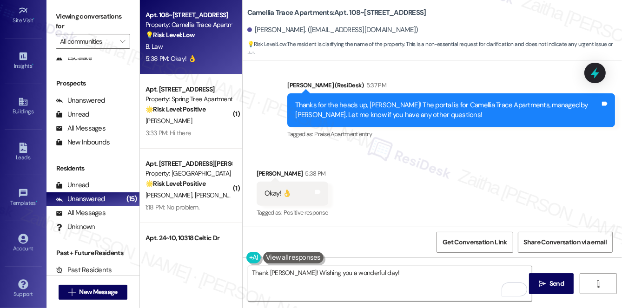
drag, startPoint x: 555, startPoint y: 283, endPoint x: 496, endPoint y: 267, distance: 60.7
click at [555, 283] on span "Send" at bounding box center [556, 284] width 14 height 10
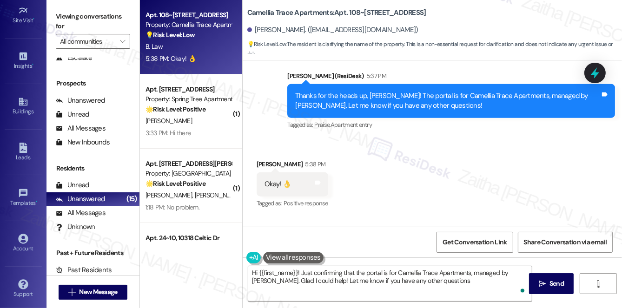
type textarea "Hi {{first_name}}! Just confirming that the portal is for Camellia Trace Apartm…"
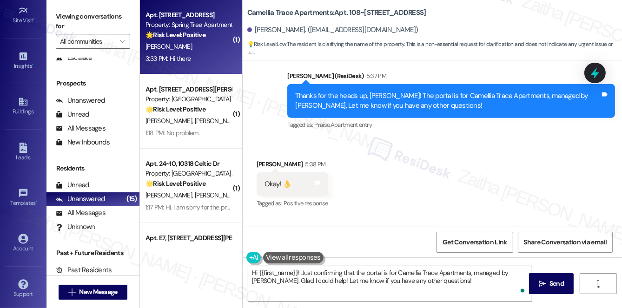
click at [198, 52] on div "[PERSON_NAME]" at bounding box center [189, 47] width 88 height 12
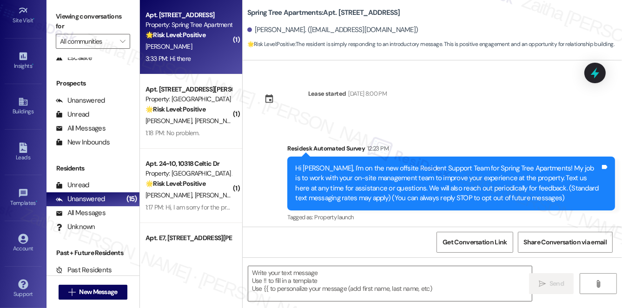
scroll to position [69, 0]
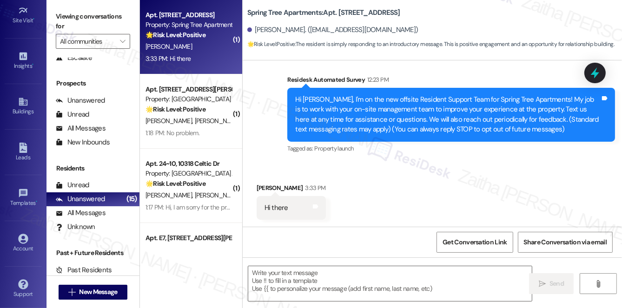
type textarea "Fetching suggested responses. Please feel free to read through the conversation…"
click at [262, 185] on div "[PERSON_NAME] 3:33 PM" at bounding box center [291, 189] width 69 height 13
copy div "[PERSON_NAME]"
click at [280, 280] on textarea at bounding box center [390, 283] width 284 height 35
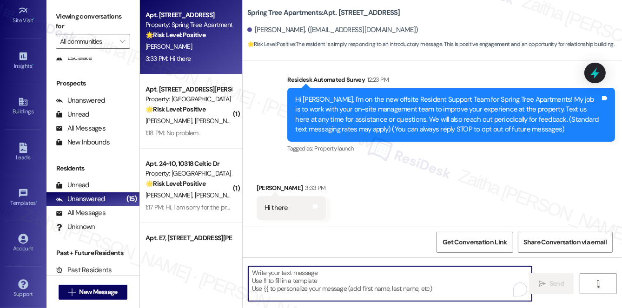
paste textarea "[PERSON_NAME]"
type textarea "[PERSON_NAME]"
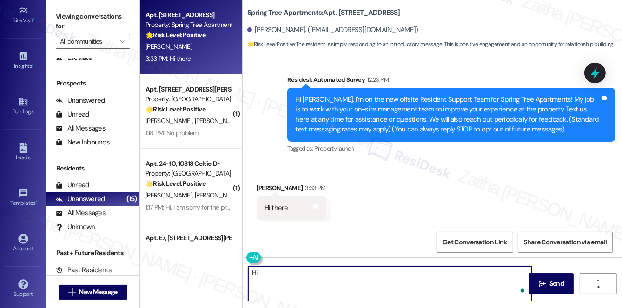
paste textarea "[PERSON_NAME]"
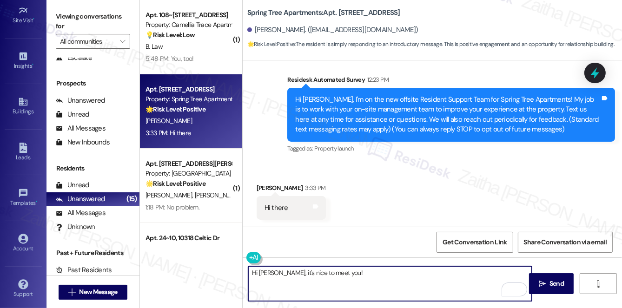
paste textarea "Please don't hesitate to reach out with any questions or concerns you may have.…"
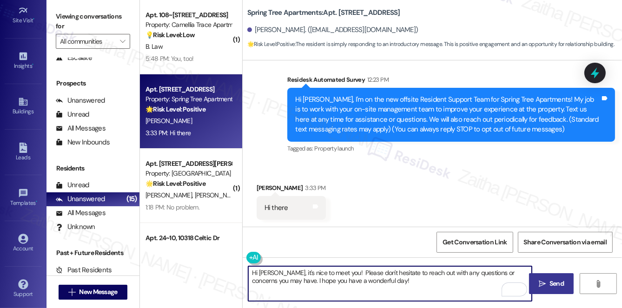
type textarea "Hi [PERSON_NAME], it's nice to meet you! Please don't hesitate to reach out wit…"
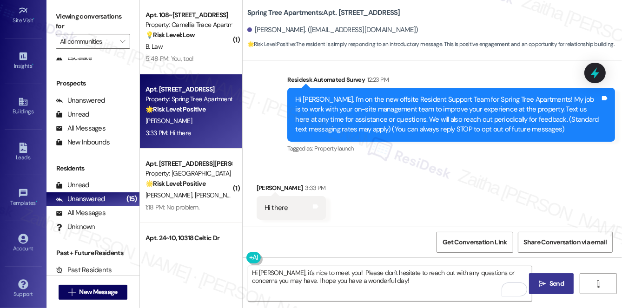
click at [562, 279] on span "Send" at bounding box center [556, 284] width 14 height 10
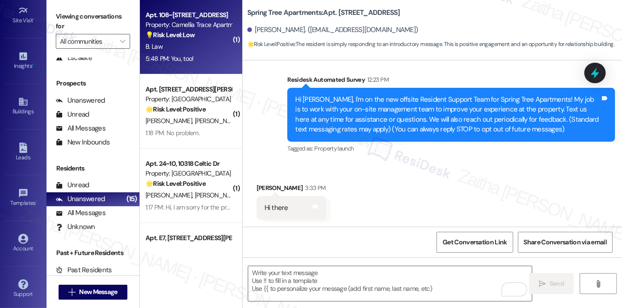
click at [195, 53] on div "5:48 PM: You, too! 5:48 PM: You, too!" at bounding box center [189, 59] width 88 height 12
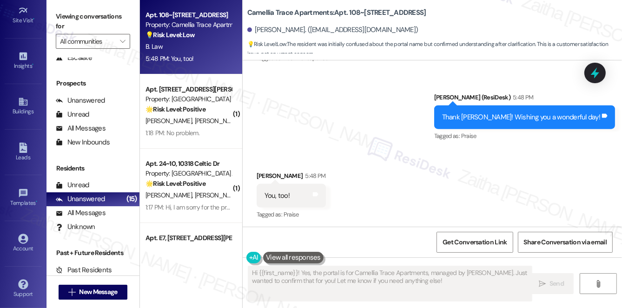
scroll to position [1206, 0]
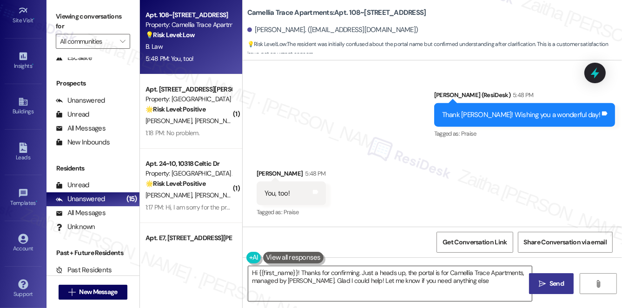
type textarea "Hi {{first_name}}! Thanks for confirming. Just a heads up, the portal is for Ca…"
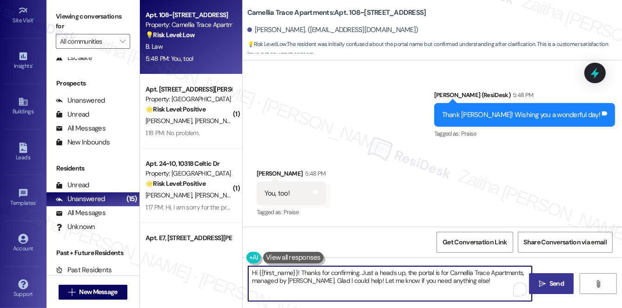
drag, startPoint x: 248, startPoint y: 272, endPoint x: 496, endPoint y: 282, distance: 248.4
click at [494, 285] on textarea "Hi {{first_name}}! Thanks for confirming. Just a heads up, the portal is for Ca…" at bounding box center [390, 283] width 284 height 35
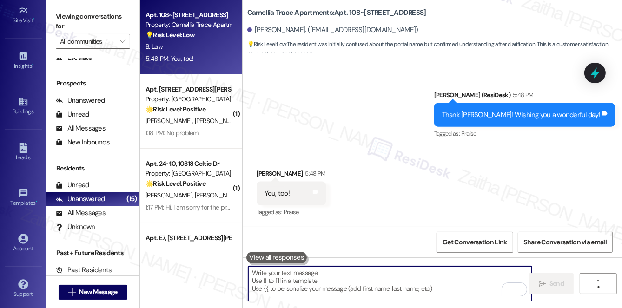
click at [292, 279] on textarea "To enrich screen reader interactions, please activate Accessibility in Grammarl…" at bounding box center [390, 283] width 284 height 35
type textarea "😊"
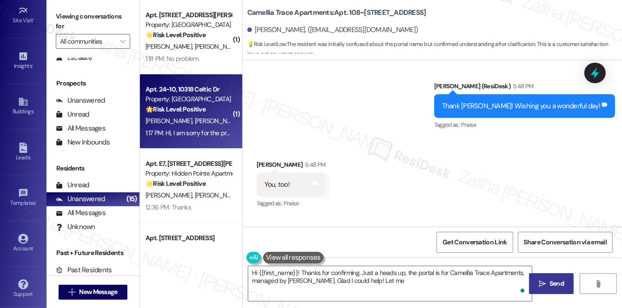
type textarea "Hi {{first_name}}! Thanks for confirming. Just a heads up, the portal is for Ca…"
click at [206, 118] on span "[PERSON_NAME]" at bounding box center [217, 121] width 46 height 8
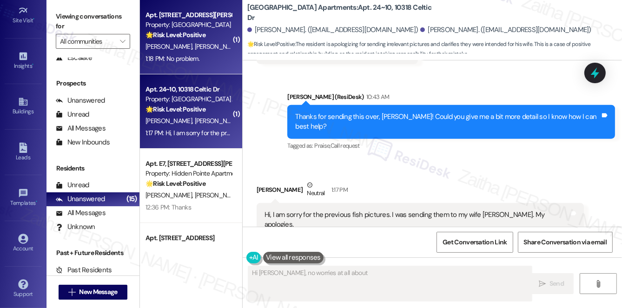
type textarea "Hi [PERSON_NAME], no worries at all about"
click at [208, 53] on div "1:18 PM: No problem. 1:18 PM: No problem." at bounding box center [189, 59] width 88 height 12
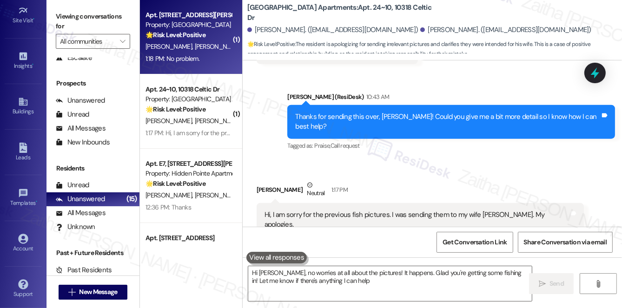
scroll to position [83, 0]
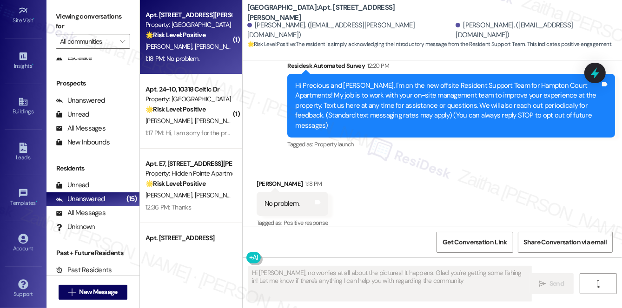
type textarea "Hi Terry, no worries at all about the pictures! It happens. Glad you're getting…"
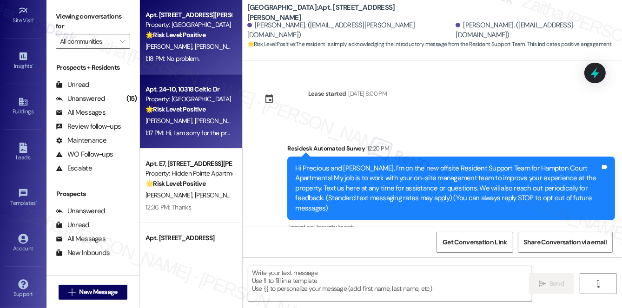
scroll to position [83, 0]
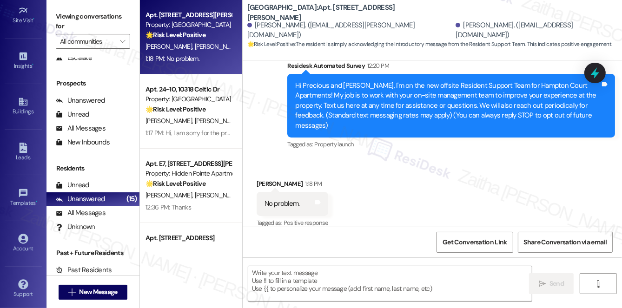
click at [261, 179] on div "Eric Kennedy 1:18 PM" at bounding box center [293, 185] width 72 height 13
copy div "Eric"
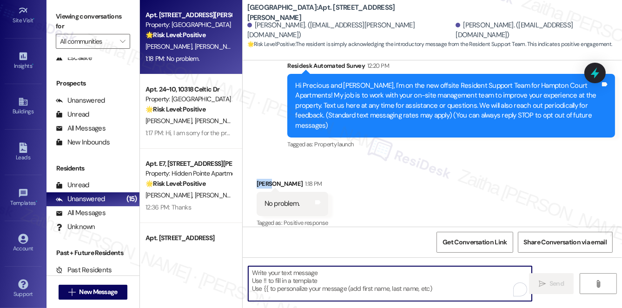
click at [278, 282] on textarea "To enrich screen reader interactions, please activate Accessibility in Grammarl…" at bounding box center [390, 283] width 284 height 35
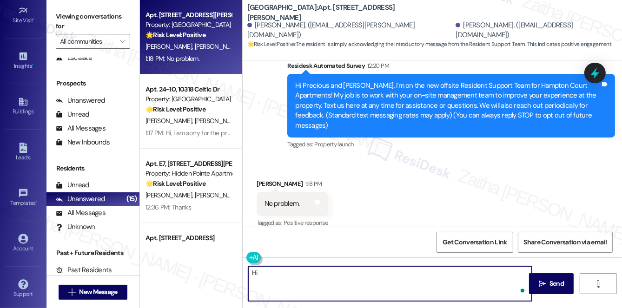
paste textarea "Eric"
paste textarea "Please don't hesitate to reach out with any questions or concerns you may have.…"
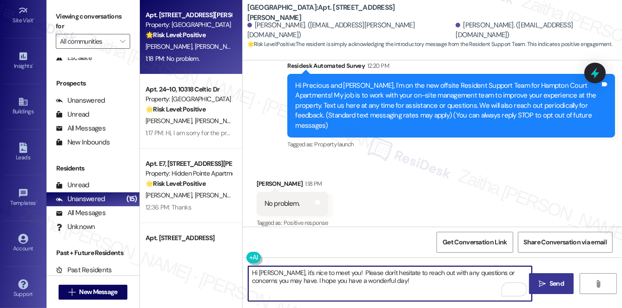
type textarea "Hi Eric, it's nice to meet you! Please don't hesitate to reach out with any que…"
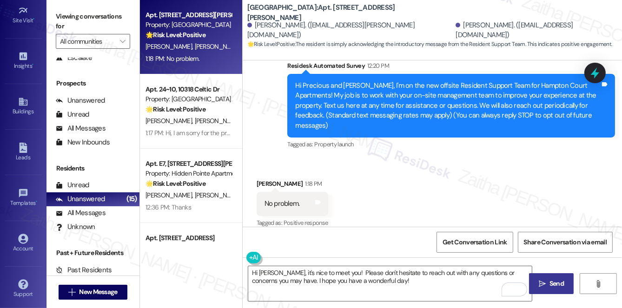
drag, startPoint x: 556, startPoint y: 283, endPoint x: 545, endPoint y: 276, distance: 13.2
click at [556, 283] on span "Send" at bounding box center [556, 284] width 14 height 10
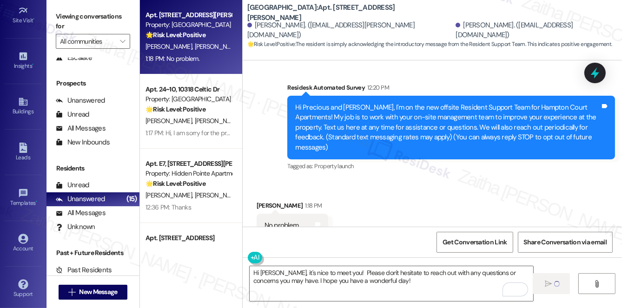
scroll to position [40, 0]
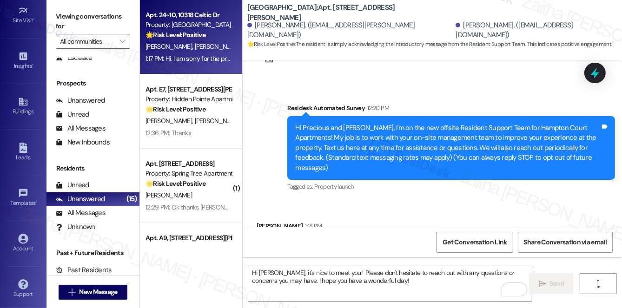
click at [198, 52] on div "S. Buckhalter T. Buckhalter" at bounding box center [189, 47] width 88 height 12
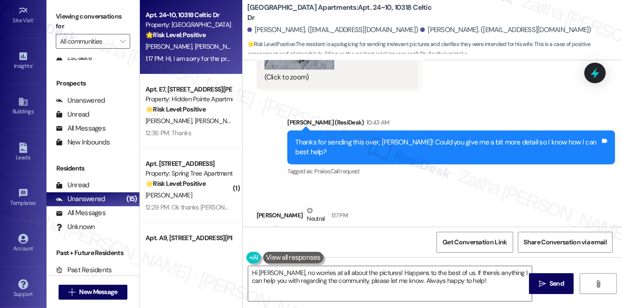
scroll to position [945, 0]
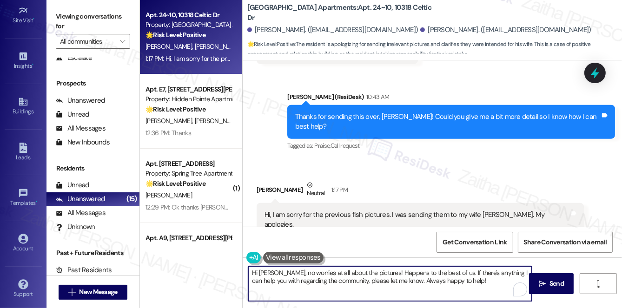
drag, startPoint x: 276, startPoint y: 273, endPoint x: 244, endPoint y: 270, distance: 31.7
click at [244, 270] on div "Hi Terry, no worries at all about the pictures! Happens to the best of us. If t…" at bounding box center [385, 284] width 284 height 36
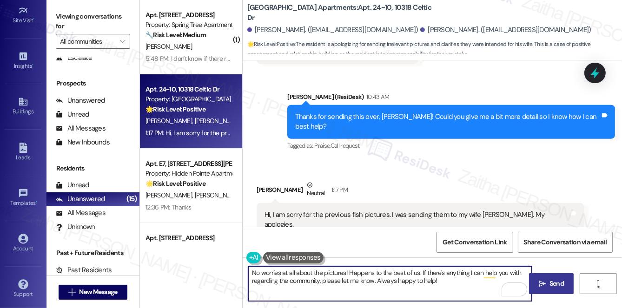
type textarea "No worries at all about the pictures! Happens to the best of us. If there's any…"
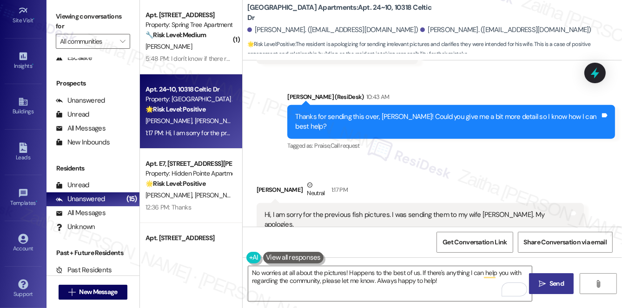
click at [558, 280] on span "Send" at bounding box center [556, 284] width 14 height 10
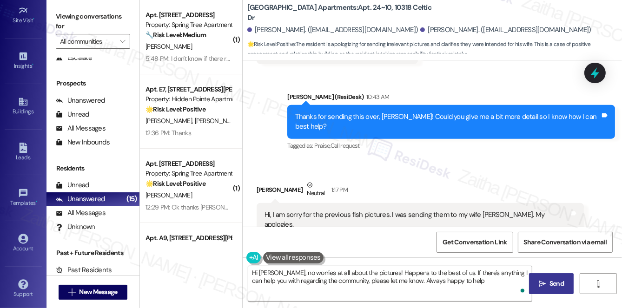
type textarea "Hi Terry, no worries at all about the pictures! Happens to the best of us. If t…"
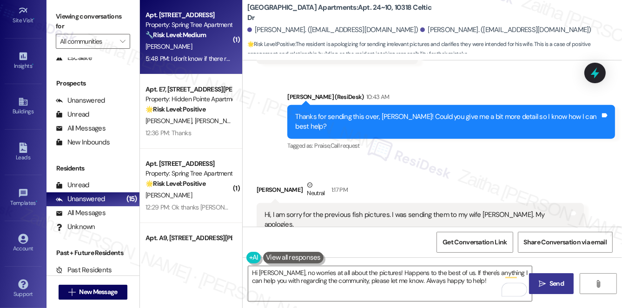
click at [205, 51] on div "M. Foster" at bounding box center [189, 47] width 88 height 12
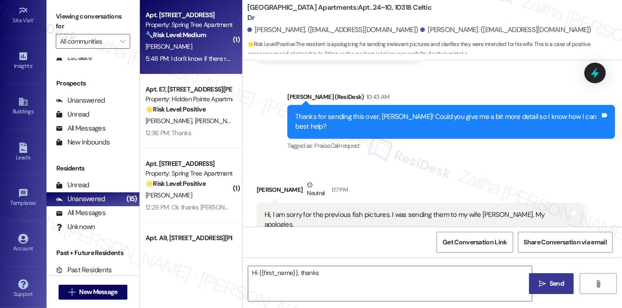
scroll to position [484, 0]
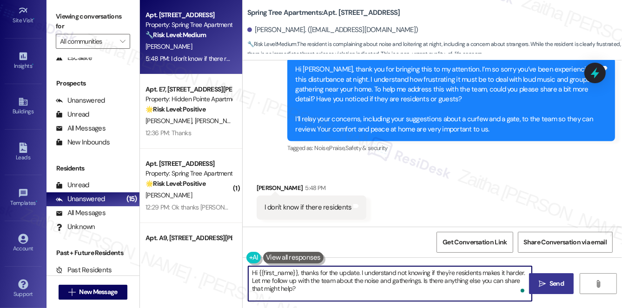
drag, startPoint x: 298, startPoint y: 271, endPoint x: 245, endPoint y: 270, distance: 53.5
click at [245, 271] on div "Hi {{first_name}}, thanks for the update. I understand not knowing if they're r…" at bounding box center [385, 284] width 284 height 36
click at [325, 278] on textarea "Thanks for the update. I understand not knowing if they're residents makes it h…" at bounding box center [390, 283] width 284 height 35
drag, startPoint x: 312, startPoint y: 272, endPoint x: 478, endPoint y: 268, distance: 165.5
click at [478, 268] on textarea "Thanks for the update. I understand not knowing if they're residents makes it h…" at bounding box center [390, 283] width 284 height 35
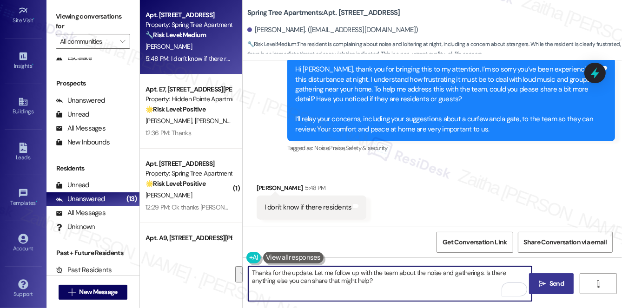
drag, startPoint x: 486, startPoint y: 271, endPoint x: 493, endPoint y: 282, distance: 12.4
click at [493, 282] on textarea "Thanks for the update. Let me follow up with the team about the noise and gathe…" at bounding box center [390, 283] width 284 height 35
paste textarea "Is there anything else I can assist you with?"
type textarea "Thanks for the update. Let me follow up with the team about the noise and gathe…"
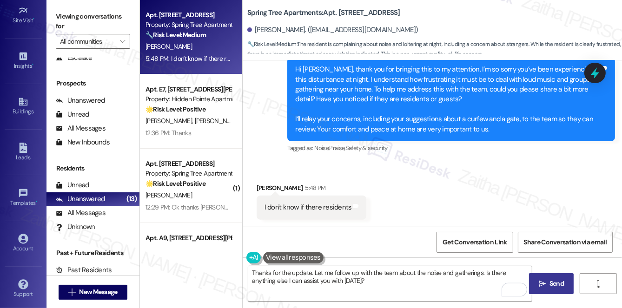
click at [558, 283] on span "Send" at bounding box center [556, 284] width 14 height 10
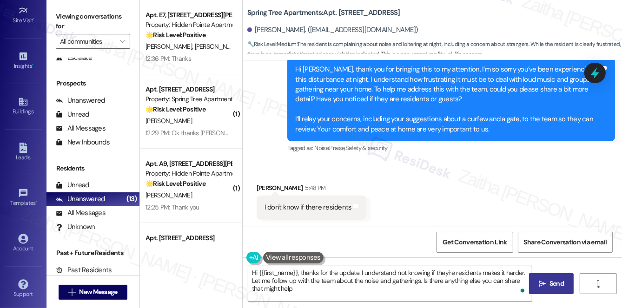
type textarea "Hi {{first_name}}, thanks for the update. I understand not knowing if they're r…"
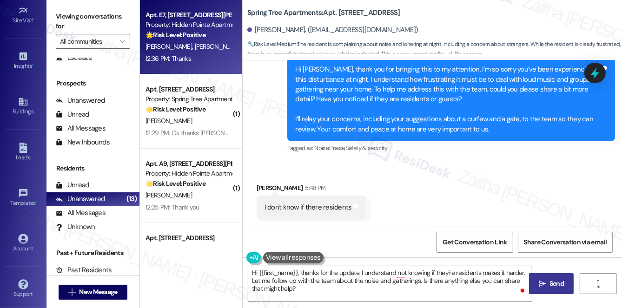
click at [205, 62] on div "12:36 PM: Thanks 12:36 PM: Thanks" at bounding box center [189, 59] width 88 height 12
type textarea "Fetching suggested responses. Please feel free to read through the conversation…"
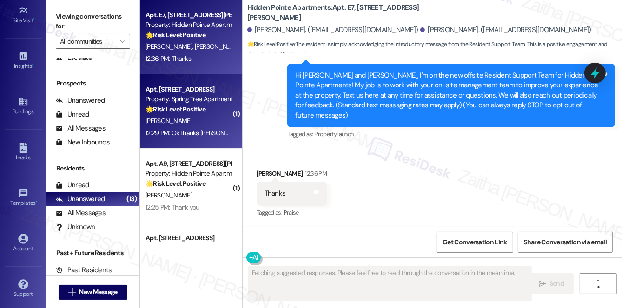
scroll to position [83, 0]
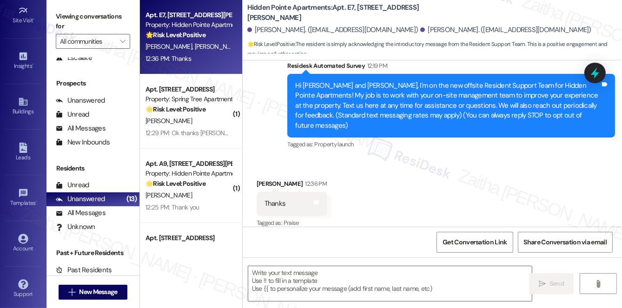
click at [262, 179] on div "Mary Vought 12:36 PM" at bounding box center [292, 185] width 70 height 13
copy div "Mary"
click at [290, 283] on textarea at bounding box center [390, 283] width 284 height 35
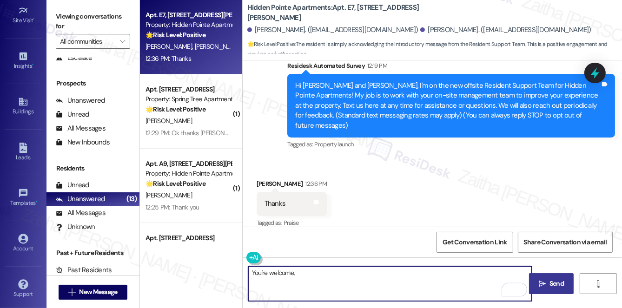
paste textarea "Mary"
paste textarea "Please don't hesitate to reach out with any questions or concerns you may have.…"
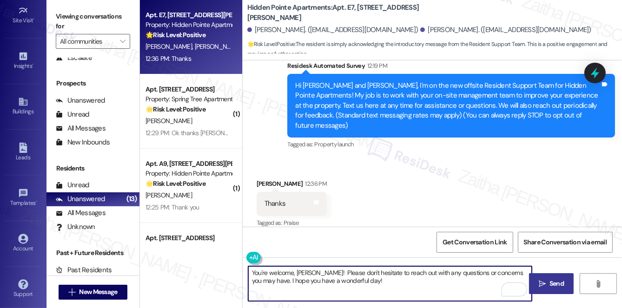
type textarea "You're welcome, Mary! Please don't hesitate to reach out with any questions or …"
click at [549, 283] on span "Send" at bounding box center [557, 284] width 18 height 10
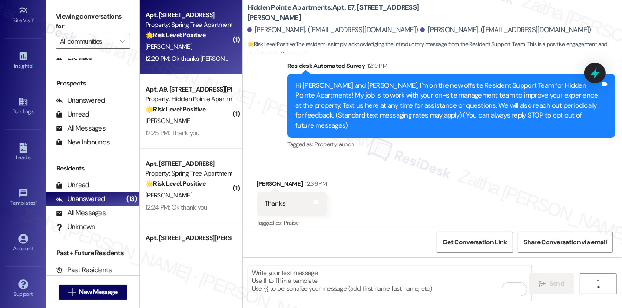
click at [214, 48] on div "T. White" at bounding box center [189, 47] width 88 height 12
type textarea "Fetching suggested responses. Please feel free to read through the conversation…"
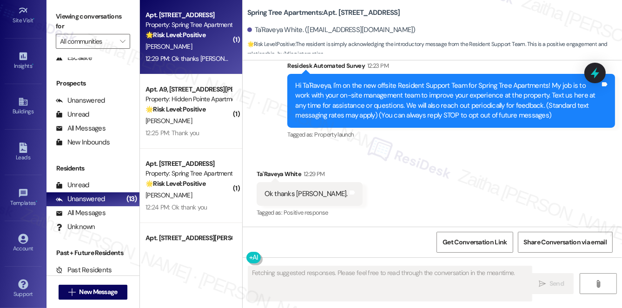
scroll to position [82, 0]
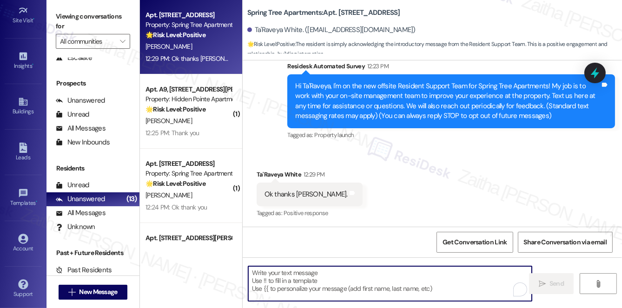
click at [268, 274] on textarea "To enrich screen reader interactions, please activate Accessibility in Grammarl…" at bounding box center [390, 283] width 284 height 35
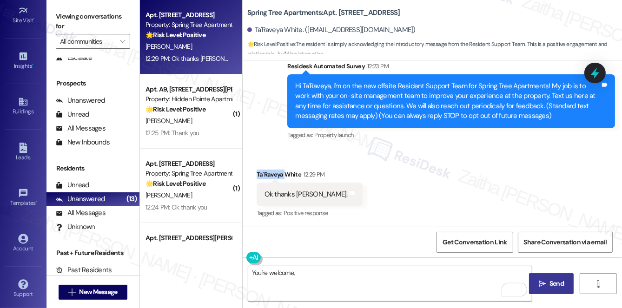
drag, startPoint x: 253, startPoint y: 175, endPoint x: 283, endPoint y: 170, distance: 30.2
click at [283, 170] on div "Received via SMS Ta'Raveya White 12:29 PM Ok thanks Sarah. Tags and notes Tagge…" at bounding box center [310, 195] width 120 height 65
copy div "Ta'Raveya"
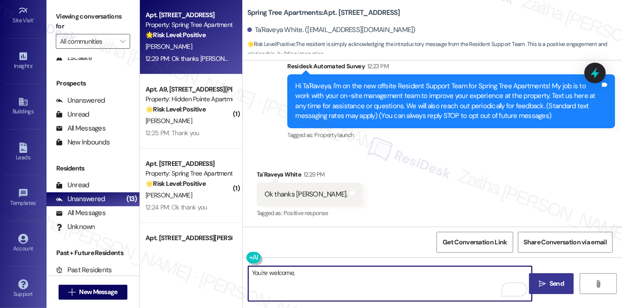
click at [318, 277] on textarea "You're welcome," at bounding box center [390, 283] width 284 height 35
paste textarea "Ta'Raveya"
paste textarea "Please feel free to reach out if you have other concerns or home-related issues…"
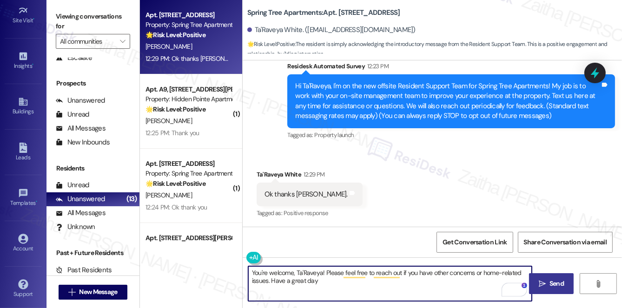
click at [297, 280] on textarea "You're welcome, Ta'Raveya! Please feel free to reach out if you have other conc…" at bounding box center [390, 283] width 284 height 35
click at [341, 286] on textarea "You're welcome, Ta'Raveya! Please feel free to reach out if you have other conc…" at bounding box center [390, 283] width 284 height 35
type textarea "You're welcome, Ta'Raveya! Please feel free to reach out if you have other conc…"
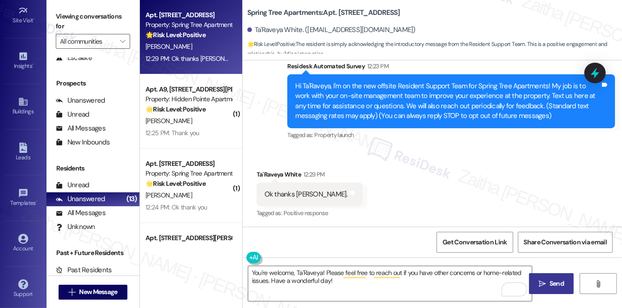
click at [555, 284] on span "Send" at bounding box center [556, 284] width 14 height 10
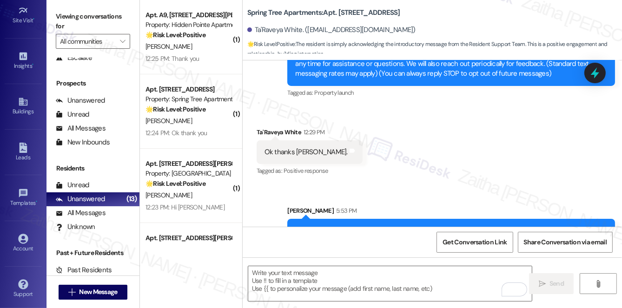
scroll to position [157, 0]
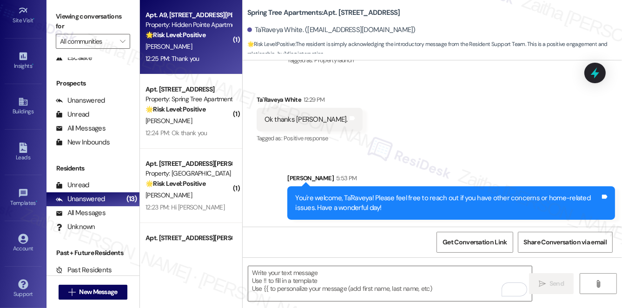
click at [213, 57] on div "12:25 PM: Thank you 12:25 PM: Thank you" at bounding box center [189, 59] width 88 height 12
type textarea "Fetching suggested responses. Please feel free to read through the conversation…"
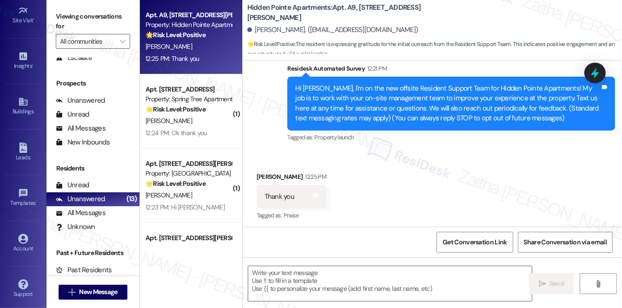
scroll to position [83, 0]
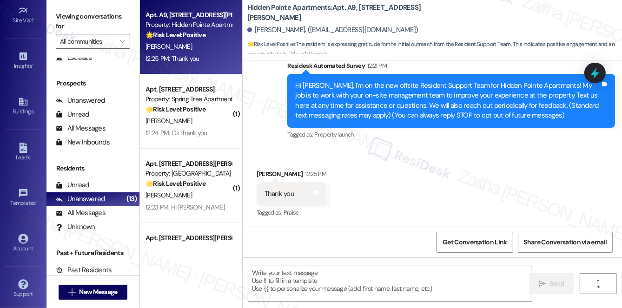
click at [268, 172] on div "Liljerone Williams 12:25 PM" at bounding box center [292, 175] width 70 height 13
copy div "Liljerone"
click at [270, 275] on textarea at bounding box center [390, 283] width 284 height 35
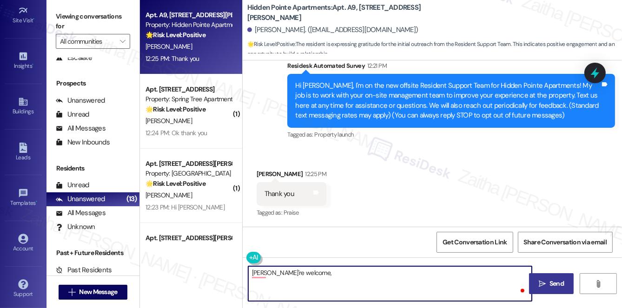
paste textarea "Liljerone"
type textarea "Yiu're welcome, Liljerone!"
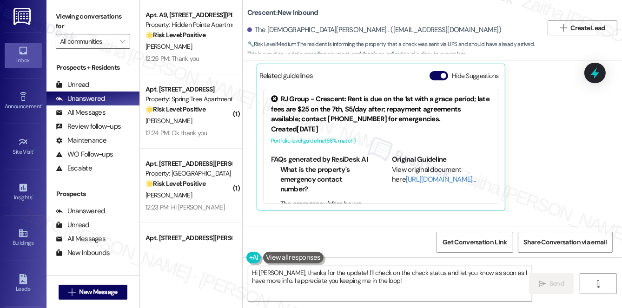
scroll to position [1726, 0]
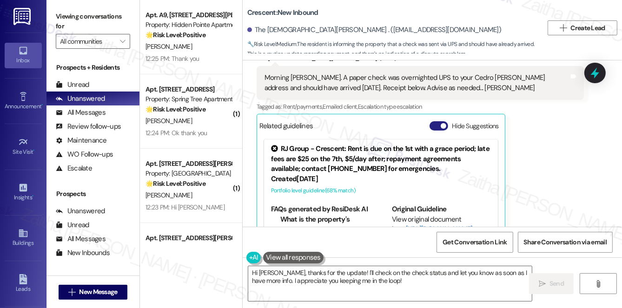
click at [434, 124] on button "Hide Suggestions" at bounding box center [439, 125] width 19 height 9
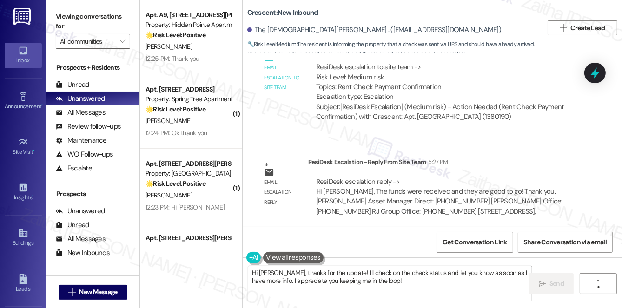
scroll to position [1941, 0]
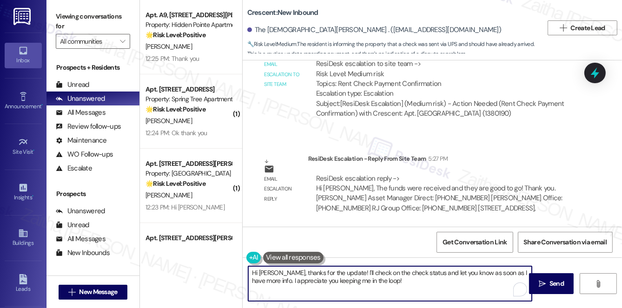
drag, startPoint x: 250, startPoint y: 270, endPoint x: 411, endPoint y: 285, distance: 162.1
click at [411, 286] on textarea "Hi [PERSON_NAME], thanks for the update! I'll check on the check status and let…" at bounding box center [390, 283] width 284 height 35
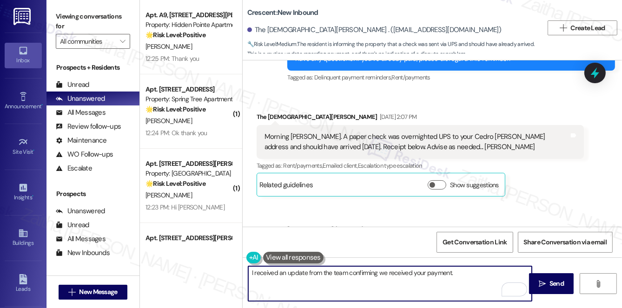
scroll to position [1687, 0]
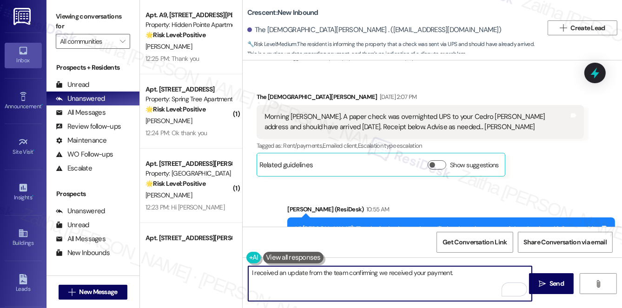
click at [425, 271] on textarea "I received an update from the team confirming we received your payment." at bounding box center [390, 283] width 284 height 35
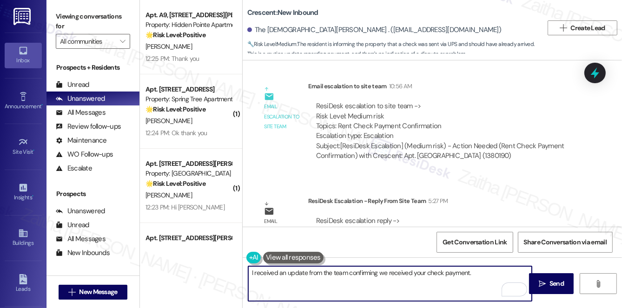
scroll to position [1941, 0]
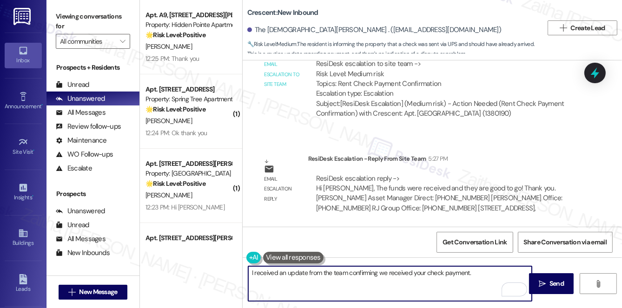
click at [481, 278] on textarea "I received an update from the team confirming we received your check payment." at bounding box center [390, 283] width 284 height 35
type textarea "I received an update from the team confirming we received your check payment an…"
drag, startPoint x: 248, startPoint y: 272, endPoint x: 266, endPoint y: 287, distance: 23.2
click at [266, 287] on textarea "I received an update from the team confirming we received your check payment an…" at bounding box center [390, 283] width 284 height 35
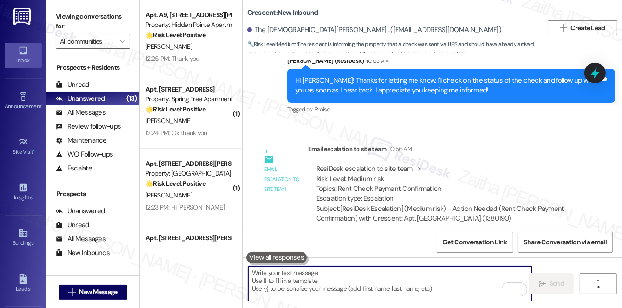
scroll to position [1856, 0]
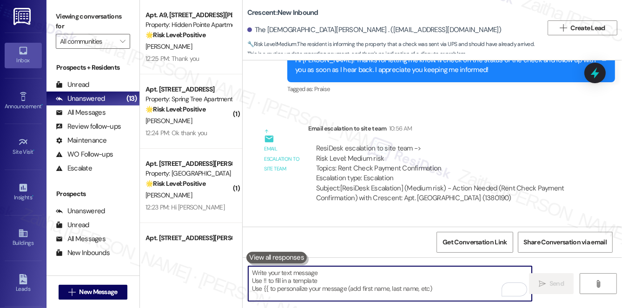
click at [341, 292] on textarea "To enrich screen reader interactions, please activate Accessibility in Grammarl…" at bounding box center [390, 283] width 284 height 35
paste textarea "I just received confirmation from the team that your check payment has been rec…"
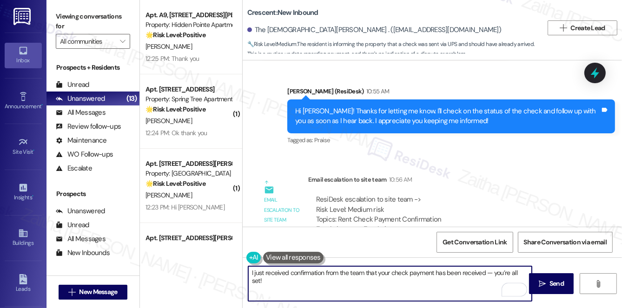
scroll to position [1772, 0]
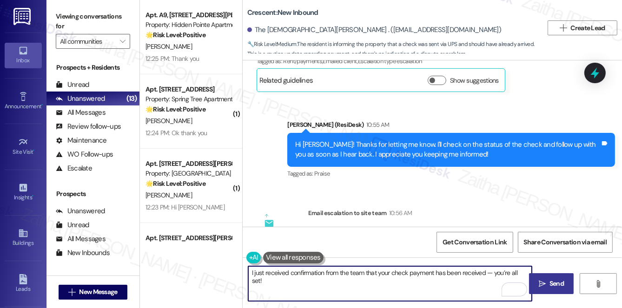
type textarea "I just received confirmation from the team that your check payment has been rec…"
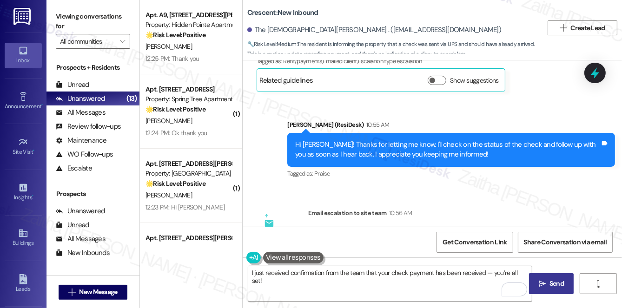
click at [552, 280] on span "Send" at bounding box center [556, 284] width 14 height 10
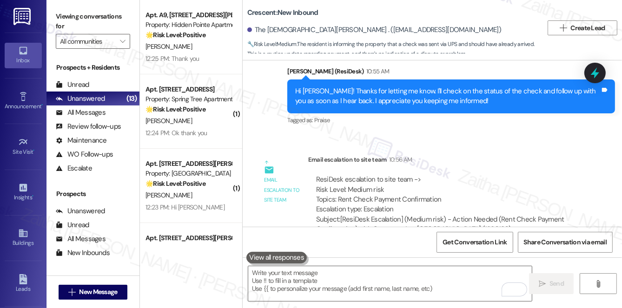
scroll to position [1856, 0]
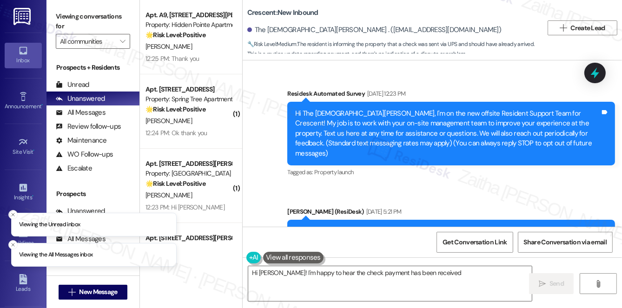
scroll to position [2142, 0]
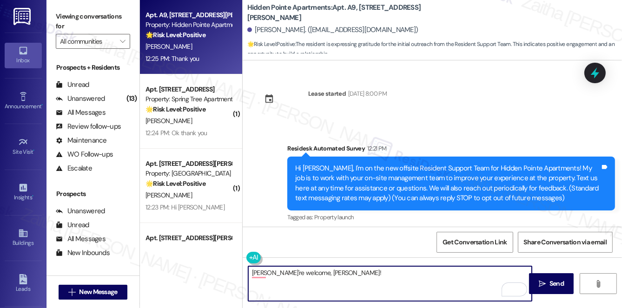
scroll to position [83, 0]
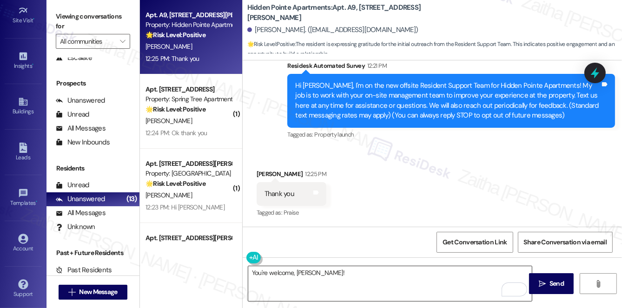
click at [343, 266] on div "You're welcome, [PERSON_NAME]!" at bounding box center [390, 284] width 284 height 36
click at [346, 275] on textarea "You're welcome, [PERSON_NAME]!" at bounding box center [390, 283] width 284 height 35
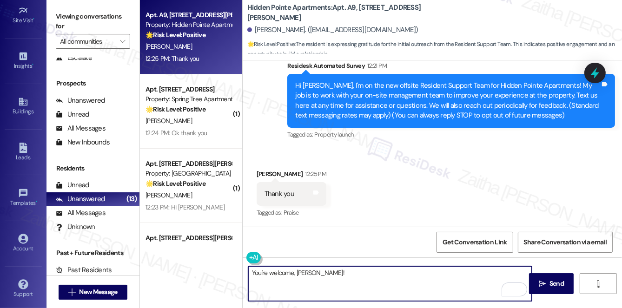
paste textarea "Please don't hesitate to reach out with any questions or concerns you may have.…"
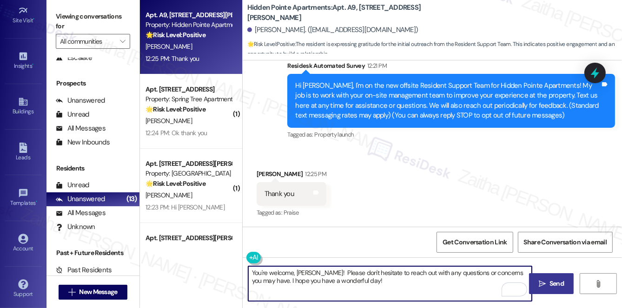
type textarea "You're welcome, [PERSON_NAME]! Please don't hesitate to reach out with any ques…"
click at [546, 279] on span " Send" at bounding box center [551, 284] width 29 height 10
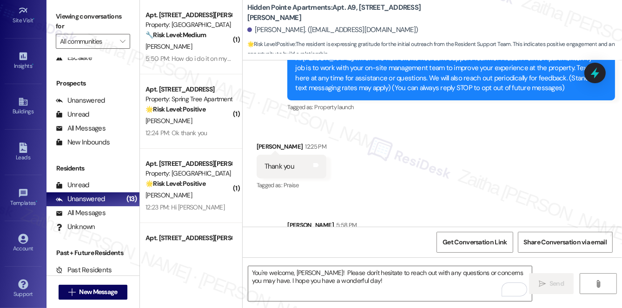
scroll to position [157, 0]
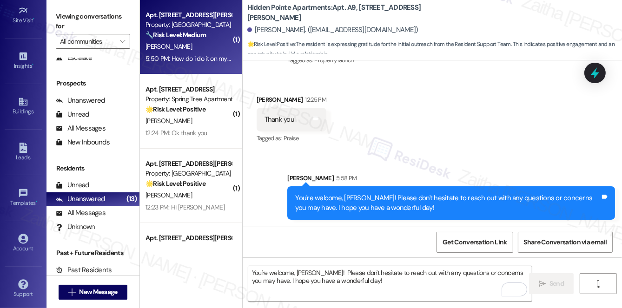
click at [176, 49] on div "[PERSON_NAME]" at bounding box center [189, 47] width 88 height 12
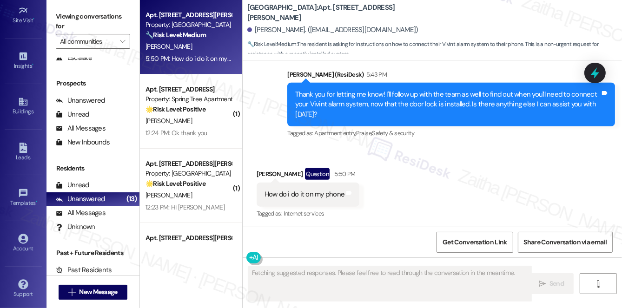
scroll to position [739, 0]
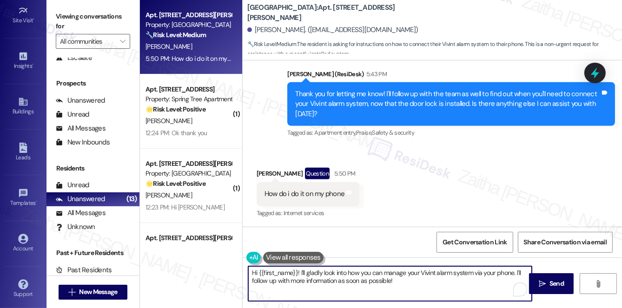
drag, startPoint x: 299, startPoint y: 270, endPoint x: 246, endPoint y: 276, distance: 52.9
click at [246, 276] on div "Hi {{first_name}}! I'll gladly look into how you can manage your Vivint alarm s…" at bounding box center [385, 284] width 284 height 36
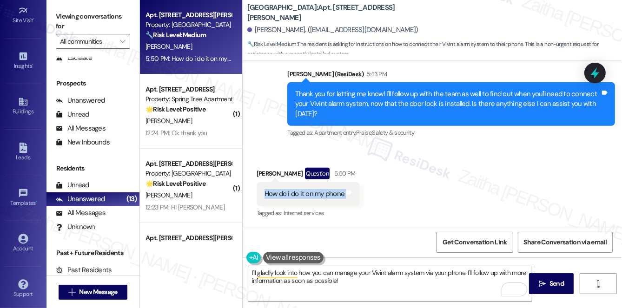
drag, startPoint x: 259, startPoint y: 193, endPoint x: 358, endPoint y: 193, distance: 98.5
click at [358, 193] on div "How do i do it on my phone Tags and notes" at bounding box center [308, 194] width 103 height 24
copy div "How do i do it on my phone Tags and notes"
click at [383, 207] on div "Received via SMS [PERSON_NAME] Question 5:50 PM How do i do it on my phone Tags…" at bounding box center [432, 187] width 379 height 80
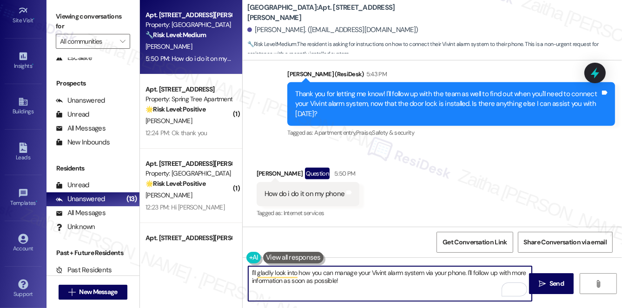
click at [249, 270] on textarea "I'll gladly look into how you can manage your Vivint alarm system via your phon…" at bounding box center [390, 283] width 284 height 35
click at [380, 281] on textarea "Thanks for asking. I'll gladly look into how you can manage your Vivint alarm s…" at bounding box center [390, 283] width 284 height 35
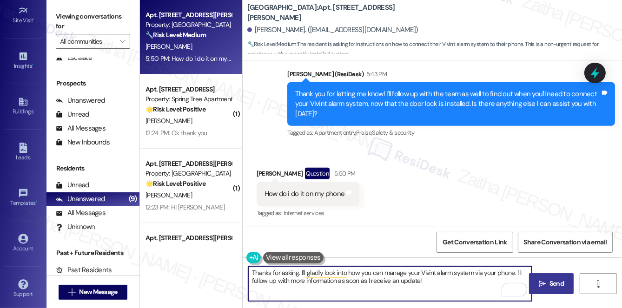
type textarea "Thanks for asking. I'll gladly look into how you can manage your Vivint alarm s…"
click at [553, 282] on span "Send" at bounding box center [556, 284] width 14 height 10
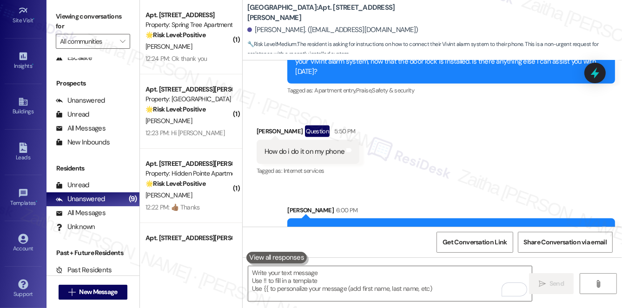
scroll to position [814, 0]
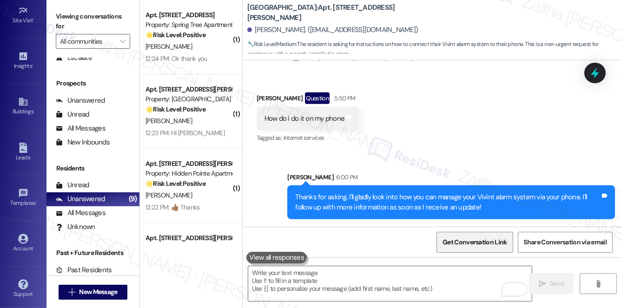
click at [469, 242] on span "Get Conversation Link" at bounding box center [475, 243] width 64 height 10
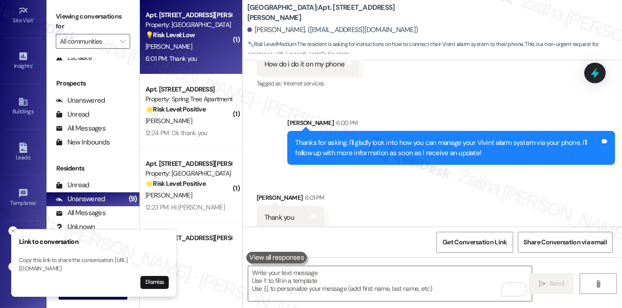
scroll to position [879, 0]
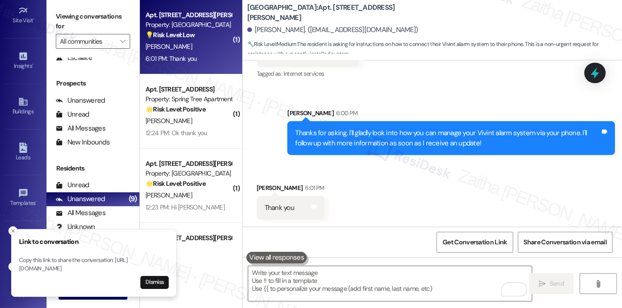
click at [13, 228] on icon "Close toast" at bounding box center [13, 231] width 6 height 6
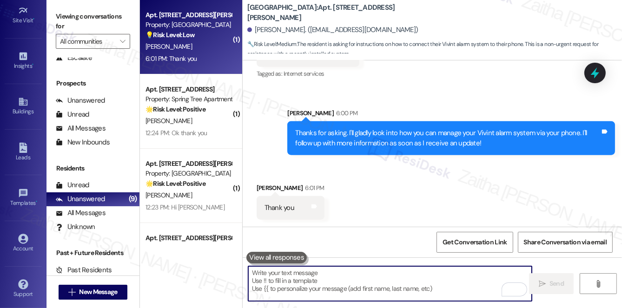
click at [317, 271] on textarea "To enrich screen reader interactions, please activate Accessibility in Grammarl…" at bounding box center [390, 283] width 284 height 35
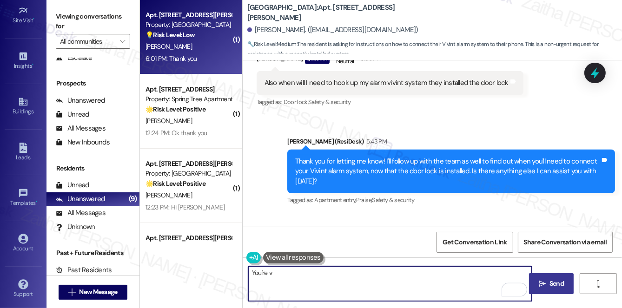
scroll to position [710, 0]
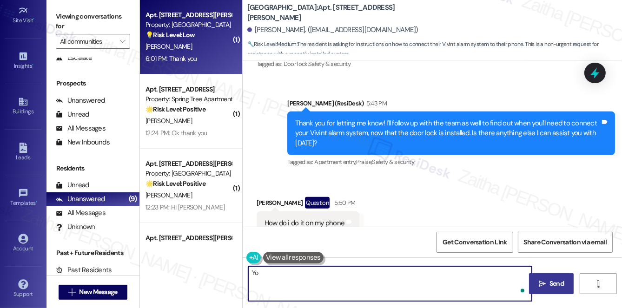
type textarea "Y"
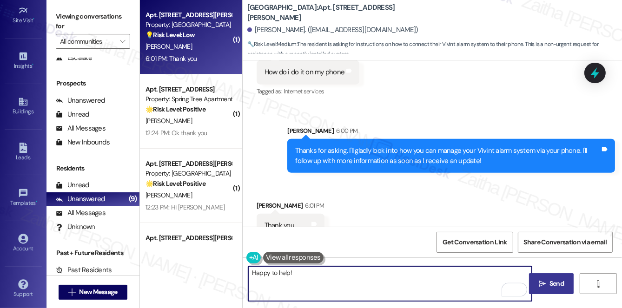
scroll to position [879, 0]
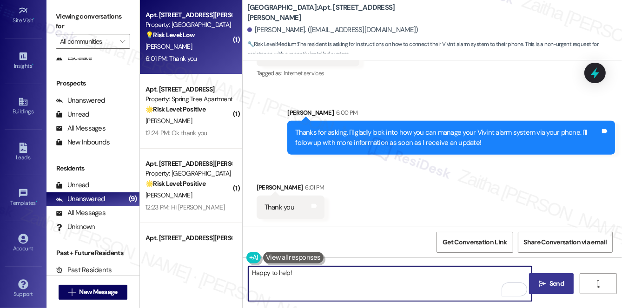
type textarea "Happy to help!"
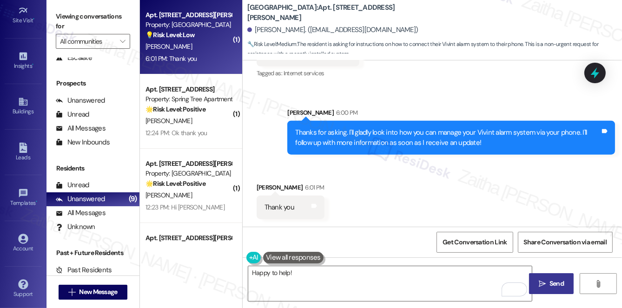
click at [558, 286] on span "Send" at bounding box center [556, 284] width 14 height 10
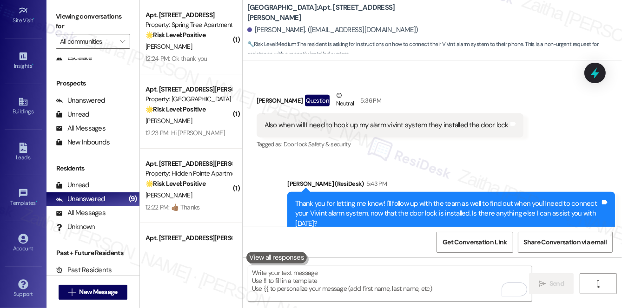
scroll to position [625, 0]
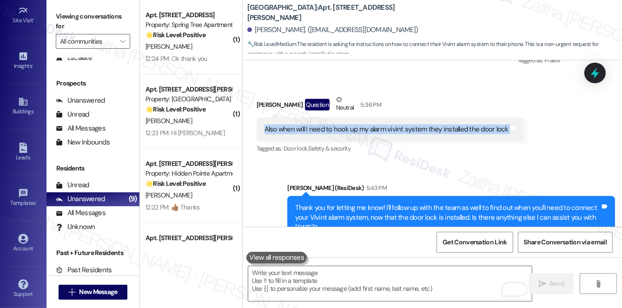
drag, startPoint x: 264, startPoint y: 128, endPoint x: 514, endPoint y: 133, distance: 249.2
click at [514, 133] on div "Also when will I need to hook up my alarm vivint system they installed the door…" at bounding box center [390, 130] width 267 height 24
copy div "Also when will I need to hook up my alarm vivint system they installed the door…"
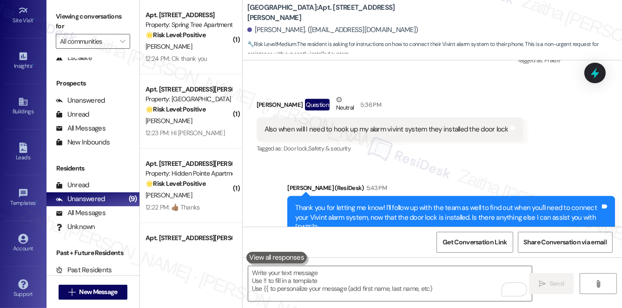
drag, startPoint x: 544, startPoint y: 108, endPoint x: 594, endPoint y: 93, distance: 51.5
click at [545, 108] on div "Received via SMS [PERSON_NAME] Question Neutral 5:36 PM Also when will I need t…" at bounding box center [432, 118] width 379 height 88
click at [593, 73] on icon at bounding box center [594, 73] width 11 height 14
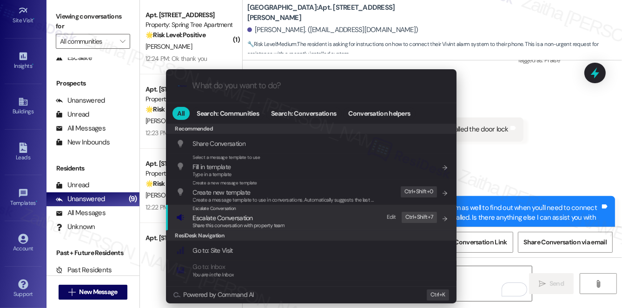
click at [240, 211] on div "Escalate Conversation" at bounding box center [239, 208] width 92 height 7
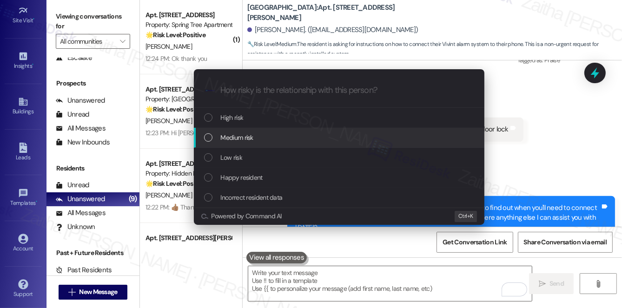
click at [242, 139] on span "Medium risk" at bounding box center [237, 137] width 33 height 10
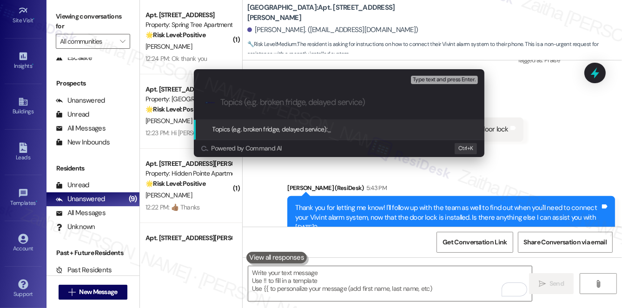
paste input "Vivint Alarm System Setup"
type input "Vivint Alarm System Setup Inquiry"
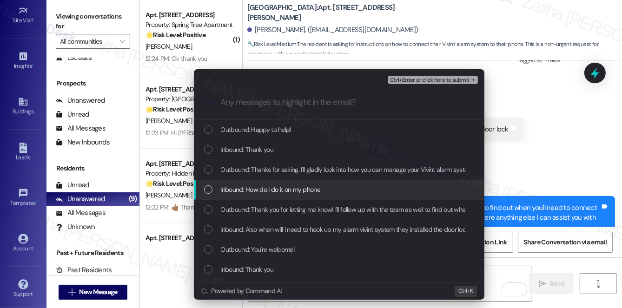
click at [311, 195] on div "Inbound: How do i do it on my phone" at bounding box center [339, 190] width 291 height 20
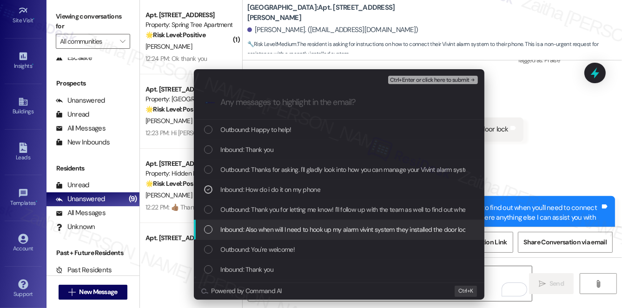
click at [312, 229] on span "Inbound: Also when will I need to hook up my alarm vivint system they installed…" at bounding box center [345, 230] width 248 height 10
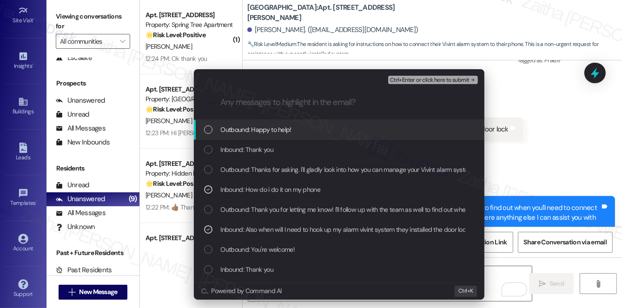
click at [425, 78] on span "Ctrl+Enter or click here to submit" at bounding box center [429, 80] width 79 height 7
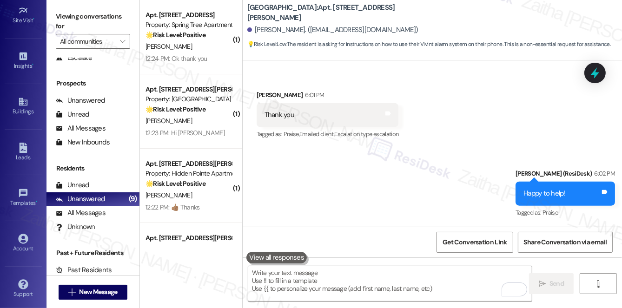
scroll to position [943, 0]
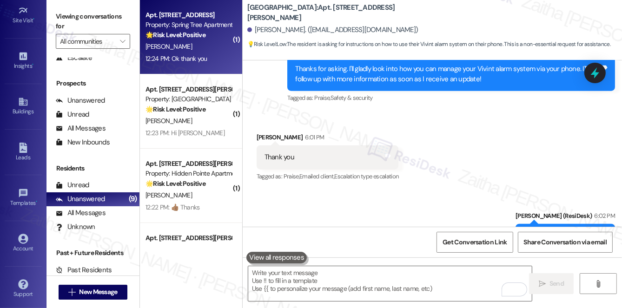
click at [214, 59] on div "12:24 PM: Ok thank you 12:24 PM: Ok thank you" at bounding box center [189, 59] width 88 height 12
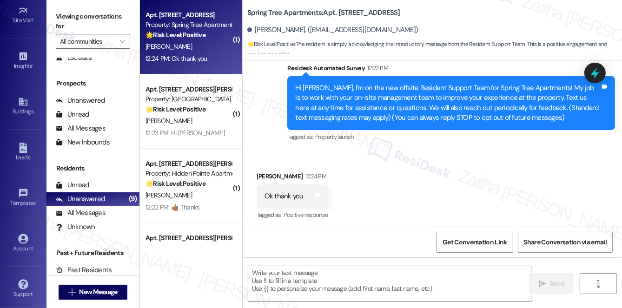
scroll to position [82, 0]
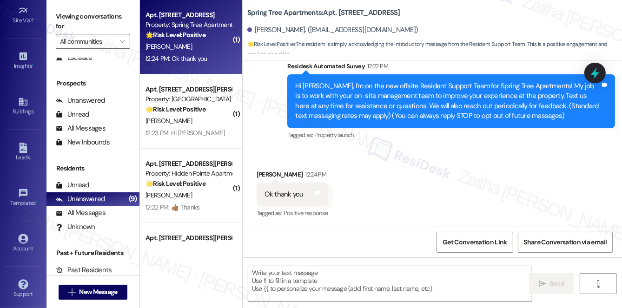
type textarea "Fetching suggested responses. Please feel free to read through the conversation…"
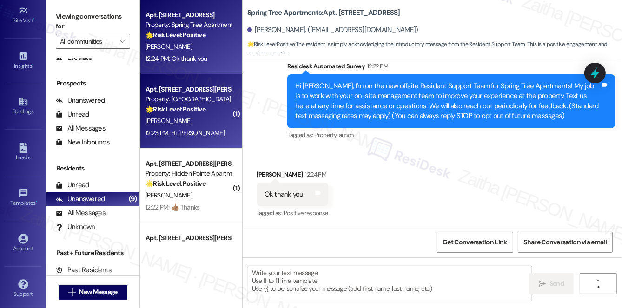
click at [205, 124] on div "[PERSON_NAME]" at bounding box center [189, 121] width 88 height 12
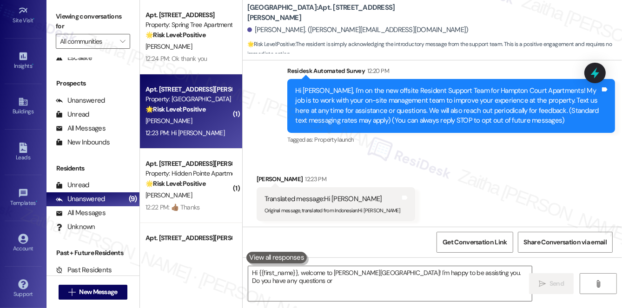
scroll to position [79, 0]
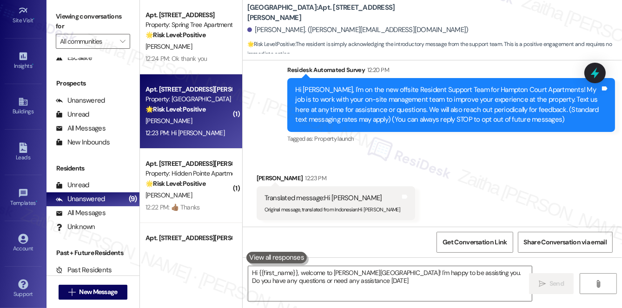
type textarea "Hi {{first_name}}, welcome to [PERSON_NAME][GEOGRAPHIC_DATA]! I'm happy to be a…"
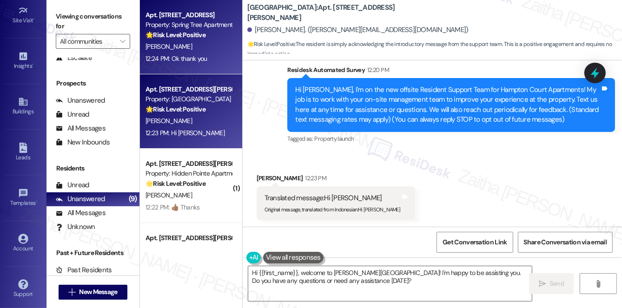
click at [225, 48] on div "[PERSON_NAME]" at bounding box center [189, 47] width 88 height 12
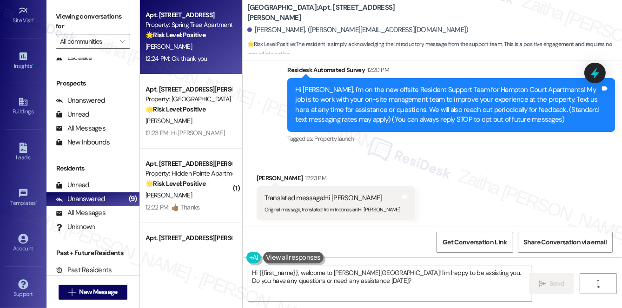
type textarea "Fetching suggested responses. Please feel free to read through the conversation…"
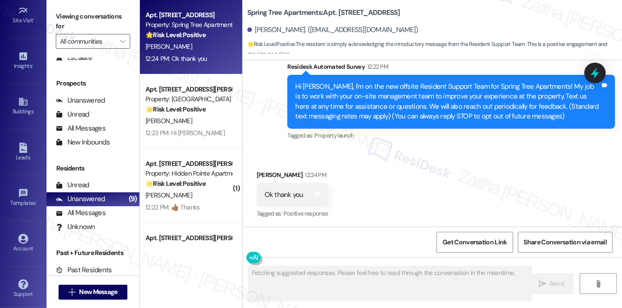
scroll to position [83, 0]
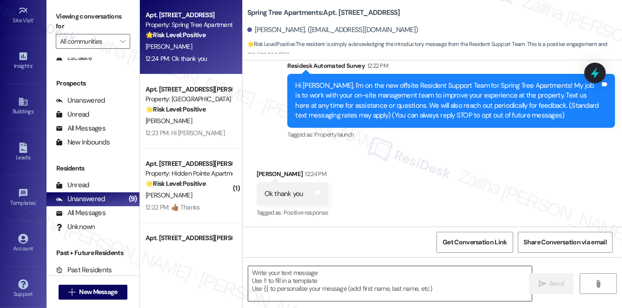
click at [287, 283] on textarea at bounding box center [390, 283] width 284 height 35
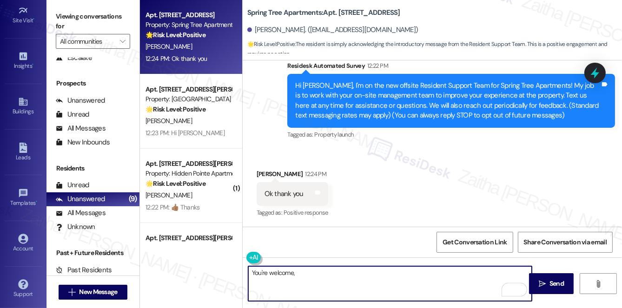
click at [261, 171] on div "[PERSON_NAME] 12:24 PM" at bounding box center [293, 175] width 72 height 13
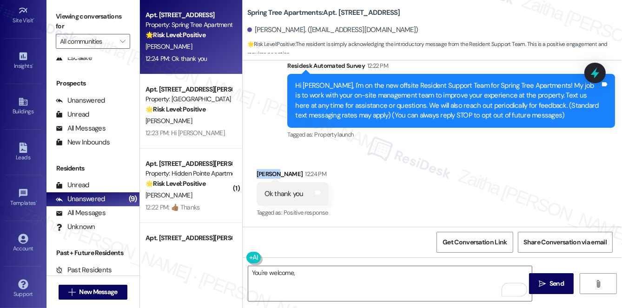
click at [261, 171] on div "[PERSON_NAME] 12:24 PM" at bounding box center [293, 175] width 72 height 13
copy div "[PERSON_NAME]"
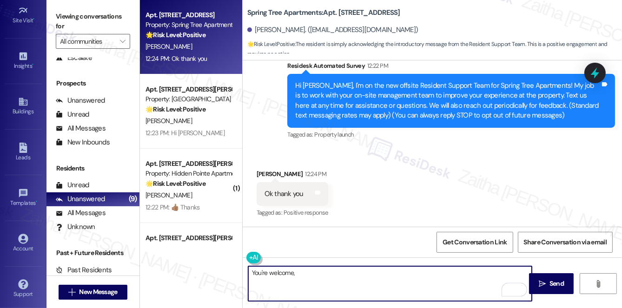
click at [329, 270] on textarea "You're welcome," at bounding box center [390, 283] width 284 height 35
paste textarea "[PERSON_NAME]"
paste textarea "Please don't hesitate to reach out with any questions or concerns you may have.…"
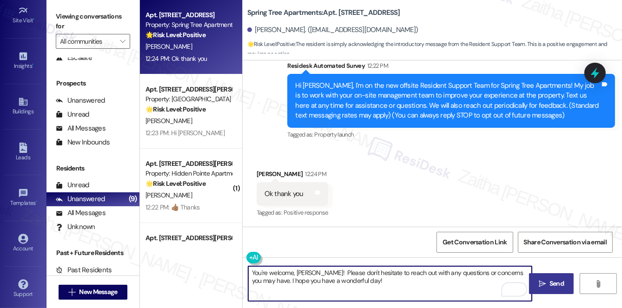
type textarea "You're welcome, [PERSON_NAME]! Please don't hesitate to reach out with any ques…"
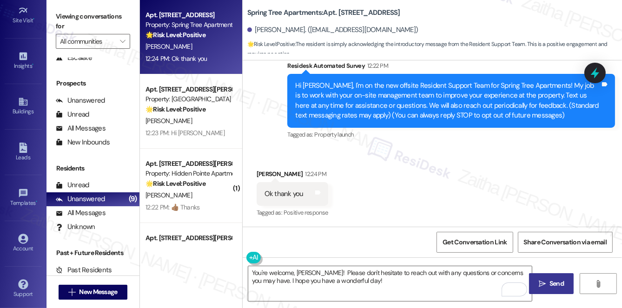
click at [548, 279] on span "Send" at bounding box center [557, 284] width 18 height 10
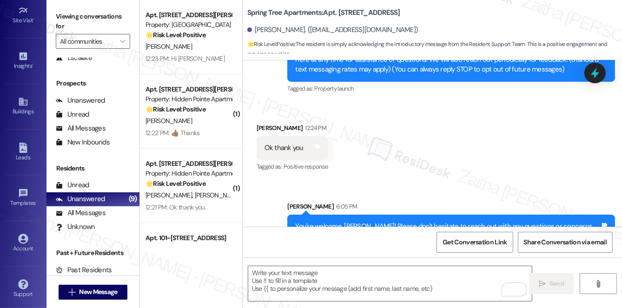
scroll to position [115, 0]
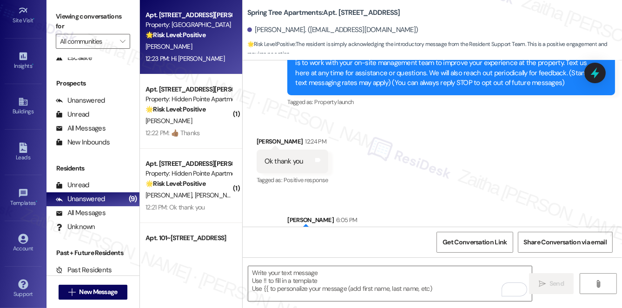
click at [204, 53] on div "12:23 PM: Hi [PERSON_NAME] 12:23 PM: Hi [PERSON_NAME]" at bounding box center [189, 59] width 88 height 12
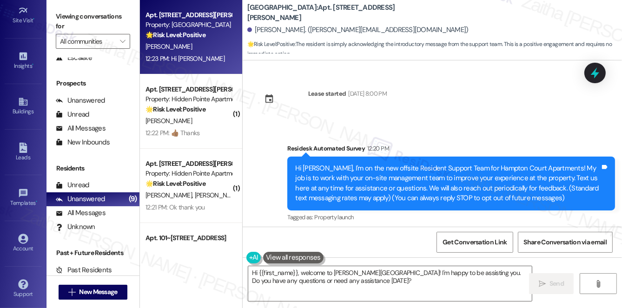
scroll to position [79, 0]
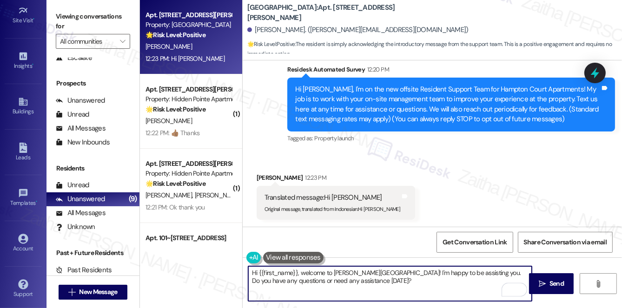
drag, startPoint x: 298, startPoint y: 273, endPoint x: 409, endPoint y: 268, distance: 111.2
click at [409, 268] on textarea "Hi {{first_name}}, welcome to [PERSON_NAME][GEOGRAPHIC_DATA]! I'm happy to be a…" at bounding box center [390, 283] width 284 height 35
type textarea "Hi {{first_name}}, it's nice to meet you! I'm happy to be assisting you. Do you…"
click at [595, 68] on icon at bounding box center [594, 73] width 11 height 14
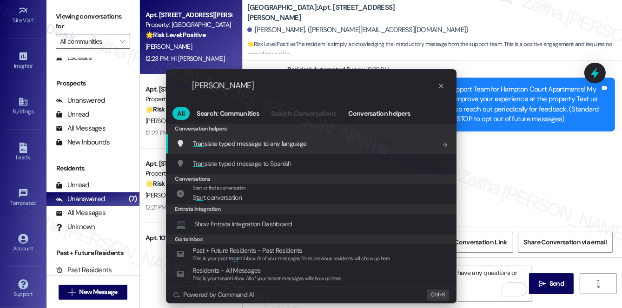
type input "[PERSON_NAME]"
click at [258, 142] on span "Tran slate typed message to any language" at bounding box center [250, 143] width 114 height 8
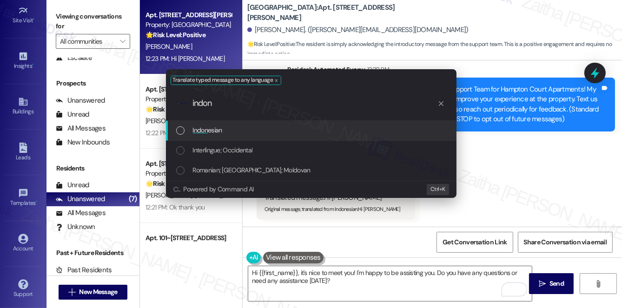
type input "indon"
click at [251, 126] on div "Indon esian" at bounding box center [312, 130] width 272 height 10
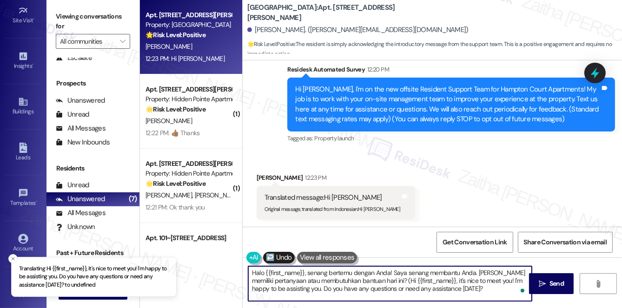
type textarea "Halo {{first_name}}, senang bertemu dengan Anda! Saya senang membantu Anda. [PE…"
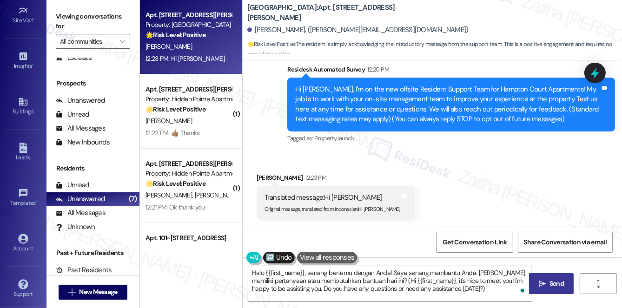
drag, startPoint x: 560, startPoint y: 288, endPoint x: 534, endPoint y: 275, distance: 29.1
click at [560, 288] on span "Send" at bounding box center [556, 284] width 14 height 10
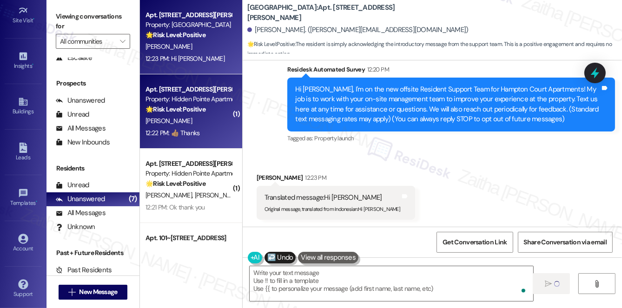
type textarea "Fetching suggested responses. Please feel free to read through the conversation…"
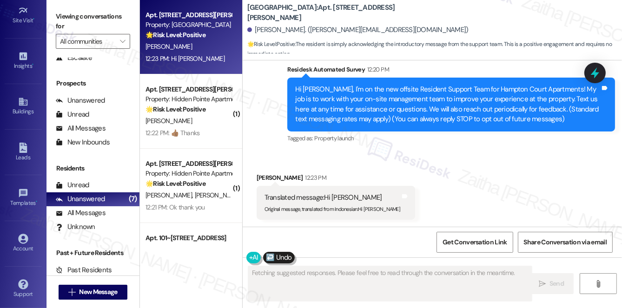
scroll to position [79, 0]
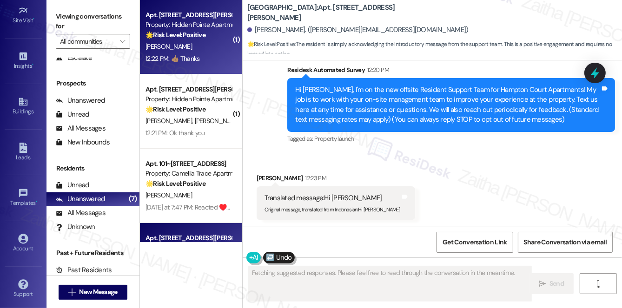
click at [195, 59] on div "12:22 PM: 👍🏽 Thanks 12:22 PM: 👍🏽 Thanks" at bounding box center [172, 58] width 54 height 8
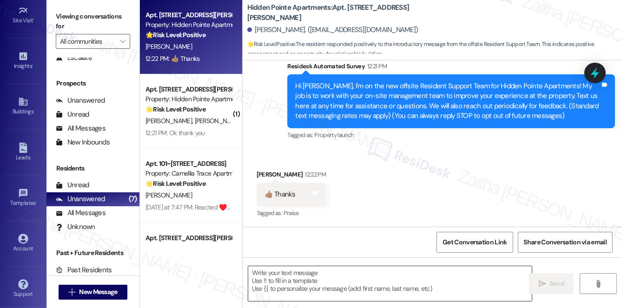
scroll to position [83, 0]
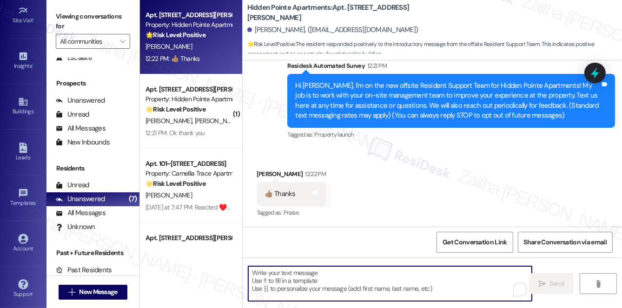
click at [294, 283] on textarea "To enrich screen reader interactions, please activate Accessibility in Grammarl…" at bounding box center [390, 283] width 284 height 35
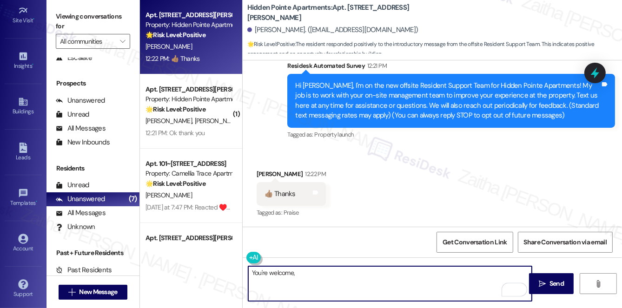
click at [258, 175] on div "[PERSON_NAME] 12:22 PM" at bounding box center [291, 175] width 69 height 13
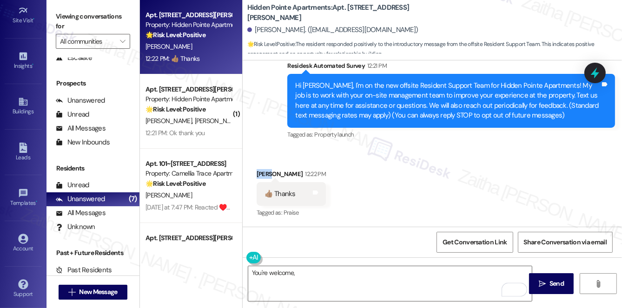
click at [258, 175] on div "[PERSON_NAME] 12:22 PM" at bounding box center [291, 175] width 69 height 13
copy div "[PERSON_NAME]"
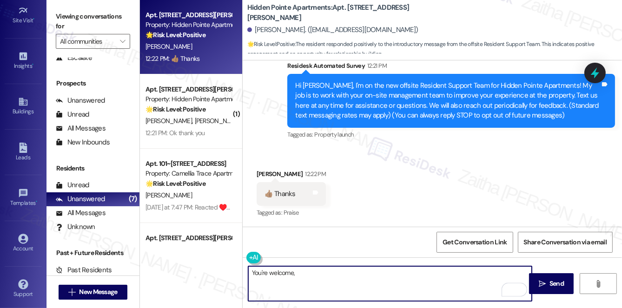
click at [301, 274] on textarea "You're welcome," at bounding box center [390, 283] width 284 height 35
paste textarea "[PERSON_NAME]"
paste textarea "Please don't hesitate to reach out with any questions or concerns you may have.…"
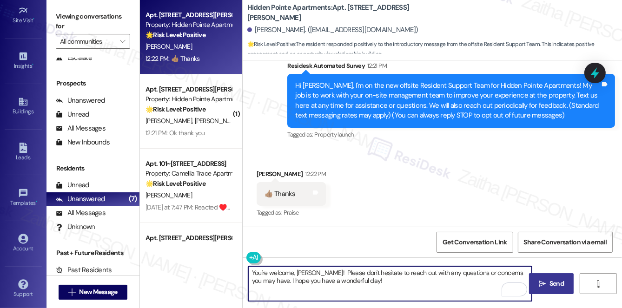
type textarea "You're welcome, [PERSON_NAME]! Please don't hesitate to reach out with any ques…"
click at [561, 282] on span "Send" at bounding box center [556, 284] width 14 height 10
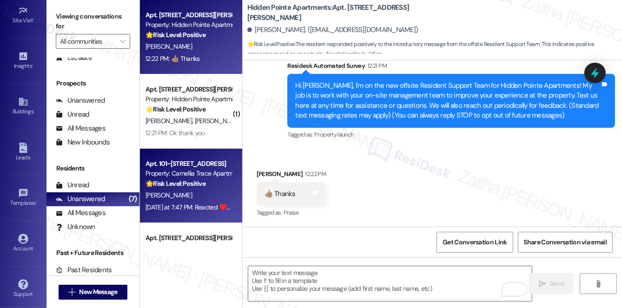
scroll to position [82, 0]
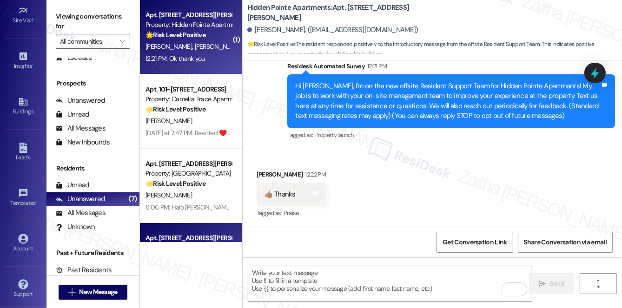
click at [223, 54] on div "12:21 PM: Ok thank you 12:21 PM: Ok thank you" at bounding box center [189, 59] width 88 height 12
type textarea "Fetching suggested responses. Please feel free to read through the conversation…"
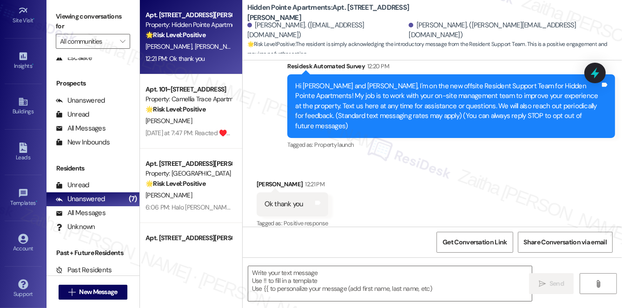
click at [264, 179] on div "[PERSON_NAME] 12:21 PM" at bounding box center [293, 185] width 72 height 13
click at [291, 277] on textarea at bounding box center [390, 283] width 284 height 35
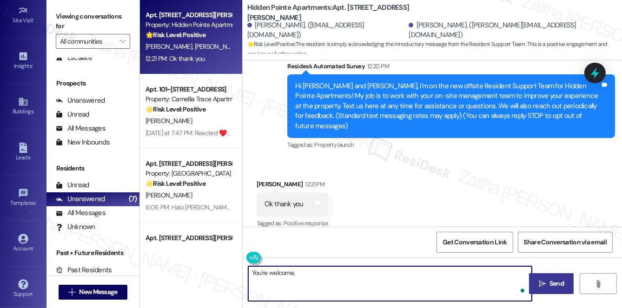
paste textarea "Please don't hesitate to reach out with any questions or concerns you may have.…"
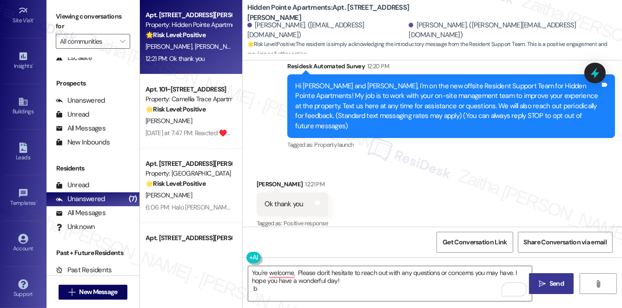
click at [260, 179] on div "[PERSON_NAME] 12:21 PM" at bounding box center [293, 185] width 72 height 13
copy div "[PERSON_NAME]"
click at [298, 273] on textarea "You're welcome, Please don't hesitate to reach out with any questions or concer…" at bounding box center [390, 283] width 284 height 35
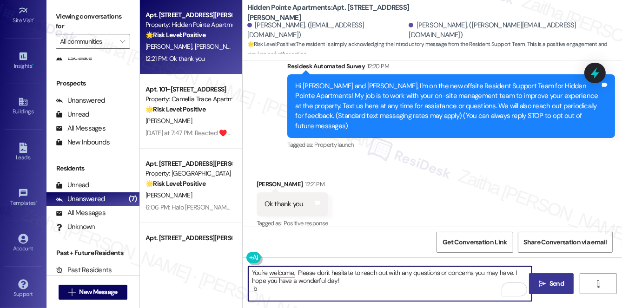
paste textarea "[PERSON_NAME]"
click at [298, 272] on textarea "You're welcome, [PERSON_NAME]! Please don't hesitate to reach out with any ques…" at bounding box center [390, 283] width 284 height 35
type textarea "You're welcome, [PERSON_NAME]! Please don't hesitate to reach out with any ques…"
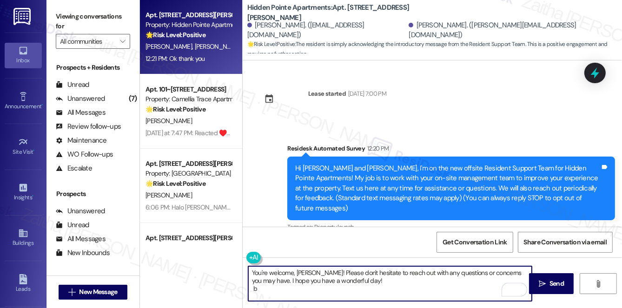
scroll to position [82, 0]
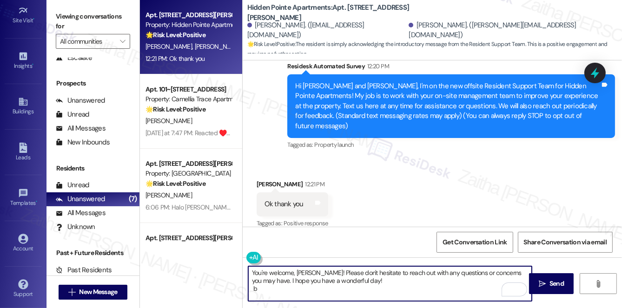
click at [264, 289] on textarea "You're welcome, [PERSON_NAME]! Please don't hesitate to reach out with any ques…" at bounding box center [390, 283] width 284 height 35
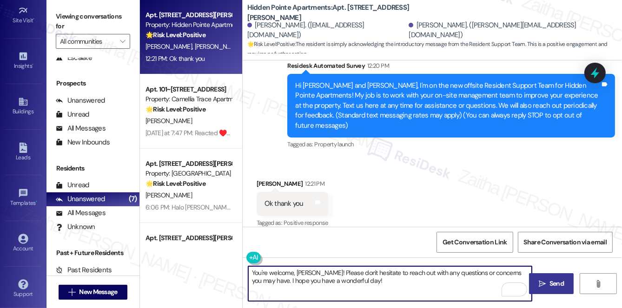
type textarea "You're welcome, [PERSON_NAME]! Please don't hesitate to reach out with any ques…"
click at [553, 278] on button " Send" at bounding box center [551, 283] width 45 height 21
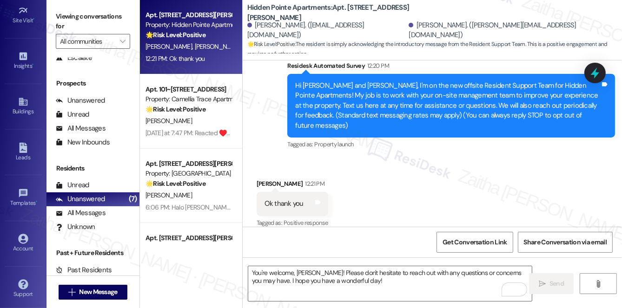
scroll to position [82, 0]
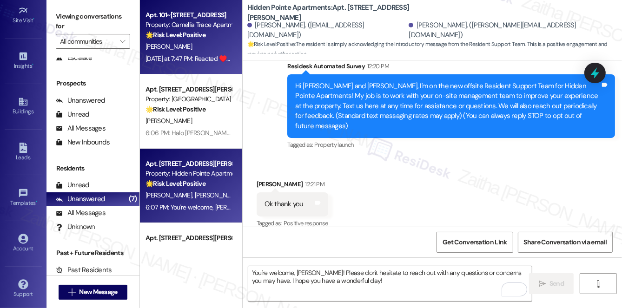
click at [220, 39] on div "🌟 Risk Level: Positive This conversation reflects positive engagement and relat…" at bounding box center [188, 35] width 86 height 10
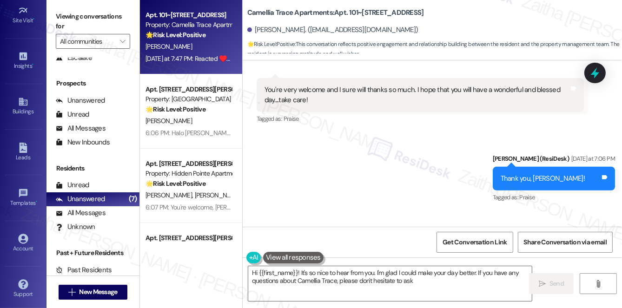
type textarea "Hi {{first_name}}! It's so nice to hear from you. I'm glad I could make your da…"
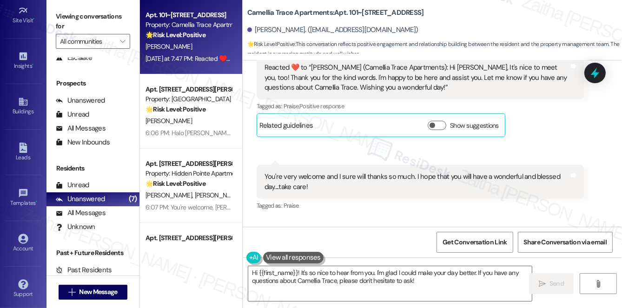
scroll to position [496, 0]
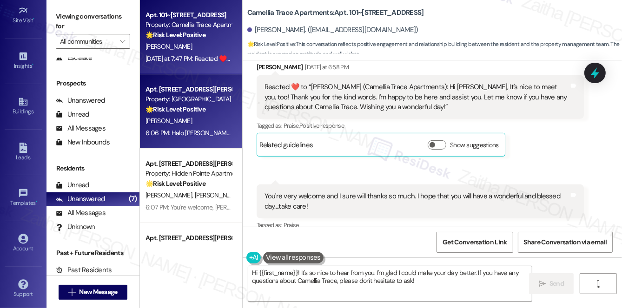
click at [193, 128] on div "Apt. [STREET_ADDRESS][PERSON_NAME] Property: [GEOGRAPHIC_DATA] Apartments 🌟 Ris…" at bounding box center [191, 111] width 102 height 74
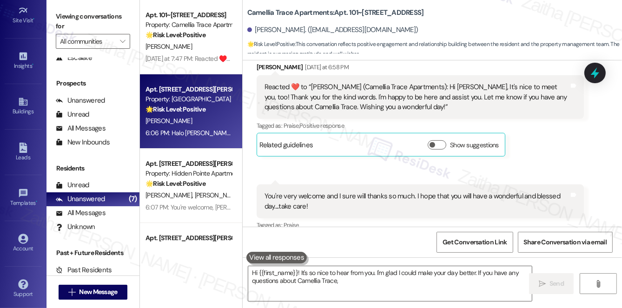
type textarea "Hi {{first_name}}! It's so nice to hear from you. I'm glad I could make your da…"
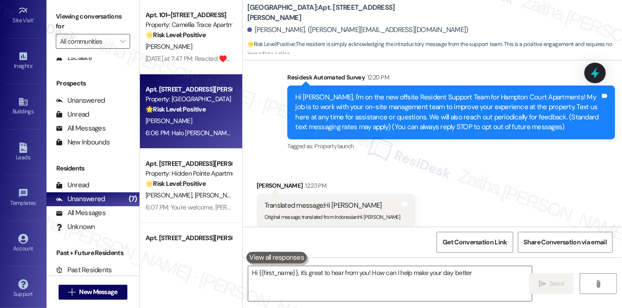
type textarea "Hi {{first_name}}, it's great to hear from you! How can I help make your day be…"
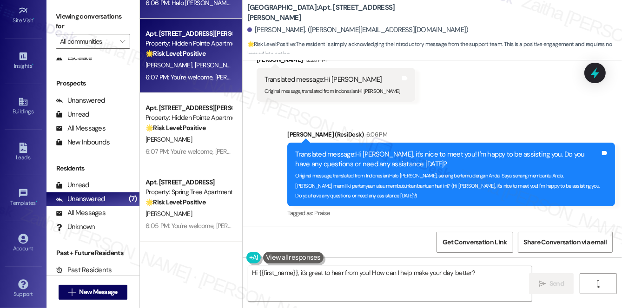
scroll to position [126, 0]
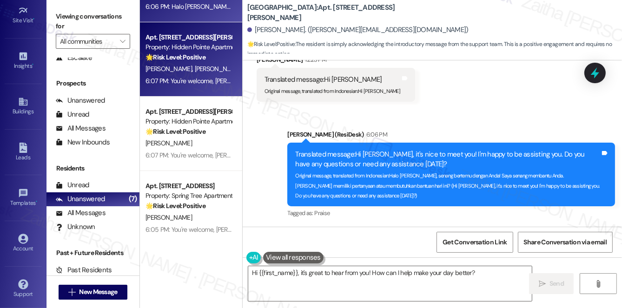
click at [194, 71] on span "[PERSON_NAME]" at bounding box center [217, 69] width 46 height 8
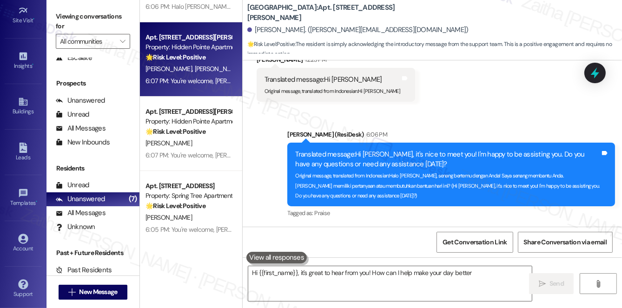
type textarea "Hi {{first_name}}, it's great to hear from you! How can I help make your day be…"
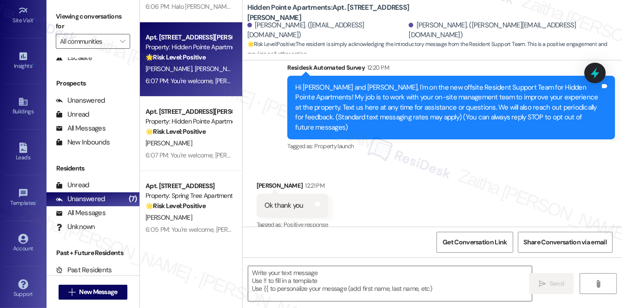
type textarea "Fetching suggested responses. Please feel free to read through the conversation…"
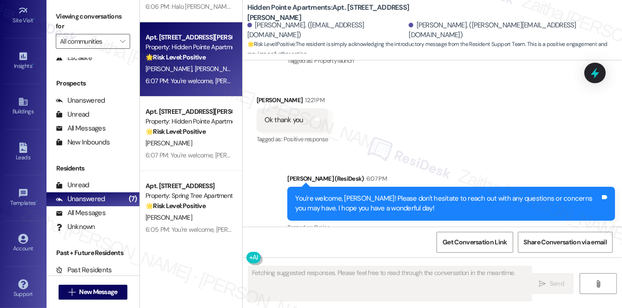
scroll to position [171, 0]
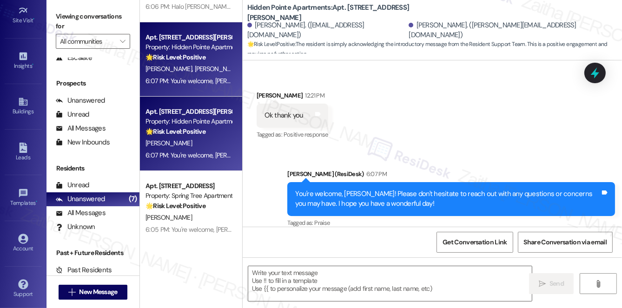
click at [227, 148] on div "[PERSON_NAME]" at bounding box center [189, 144] width 88 height 12
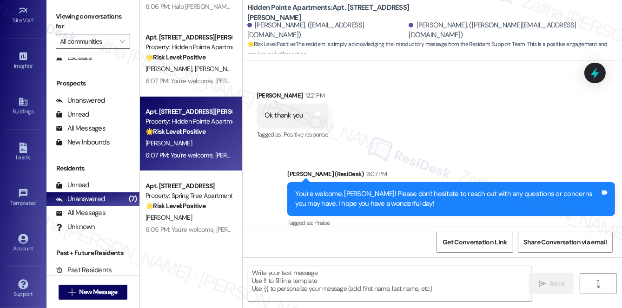
type textarea "Fetching suggested responses. Please feel free to read through the conversation…"
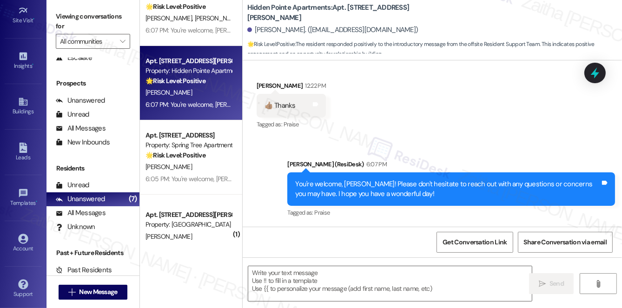
scroll to position [211, 0]
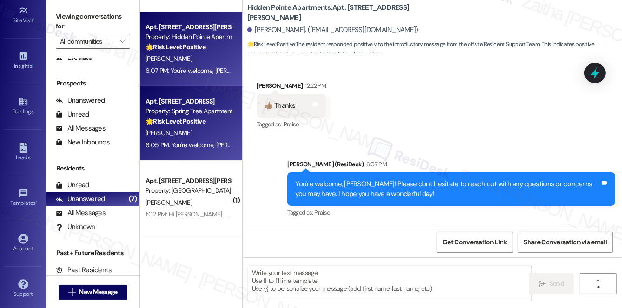
click at [189, 132] on div "[PERSON_NAME]" at bounding box center [189, 133] width 88 height 12
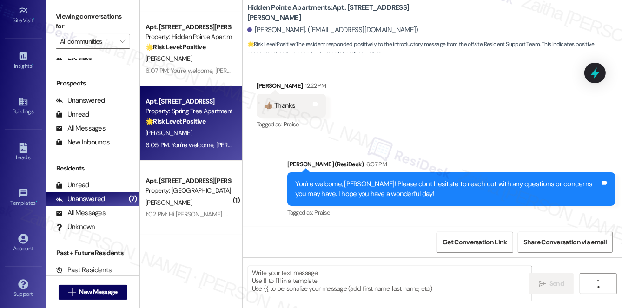
type textarea "Fetching suggested responses. Please feel free to read through the conversation…"
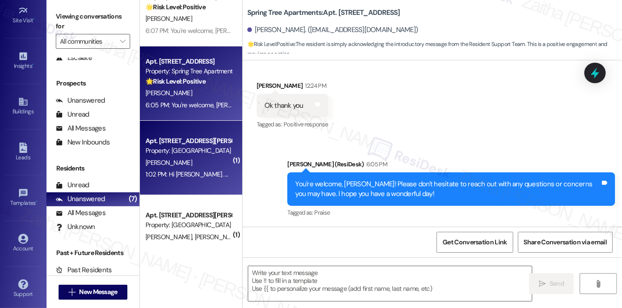
scroll to position [278, 0]
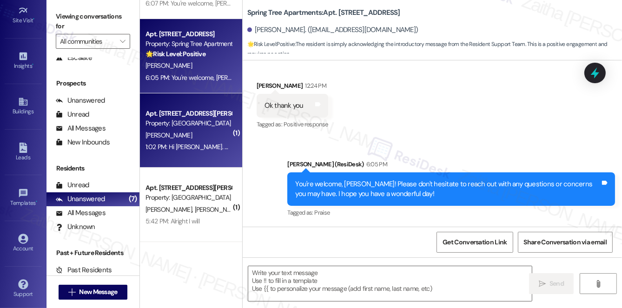
click at [210, 143] on div "1:02 PM: Hi [PERSON_NAME]. Are you aware of all the issues that are going on at…" at bounding box center [366, 147] width 443 height 8
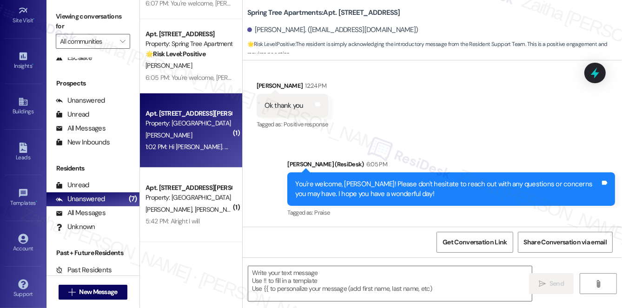
type textarea "Fetching suggested responses. Please feel free to read through the conversation…"
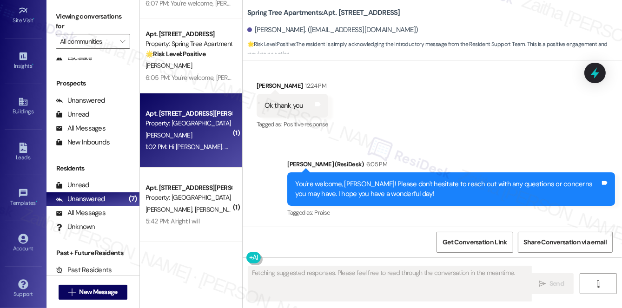
scroll to position [0, 0]
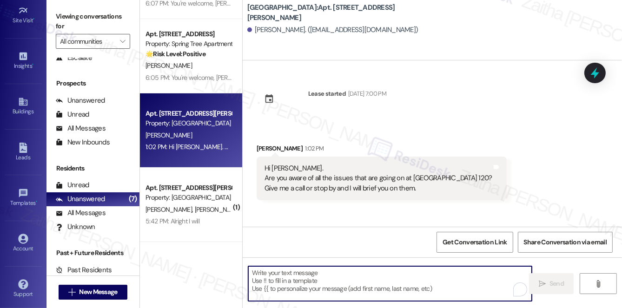
click at [284, 279] on textarea "To enrich screen reader interactions, please activate Accessibility in Grammarl…" at bounding box center [390, 283] width 284 height 35
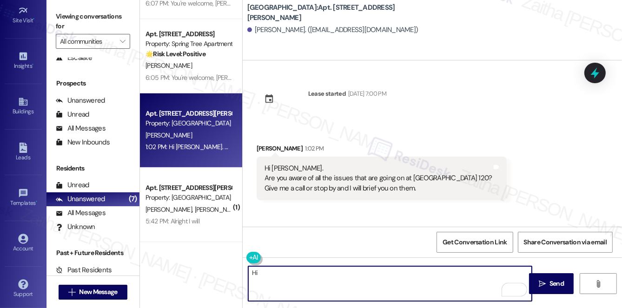
click at [264, 149] on div "[PERSON_NAME] 1:02 PM" at bounding box center [382, 150] width 251 height 13
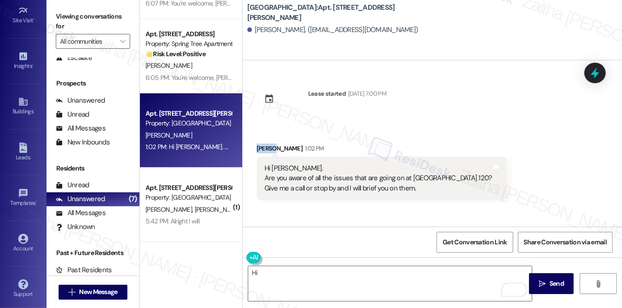
click at [264, 149] on div "[PERSON_NAME] 1:02 PM" at bounding box center [382, 150] width 251 height 13
copy div "[PERSON_NAME]"
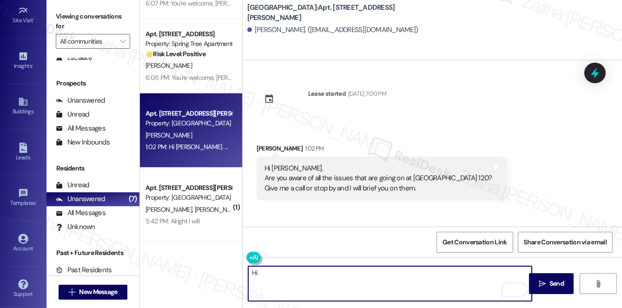
click at [279, 273] on textarea "Hi" at bounding box center [390, 283] width 284 height 35
paste textarea "[PERSON_NAME]"
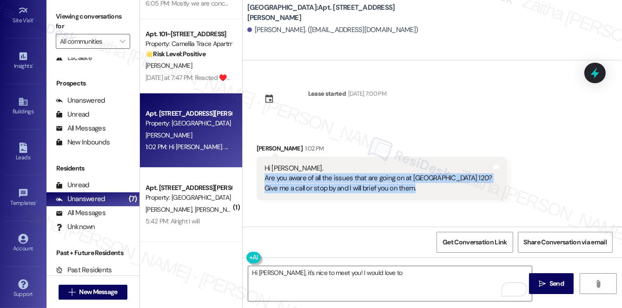
drag, startPoint x: 258, startPoint y: 176, endPoint x: 420, endPoint y: 189, distance: 162.3
click at [420, 189] on div "Hi Sarah. Are you aware of all the issues that are going on at Hampton Court Ap…" at bounding box center [382, 179] width 251 height 44
copy div "Are you aware of all the issues that are going on at Hampton Court Apt 120? Giv…"
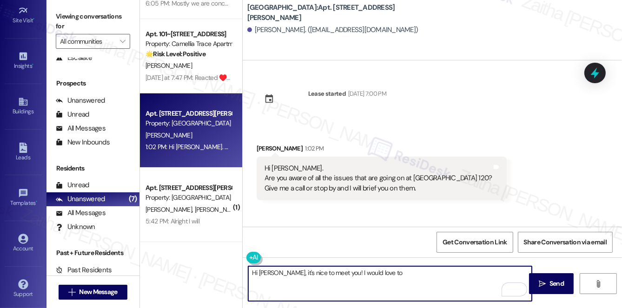
click at [379, 282] on textarea "Hi Betty, it's nice to meet you! I would love to" at bounding box center [390, 283] width 284 height 35
drag, startPoint x: 336, startPoint y: 271, endPoint x: 392, endPoint y: 273, distance: 56.3
click at [390, 274] on textarea "Hi Betty, it's nice to meet you! I would love to" at bounding box center [390, 283] width 284 height 35
paste textarea "Thank you so much for reaching out. My number isn’t set up for calls, but I’d r…"
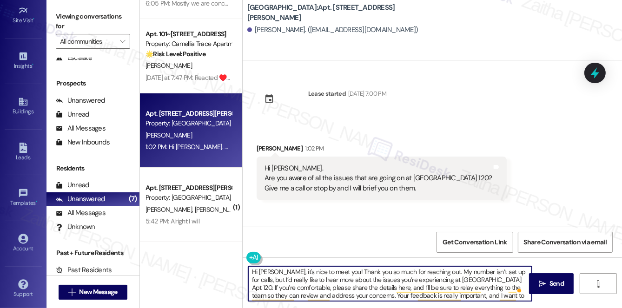
scroll to position [0, 0]
drag, startPoint x: 430, startPoint y: 274, endPoint x: 332, endPoint y: 273, distance: 98.1
click at [332, 273] on textarea "Hi Betty, it's nice to meet you! Thank you so much for reaching out. My number …" at bounding box center [390, 283] width 284 height 35
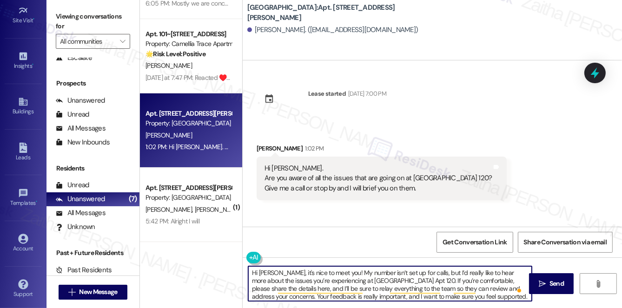
scroll to position [2, 0]
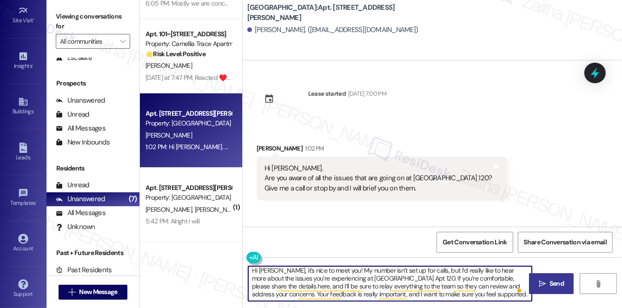
type textarea "Hi Betty, it's nice to meet you! My number isn’t set up for calls, but I’d real…"
click at [552, 285] on span "Send" at bounding box center [556, 284] width 14 height 10
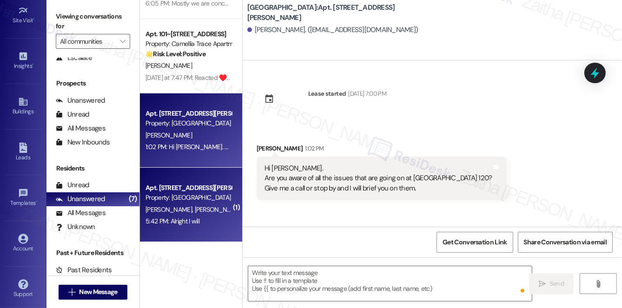
scroll to position [0, 0]
click at [196, 219] on div "5:42 PM: Alright I will 5:42 PM: Alright I will" at bounding box center [172, 221] width 54 height 8
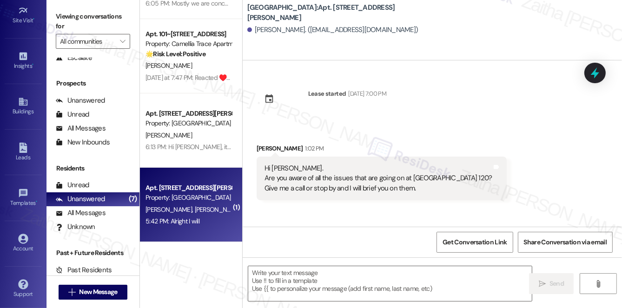
type textarea "Fetching suggested responses. Please feel free to read through the conversation…"
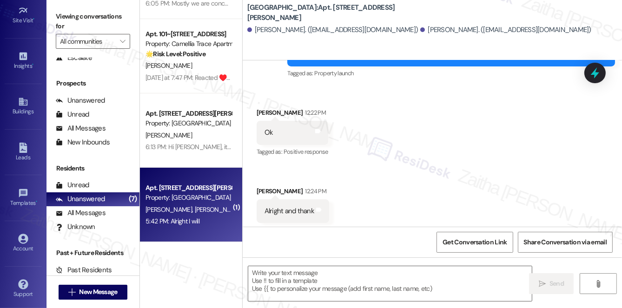
type textarea "Fetching suggested responses. Please feel free to read through the conversation…"
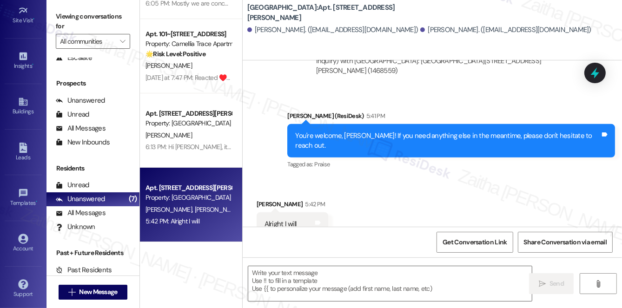
scroll to position [665, 0]
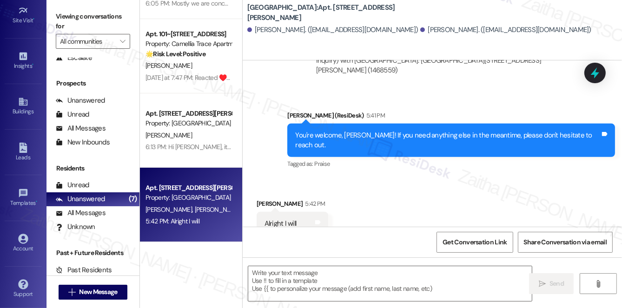
click at [263, 199] on div "Andrew Jackson 5:42 PM" at bounding box center [293, 205] width 72 height 13
copy div "Andrew"
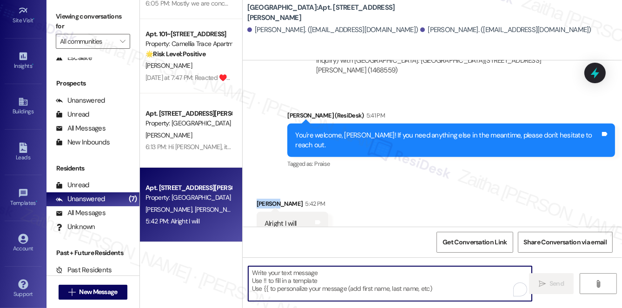
click at [289, 282] on textarea "To enrich screen reader interactions, please activate Accessibility in Grammarl…" at bounding box center [390, 283] width 284 height 35
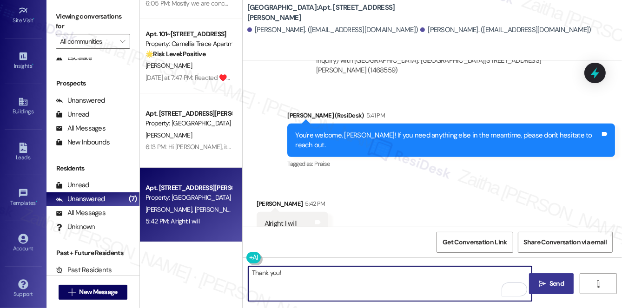
type textarea "Thank you!"
click at [551, 278] on button " Send" at bounding box center [551, 283] width 45 height 21
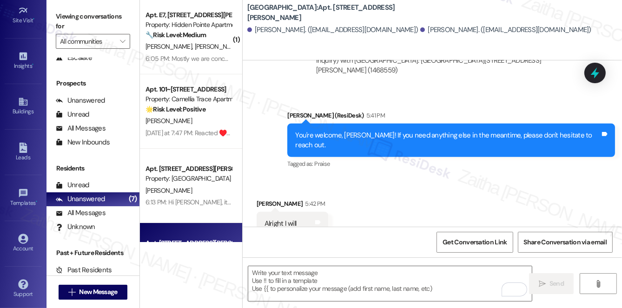
scroll to position [665, 0]
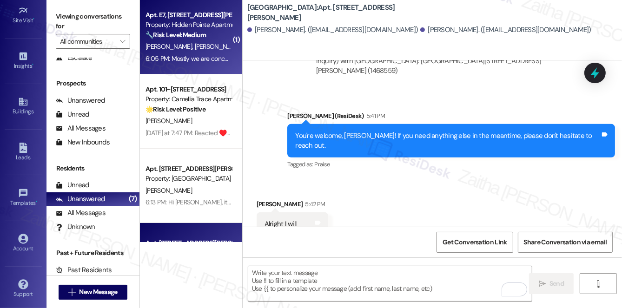
click at [214, 57] on div "6:05 PM: Mostly we are concerned about trash around the dumpster not in the dum…" at bounding box center [266, 58] width 243 height 8
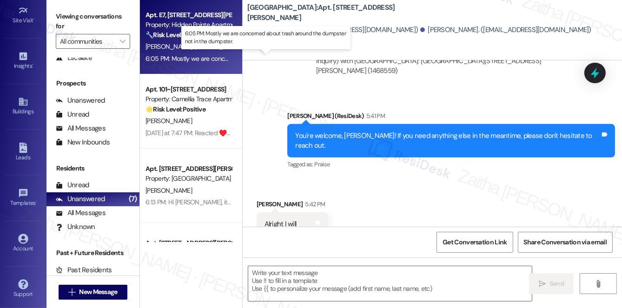
type textarea "Fetching suggested responses. Please feel free to read through the conversation…"
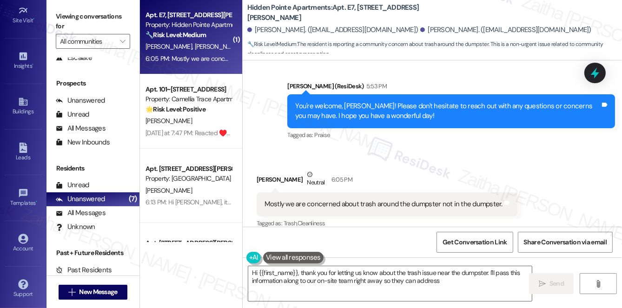
scroll to position [259, 0]
click at [372, 282] on textarea "Hi {{first_name}}, thank you for letting us know about the trash issue near the…" at bounding box center [390, 283] width 284 height 35
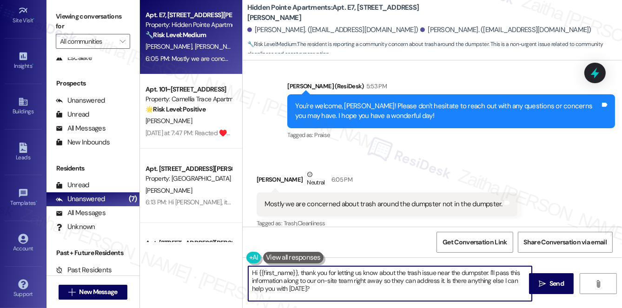
click at [372, 282] on textarea "Hi {{first_name}}, thank you for letting us know about the trash issue near the…" at bounding box center [390, 283] width 284 height 35
type textarea "Hi {{first_name}}, thank you for letting us know about the trash issue near the…"
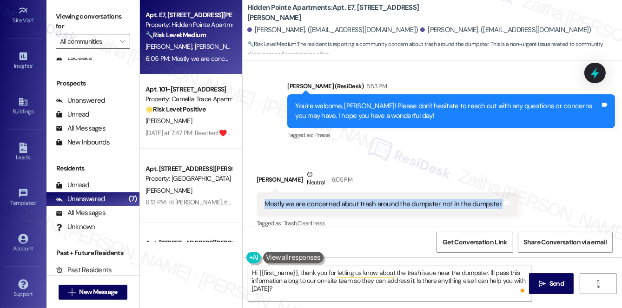
drag, startPoint x: 264, startPoint y: 190, endPoint x: 495, endPoint y: 204, distance: 231.0
click at [495, 204] on div "Mostly we are concerned about trash around the dumpster not in the dumpster. Ta…" at bounding box center [387, 204] width 261 height 24
copy div "Mostly we are concerned about trash around the dumpster not in the dumpster"
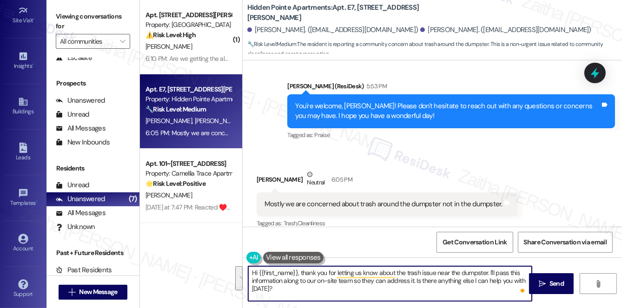
drag, startPoint x: 252, startPoint y: 274, endPoint x: 282, endPoint y: 296, distance: 37.0
click at [282, 296] on textarea "Hi {{first_name}}, thank you for letting us know about the trash issue near the…" at bounding box center [390, 283] width 284 height 35
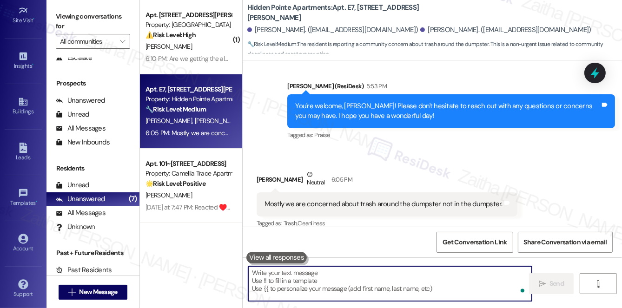
paste textarea "Thank you for letting me know about the trash around the dumpster. I understand…"
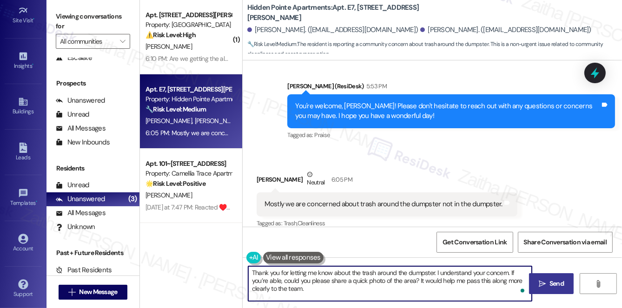
type textarea "Thank you for letting me know about the trash around the dumpster. I understand…"
click at [555, 281] on span "Send" at bounding box center [556, 284] width 14 height 10
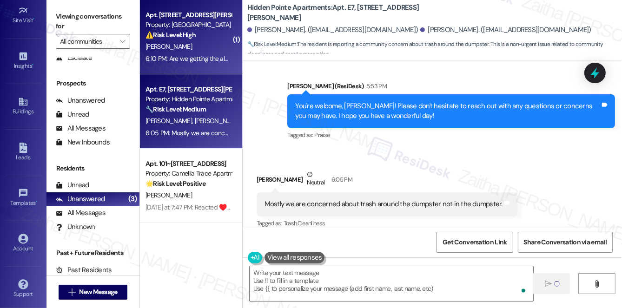
type textarea "Fetching suggested responses. Please feel free to read through the conversation…"
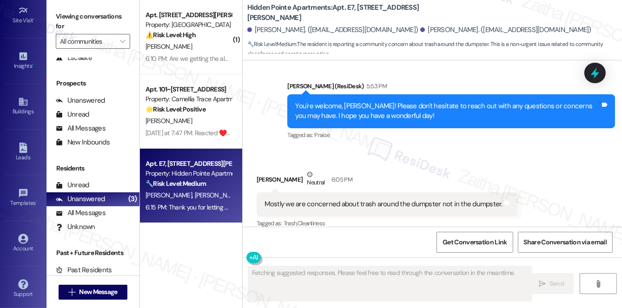
click at [203, 45] on div "[PERSON_NAME]" at bounding box center [189, 47] width 88 height 12
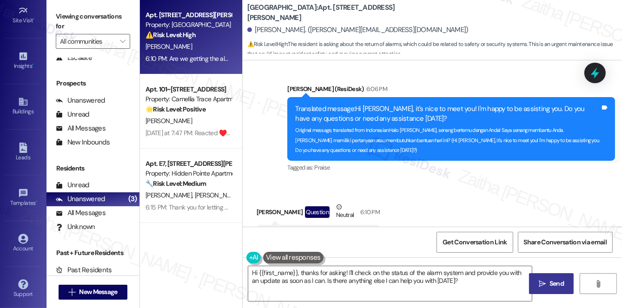
scroll to position [285, 0]
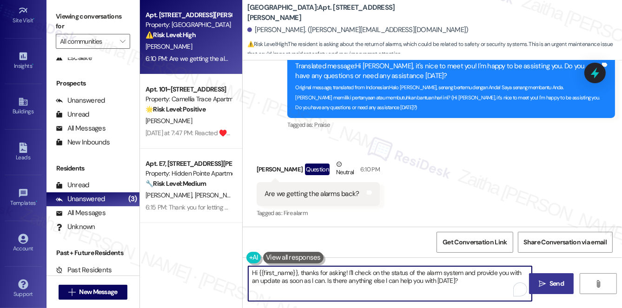
drag, startPoint x: 302, startPoint y: 273, endPoint x: 247, endPoint y: 270, distance: 55.4
click at [248, 271] on div "Hi {{first_name}}, thanks for asking! I'll check on the status of the alarm sys…" at bounding box center [390, 284] width 284 height 36
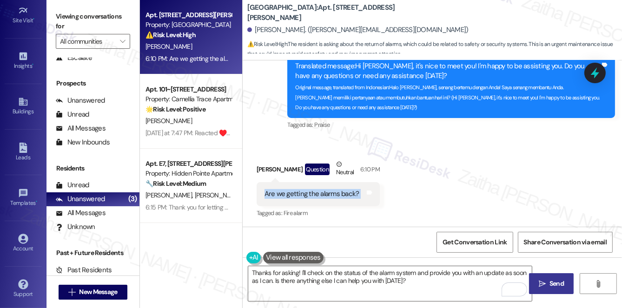
drag, startPoint x: 260, startPoint y: 190, endPoint x: 370, endPoint y: 198, distance: 111.0
click at [370, 198] on div "Are we getting the alarms back? Tags and notes" at bounding box center [318, 194] width 123 height 24
copy div "Are we getting the alarms back? Tags and notes"
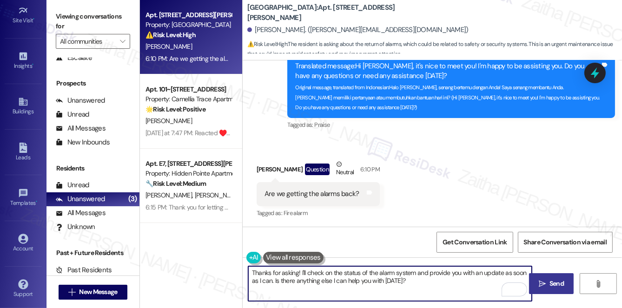
click at [415, 282] on textarea "Thanks for asking! I'll check on the status of the alarm system and provide you…" at bounding box center [390, 283] width 284 height 35
drag, startPoint x: 299, startPoint y: 271, endPoint x: 403, endPoint y: 284, distance: 104.9
click at [403, 285] on textarea "Thanks for asking! I'll check on the status of the alarm system and provide you…" at bounding box center [390, 283] width 284 height 35
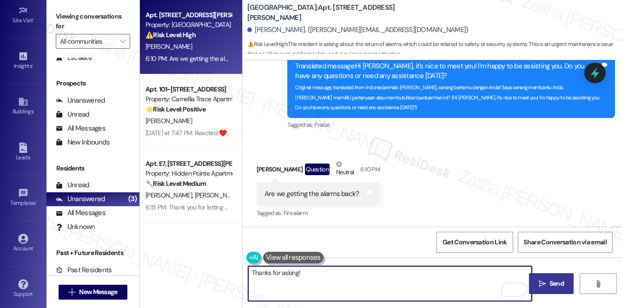
paste textarea "I’ll check with the team and follow up once I have more information. In the mea…"
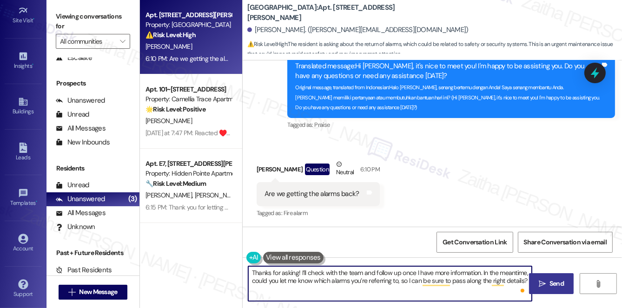
type textarea "Thanks for asking! I’ll check with the team and follow up once I have more info…"
click at [561, 284] on span "Send" at bounding box center [556, 284] width 14 height 10
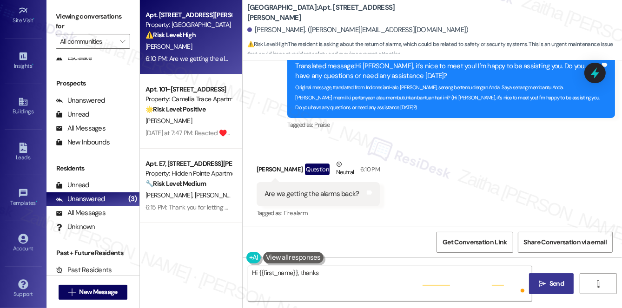
scroll to position [285, 0]
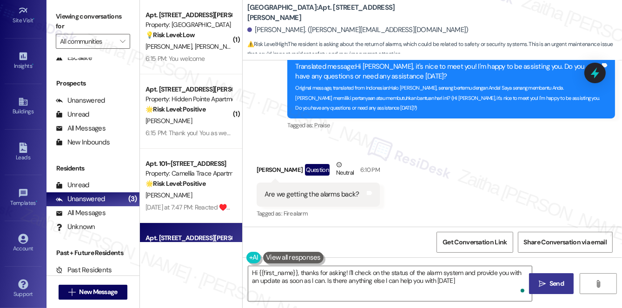
type textarea "Hi {{first_name}}, thanks for asking! I'll check on the status of the alarm sys…"
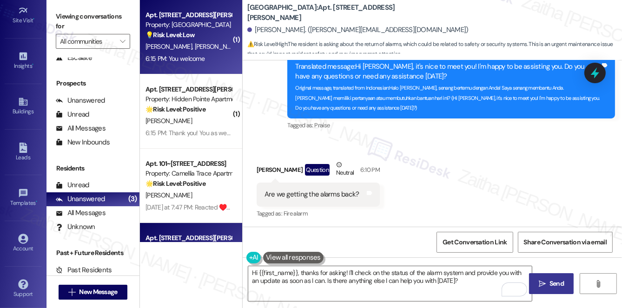
click at [205, 61] on div "6:15 PM: You welcome 6:15 PM: You welcome" at bounding box center [189, 59] width 88 height 12
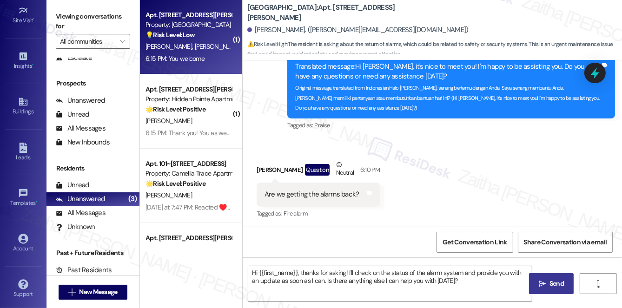
type textarea "Fetching suggested responses. Please feel free to read through the conversation…"
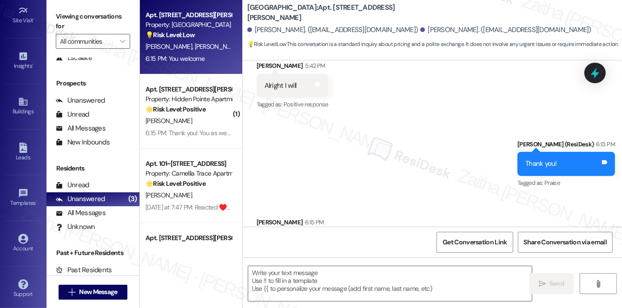
scroll to position [822, 0]
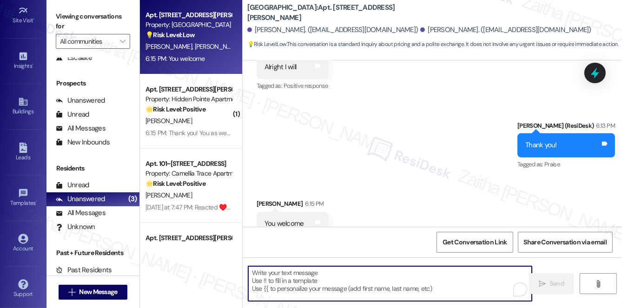
drag, startPoint x: 288, startPoint y: 267, endPoint x: 294, endPoint y: 280, distance: 13.7
click at [289, 270] on textarea "To enrich screen reader interactions, please activate Accessibility in Grammarl…" at bounding box center [390, 283] width 284 height 35
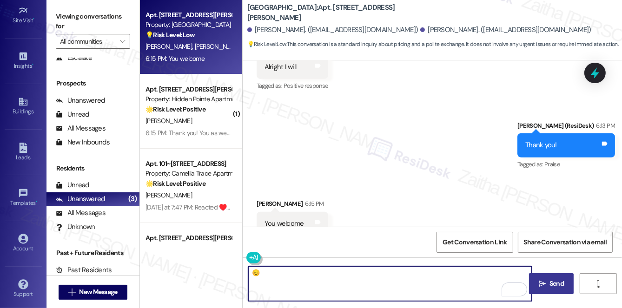
type textarea "😊"
click at [543, 284] on icon "" at bounding box center [542, 283] width 7 height 7
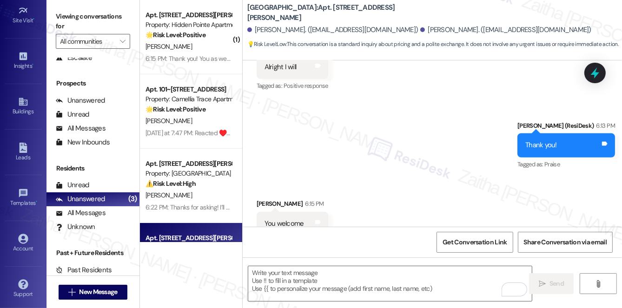
click at [219, 124] on div "[PERSON_NAME]" at bounding box center [189, 121] width 88 height 12
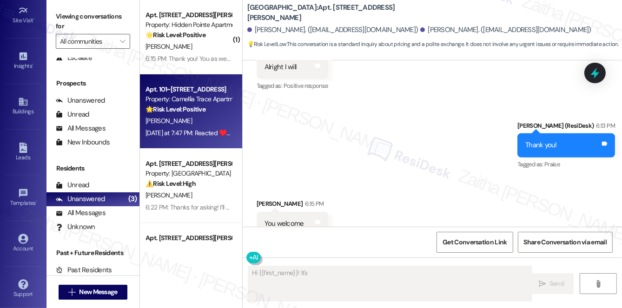
scroll to position [664, 0]
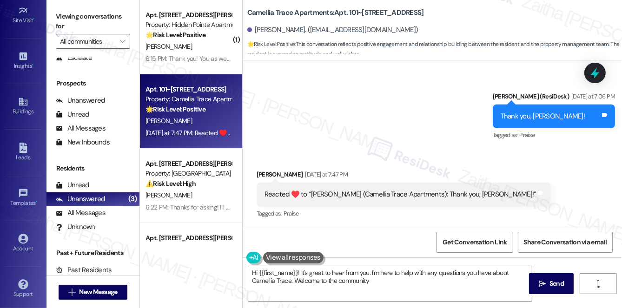
type textarea "Hi {{first_name}}! It's great to hear from you. I'm here to help with any quest…"
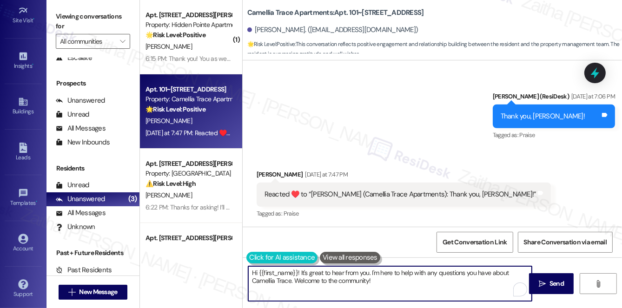
drag, startPoint x: 372, startPoint y: 284, endPoint x: 246, endPoint y: 259, distance: 128.4
click at [246, 266] on div "Hi {{first_name}}! It's great to hear from you. I'm here to help with any quest…" at bounding box center [385, 284] width 284 height 36
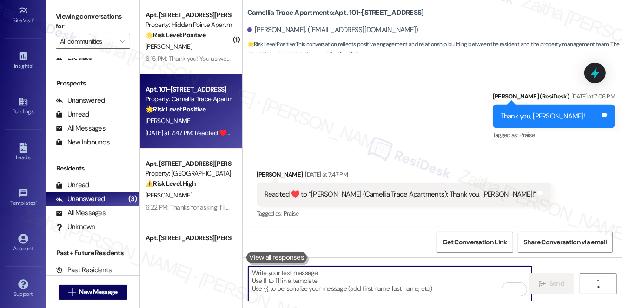
click at [378, 281] on textarea "To enrich screen reader interactions, please activate Accessibility in Grammarl…" at bounding box center [390, 283] width 284 height 35
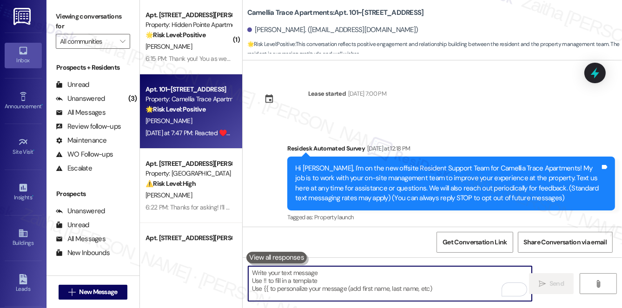
scroll to position [664, 0]
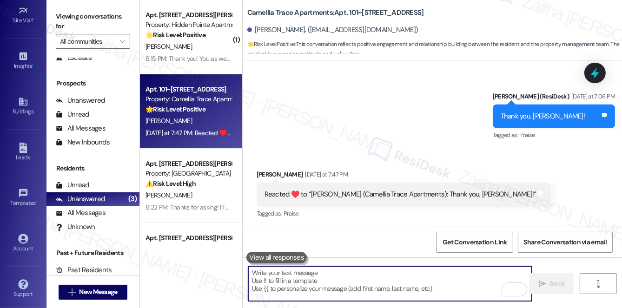
type textarea "😊"
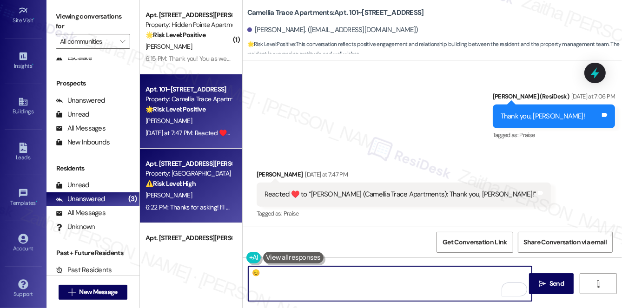
scroll to position [729, 0]
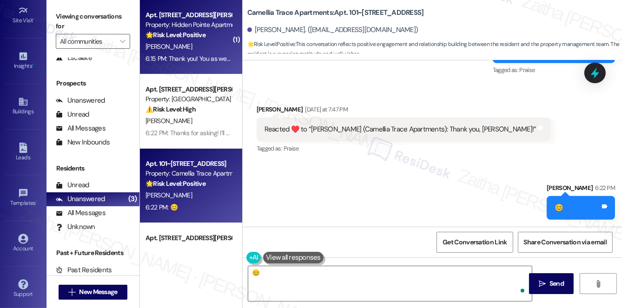
click at [213, 53] on div "6:15 PM: Thank you! You as well!!! 6:15 PM: Thank you! You as well!!!" at bounding box center [189, 59] width 88 height 12
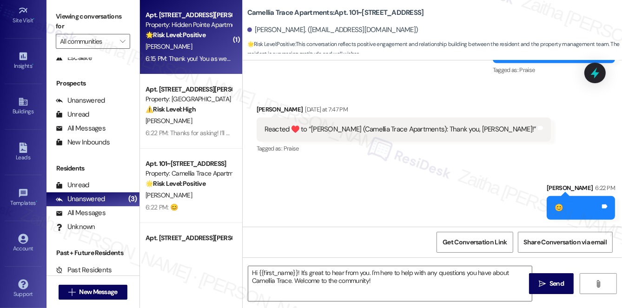
type textarea "Fetching suggested responses. Please feel free to read through the conversation…"
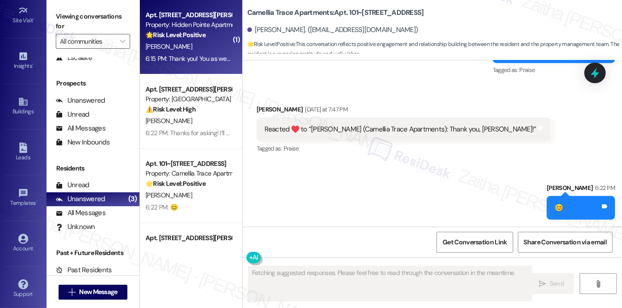
scroll to position [250, 0]
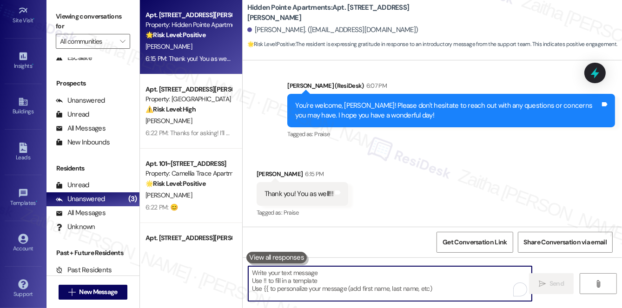
click at [332, 283] on textarea "To enrich screen reader interactions, please activate Accessibility in Grammarl…" at bounding box center [390, 283] width 284 height 35
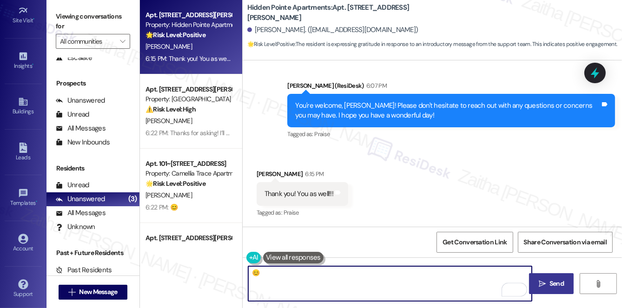
type textarea "😊"
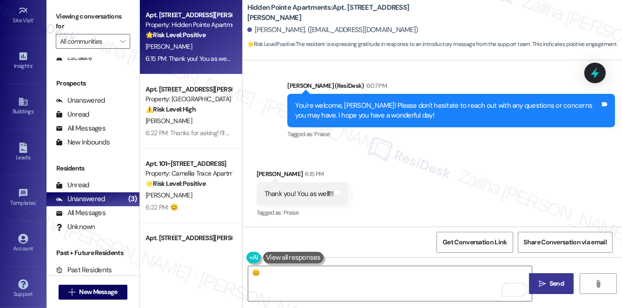
click at [547, 280] on span " Send" at bounding box center [551, 284] width 29 height 10
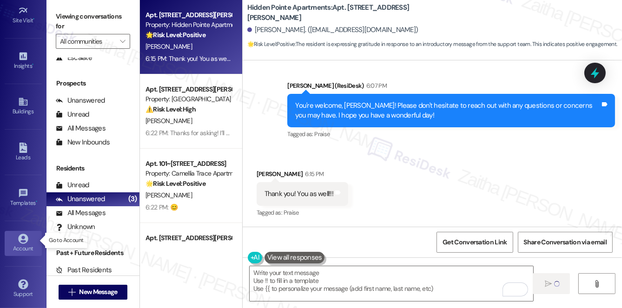
type textarea "Fetching suggested responses. Please feel free to read through the conversation…"
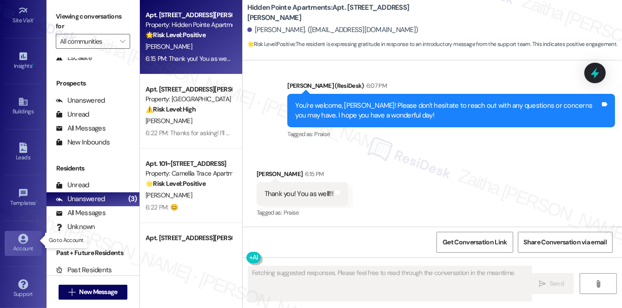
click at [17, 245] on div "Account" at bounding box center [23, 248] width 46 height 9
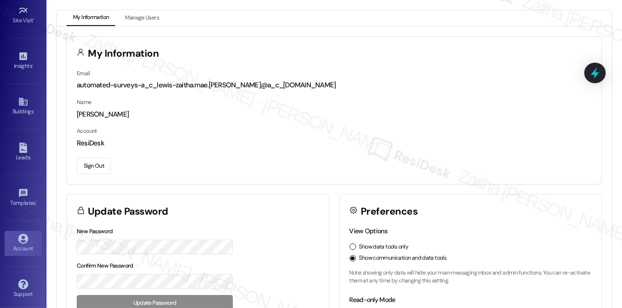
click at [95, 169] on button "Sign Out" at bounding box center [94, 166] width 34 height 16
